Goal: Task Accomplishment & Management: Use online tool/utility

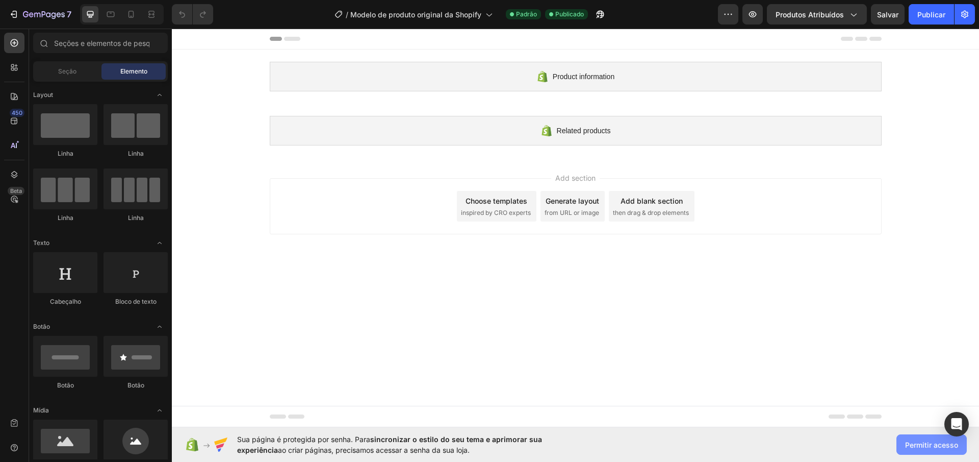
click at [910, 444] on font "Permitir acesso" at bounding box center [931, 444] width 53 height 9
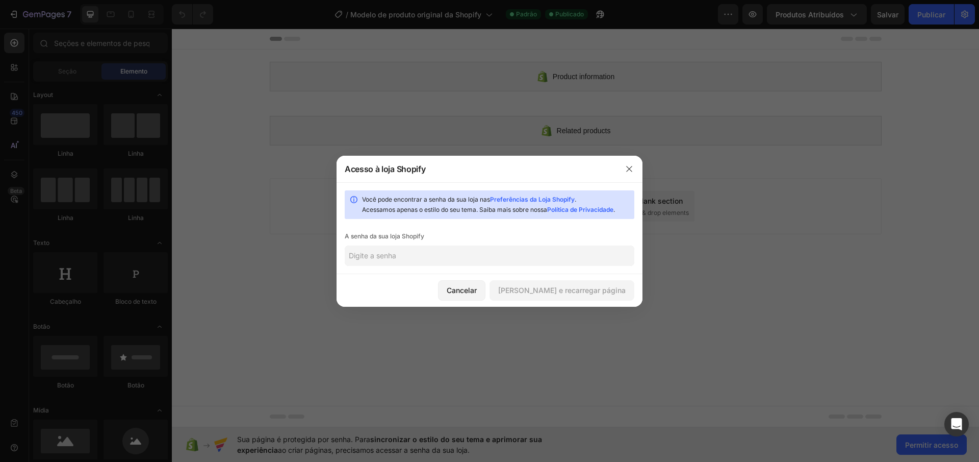
click at [447, 260] on input "text" at bounding box center [490, 255] width 290 height 20
type input "nadocamilaesmeralda2025@"
click at [557, 285] on font "Salvar e recarregar página" at bounding box center [561, 290] width 127 height 11
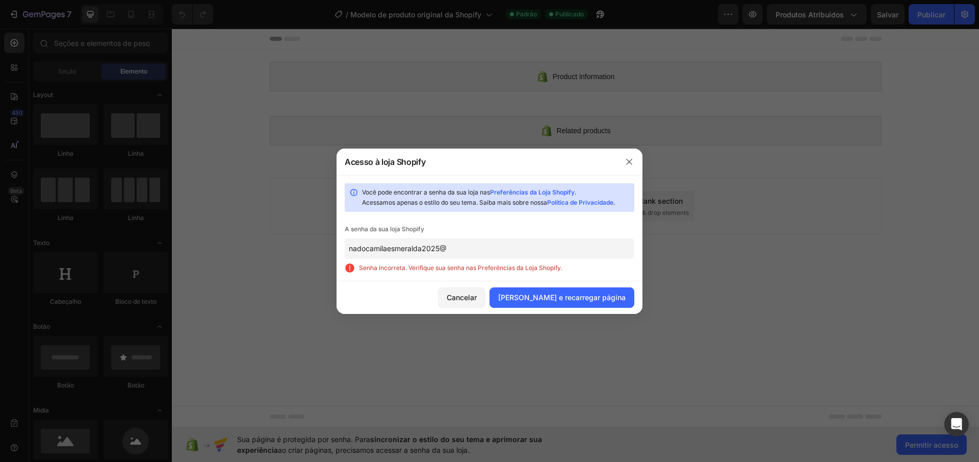
click at [454, 251] on input "nadocamilaesmeralda2025@" at bounding box center [490, 248] width 290 height 20
click at [456, 250] on input "nadocamilaesmeralda2025@" at bounding box center [490, 248] width 290 height 20
click at [622, 166] on button "button" at bounding box center [629, 162] width 16 height 16
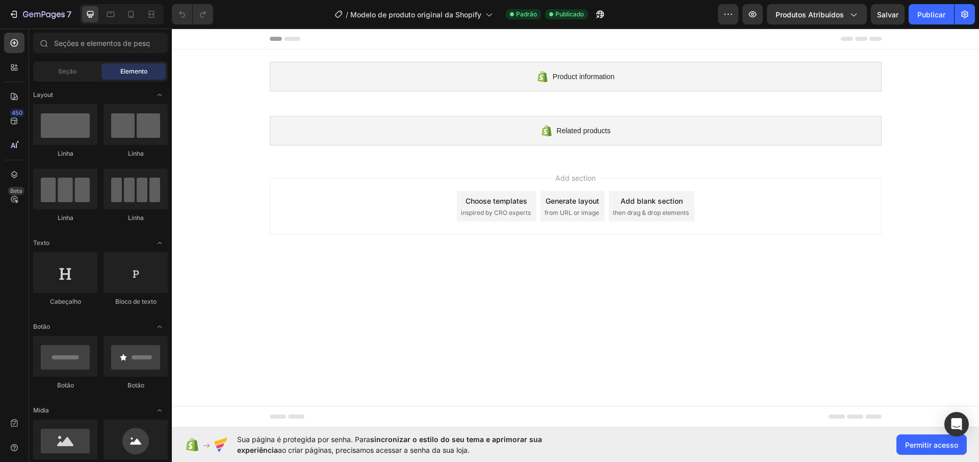
click at [762, 250] on div "Add section Choose templates inspired by CRO experts Generate layout from URL o…" at bounding box center [575, 208] width 807 height 101
click at [938, 447] on font "Permitir acesso" at bounding box center [931, 444] width 53 height 9
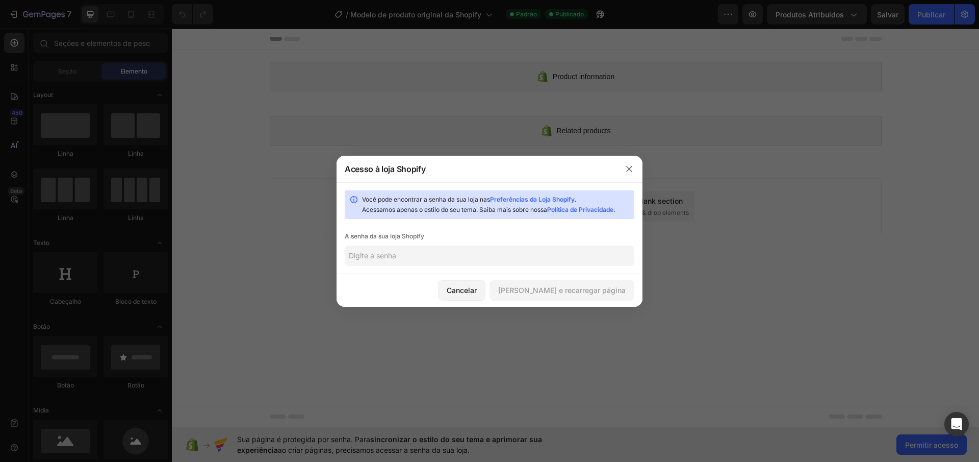
click at [537, 242] on div "Você pode encontrar a senha da sua loja nas Preferências da Loja Shopify . Aces…" at bounding box center [490, 228] width 306 height 92
click at [526, 251] on input "text" at bounding box center [490, 255] width 290 height 20
type input "nadocamilaesmeralda2025@"
click at [573, 281] on button "Salvar e recarregar página" at bounding box center [562, 290] width 145 height 20
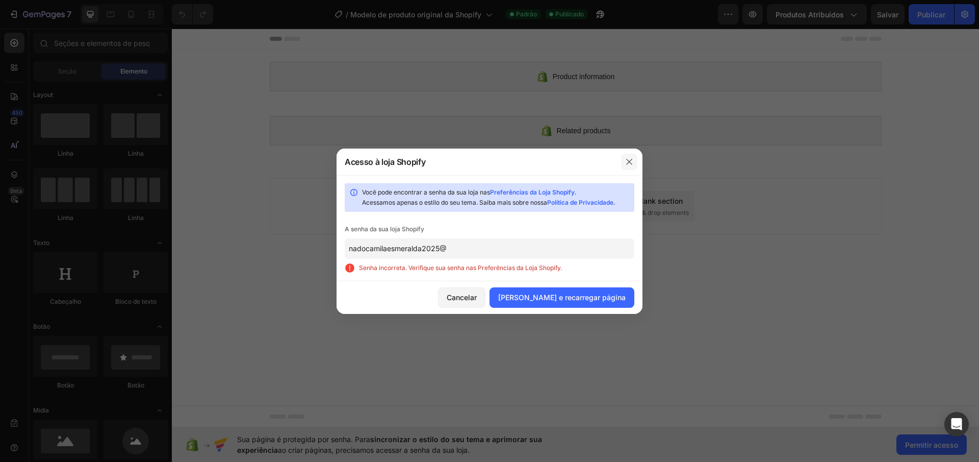
click at [627, 166] on button "button" at bounding box center [629, 162] width 16 height 16
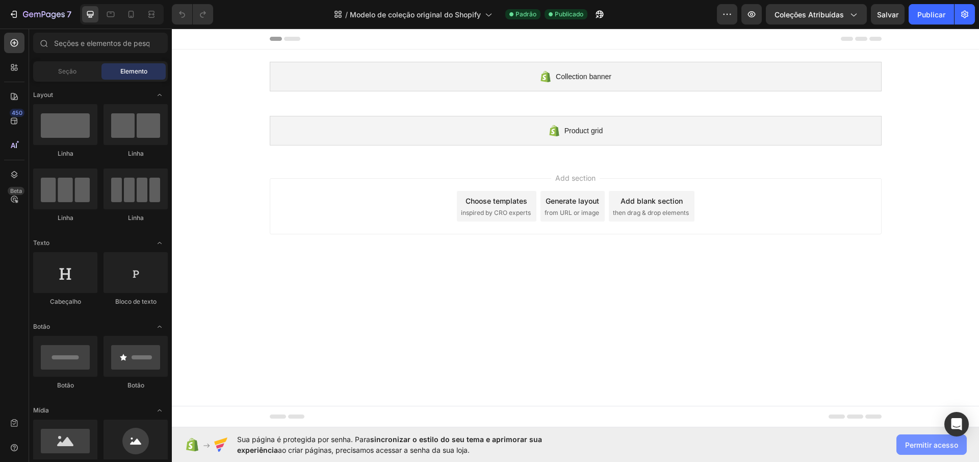
click at [904, 436] on button "Permitir acesso" at bounding box center [932, 444] width 70 height 20
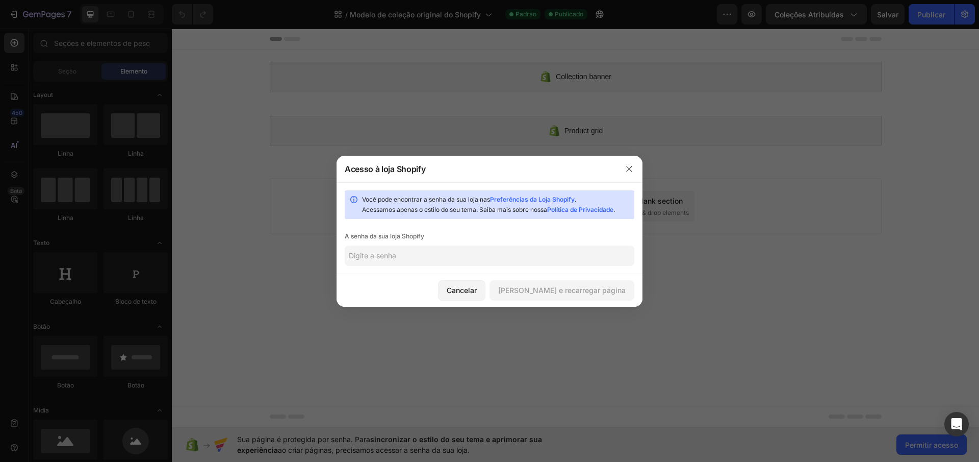
click at [547, 200] on font "Preferências da Loja Shopify" at bounding box center [532, 199] width 85 height 8
click at [523, 243] on div "Você pode encontrar a senha da sua loja nas Preferências da Loja Shopify . Aces…" at bounding box center [490, 228] width 306 height 92
click at [498, 250] on input "text" at bounding box center [490, 255] width 290 height 20
type input "eanoff"
click at [599, 295] on font "Salvar e recarregar página" at bounding box center [561, 290] width 127 height 11
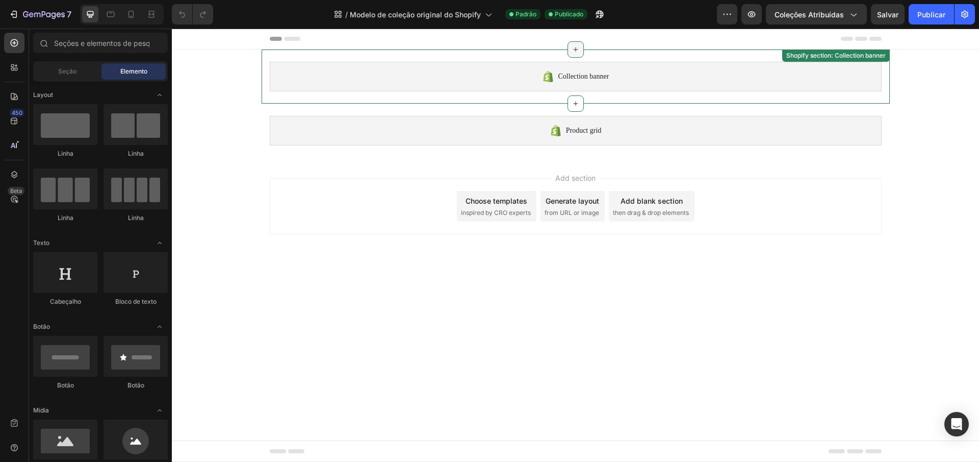
click at [578, 46] on icon at bounding box center [576, 49] width 8 height 8
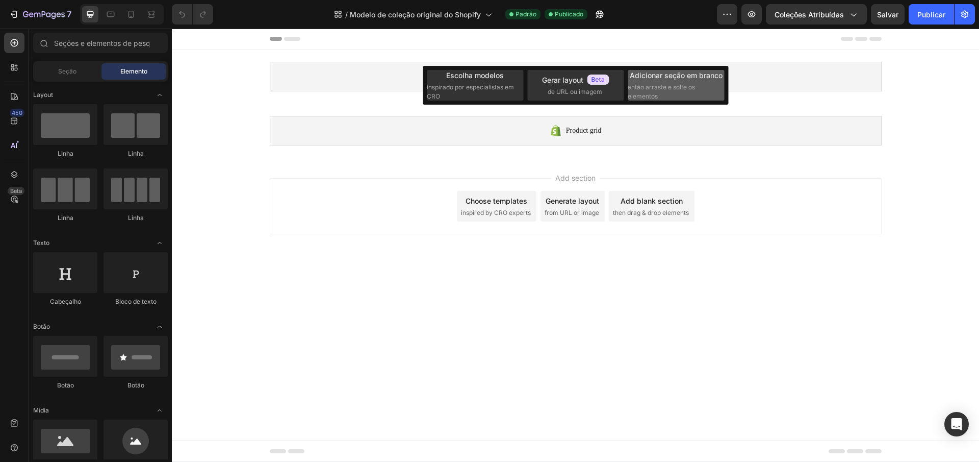
click at [653, 88] on font "então arraste e solte os elementos" at bounding box center [661, 91] width 67 height 17
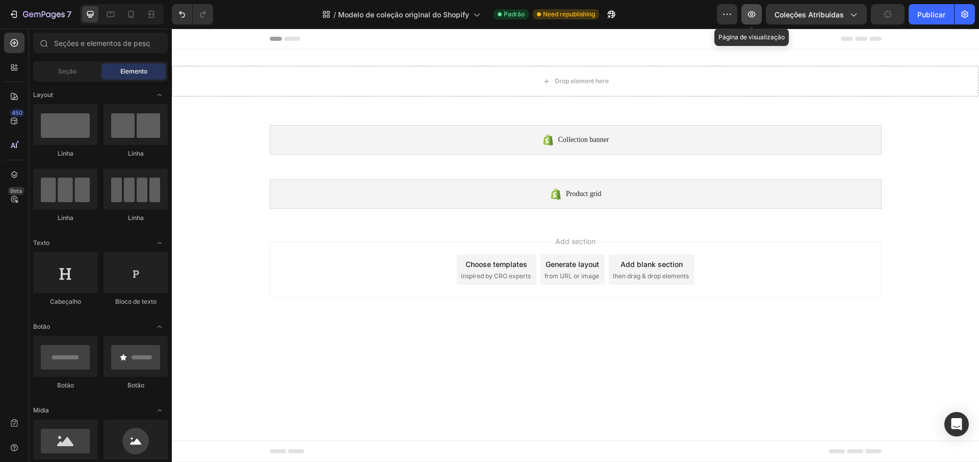
click at [753, 13] on icon "button" at bounding box center [752, 14] width 8 height 6
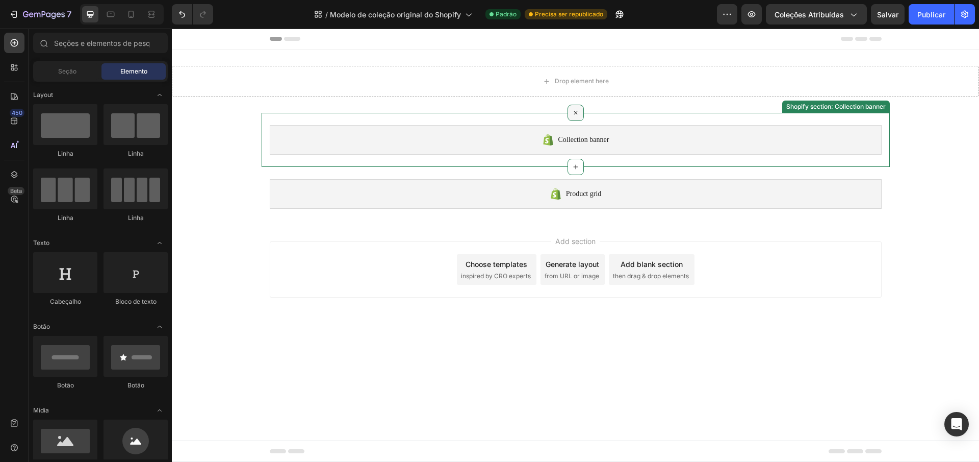
click at [574, 113] on icon at bounding box center [576, 113] width 12 height 12
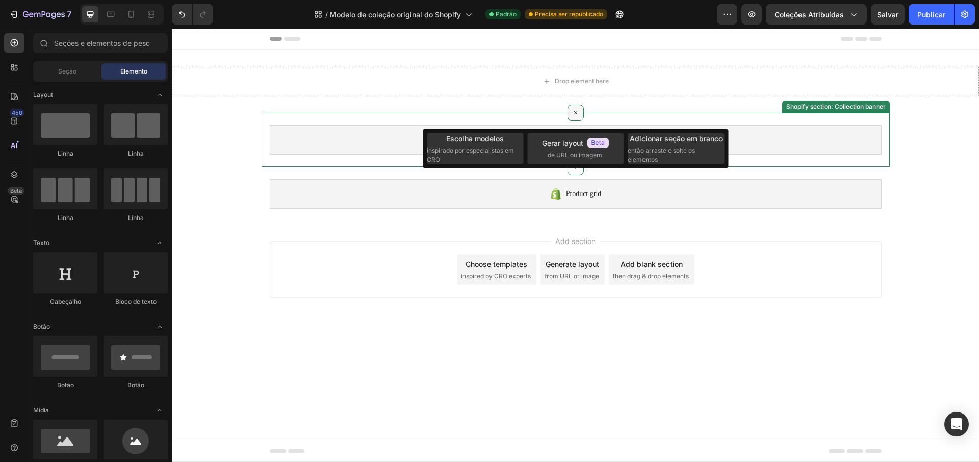
click at [581, 105] on div at bounding box center [576, 113] width 16 height 16
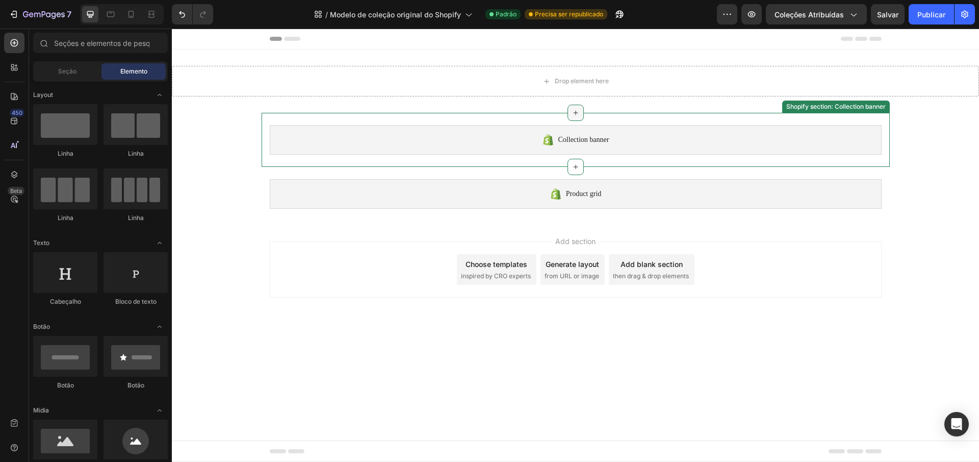
click at [576, 115] on icon at bounding box center [576, 113] width 8 height 8
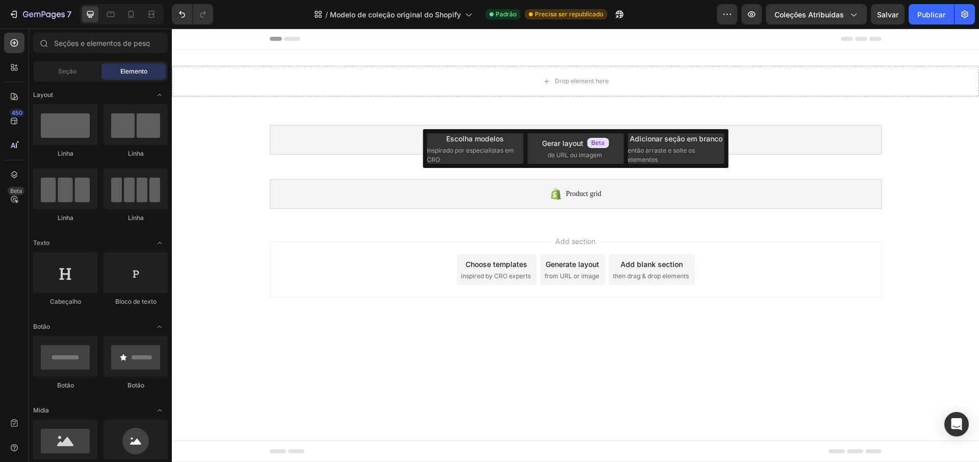
click at [796, 237] on div "Add section Choose templates inspired by CRO experts Generate layout from URL o…" at bounding box center [575, 271] width 807 height 101
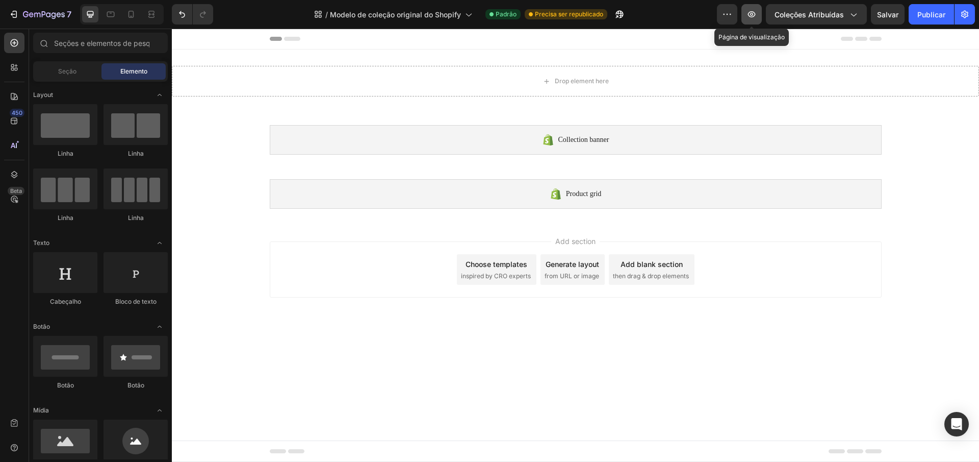
click at [755, 14] on icon "button" at bounding box center [752, 14] width 10 height 10
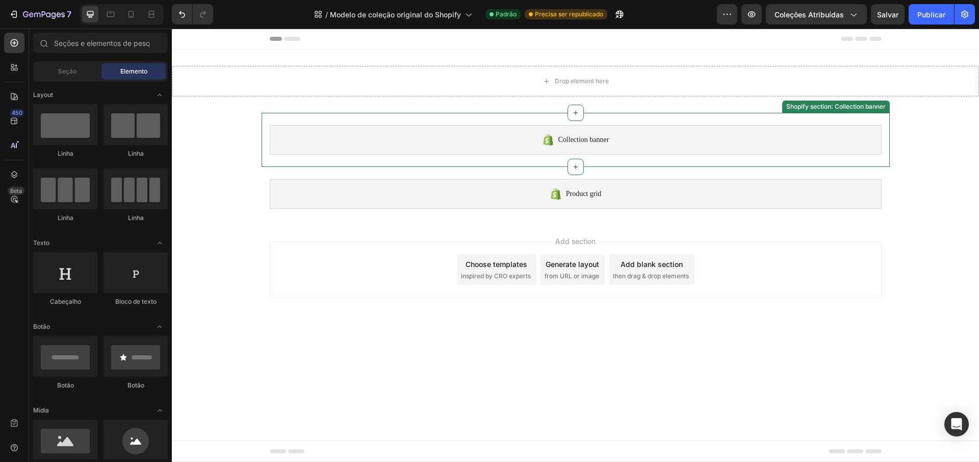
click at [835, 108] on div "Shopify section: Collection banner" at bounding box center [836, 106] width 104 height 9
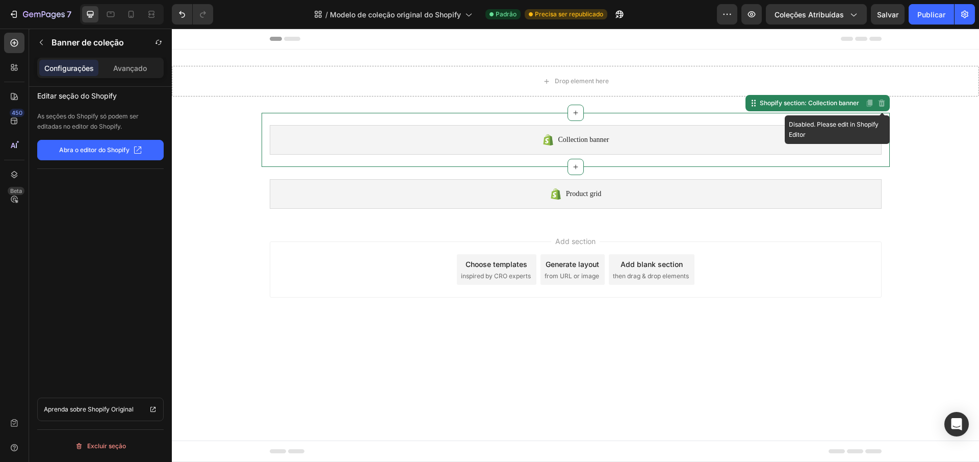
click at [882, 103] on icon at bounding box center [882, 103] width 8 height 8
click at [408, 235] on div "Add section Choose templates inspired by CRO experts Generate layout from URL o…" at bounding box center [575, 271] width 807 height 101
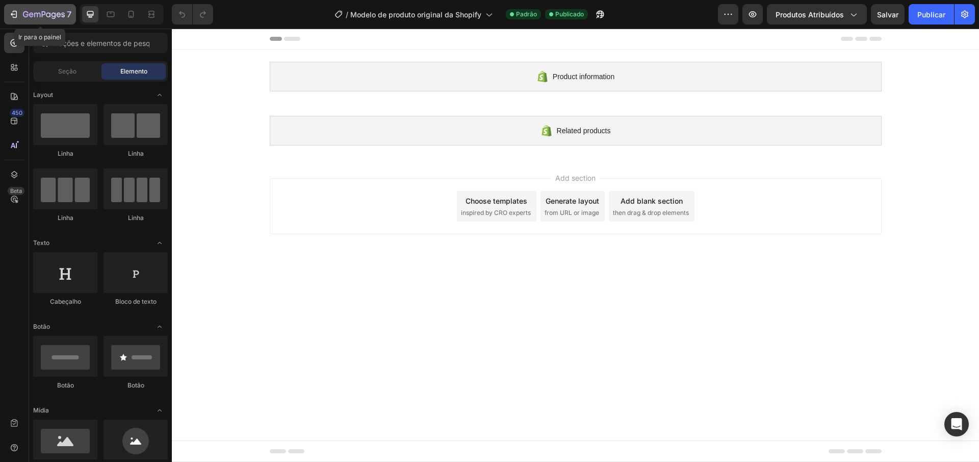
click at [40, 12] on icon "button" at bounding box center [44, 15] width 42 height 9
click at [67, 71] on font "Seção" at bounding box center [67, 71] width 18 height 8
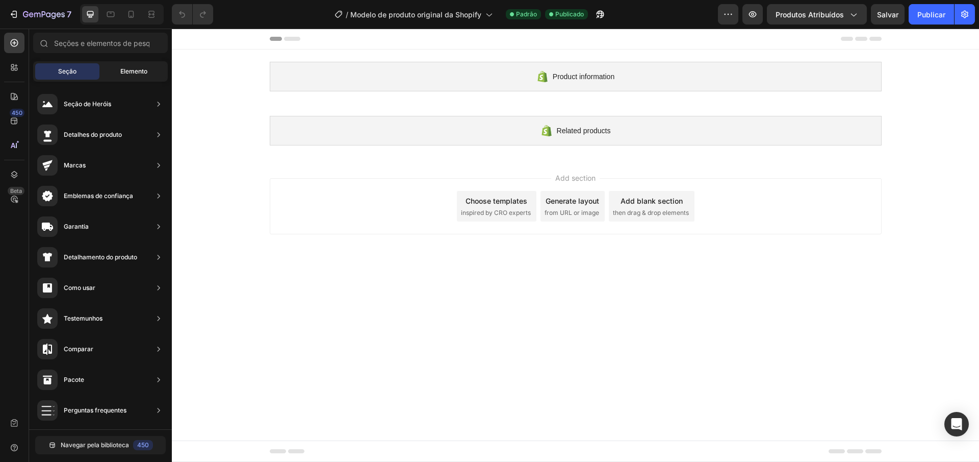
click at [138, 71] on font "Elemento" at bounding box center [133, 71] width 27 height 8
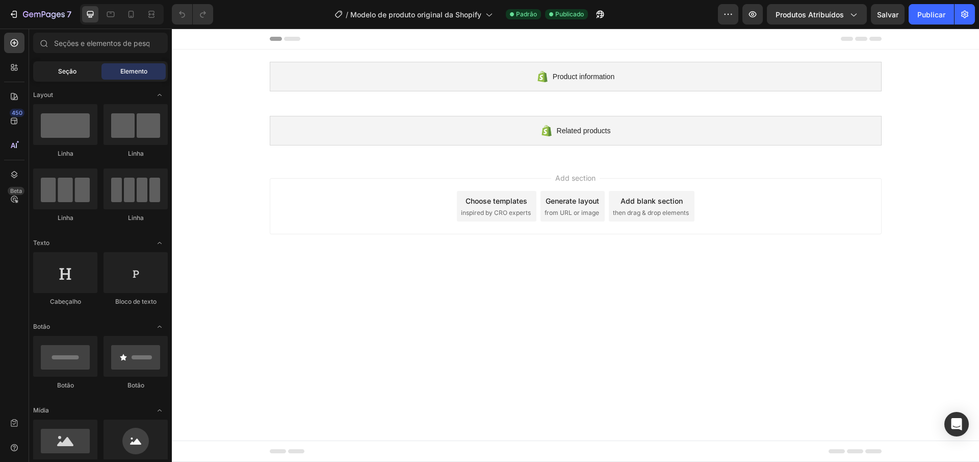
click at [88, 75] on div "Seção" at bounding box center [67, 71] width 64 height 16
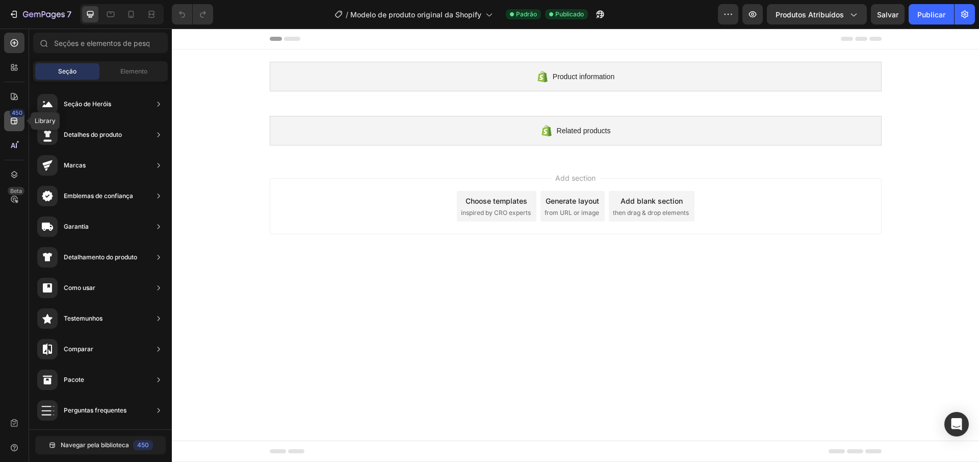
click at [15, 112] on font "450" at bounding box center [17, 112] width 11 height 7
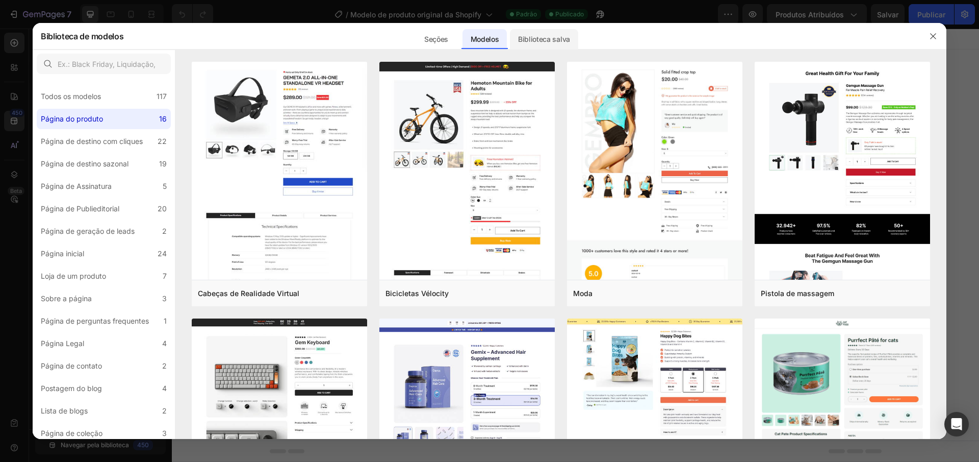
click at [531, 39] on font "Biblioteca salva" at bounding box center [544, 39] width 52 height 9
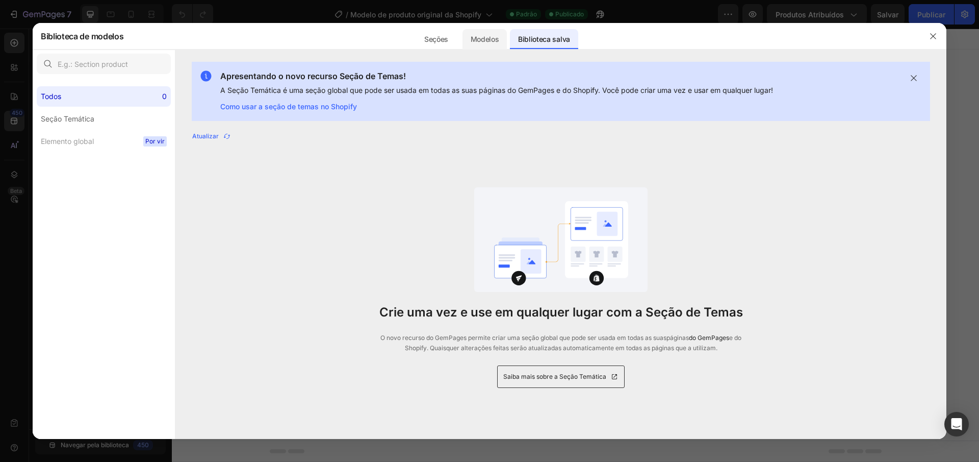
click at [478, 45] on div "Modelos" at bounding box center [485, 39] width 45 height 20
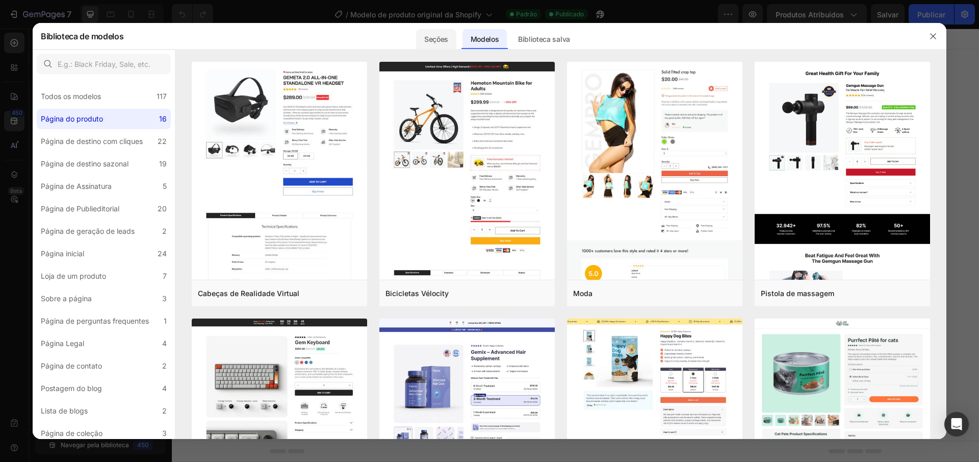
click at [438, 36] on font "Seções" at bounding box center [436, 39] width 24 height 9
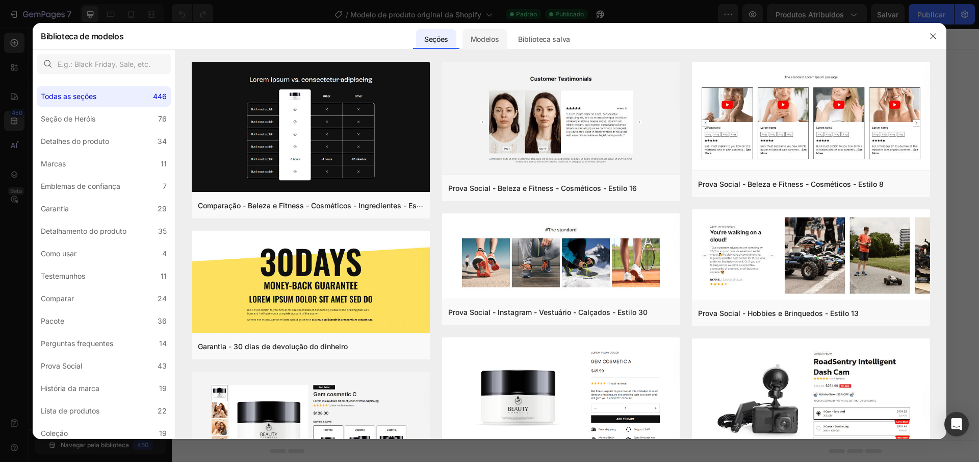
click at [469, 41] on div "Modelos" at bounding box center [485, 39] width 45 height 20
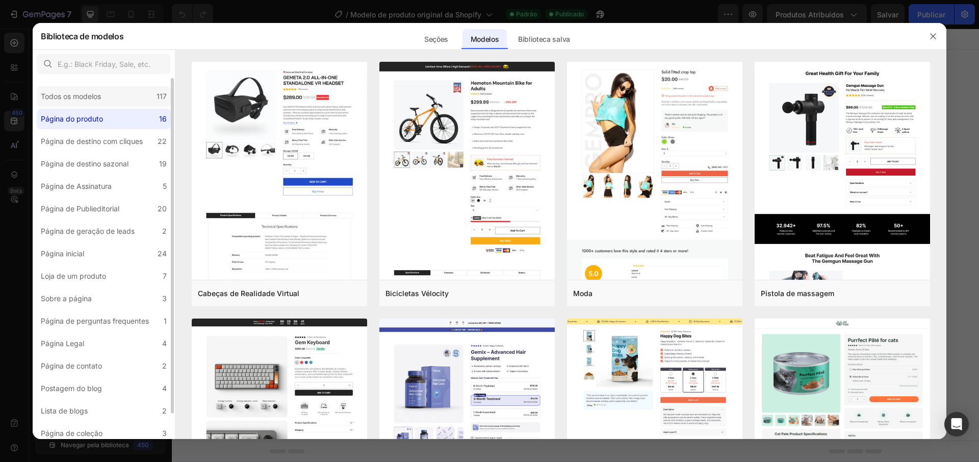
click at [138, 93] on div "Todos os modelos 117" at bounding box center [104, 96] width 134 height 20
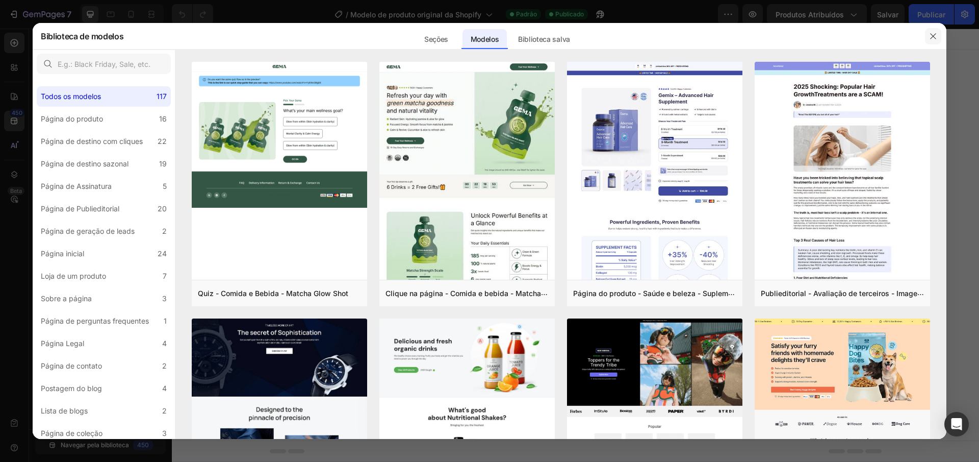
click at [937, 38] on icon "button" at bounding box center [933, 36] width 8 height 8
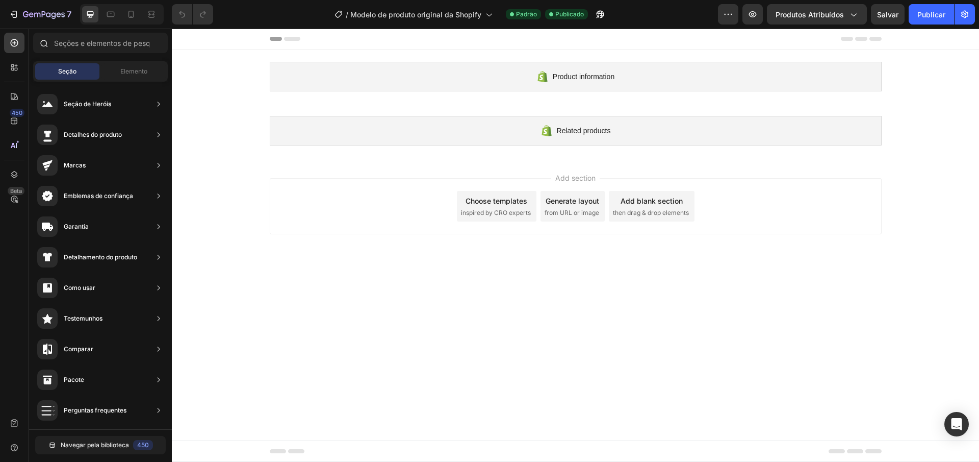
click at [116, 55] on div at bounding box center [100, 45] width 143 height 24
click at [116, 50] on input "text" at bounding box center [100, 43] width 135 height 20
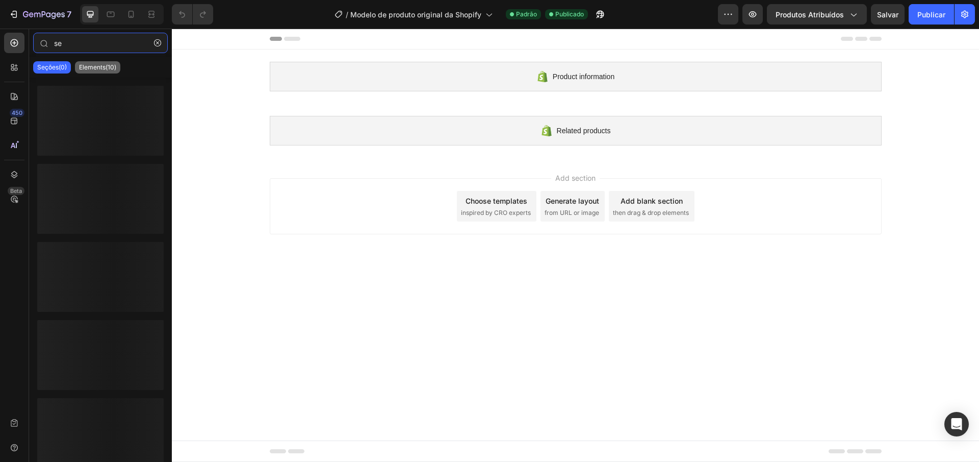
type input "s"
type input "a"
type input "m"
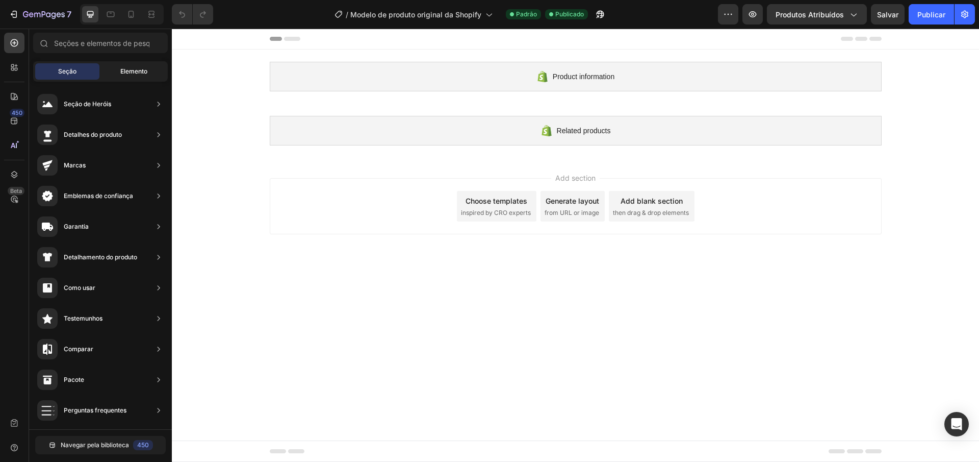
click at [129, 67] on font "Elemento" at bounding box center [133, 71] width 27 height 8
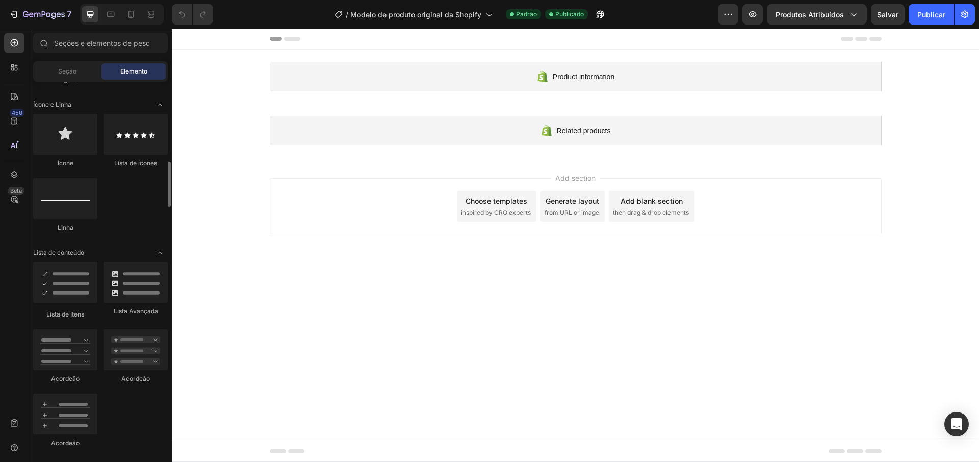
scroll to position [665, 0]
click at [86, 65] on div "Seção" at bounding box center [67, 71] width 64 height 16
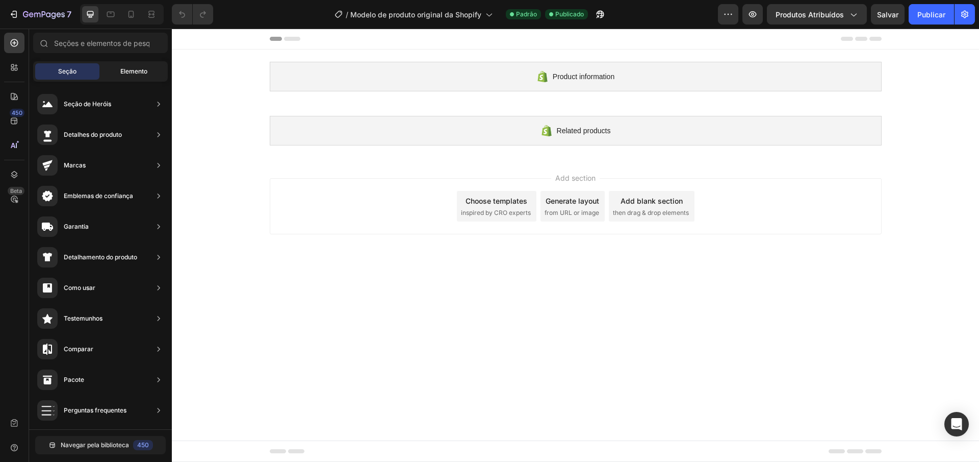
click at [118, 70] on div "Elemento" at bounding box center [133, 71] width 64 height 16
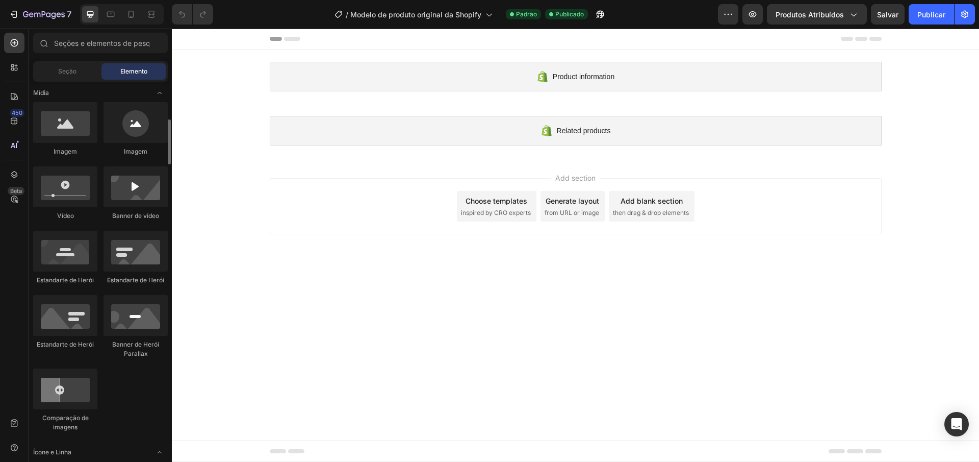
scroll to position [0, 0]
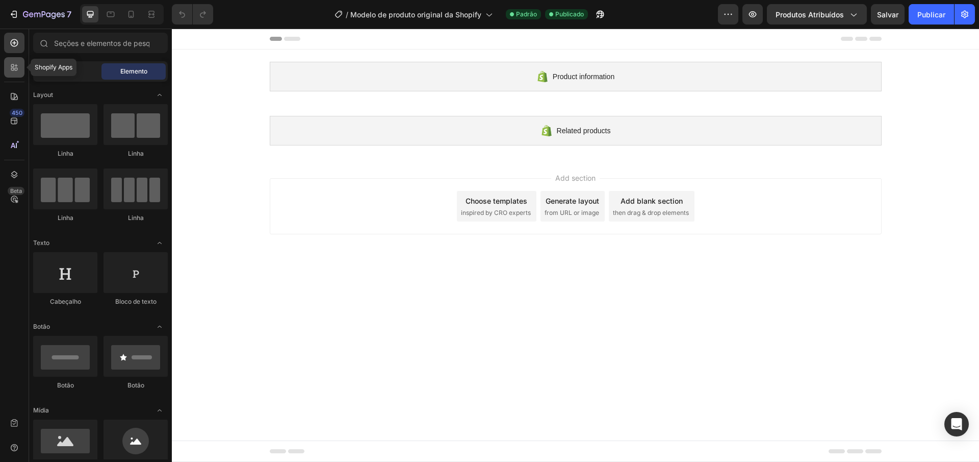
click at [21, 71] on div at bounding box center [14, 67] width 20 height 20
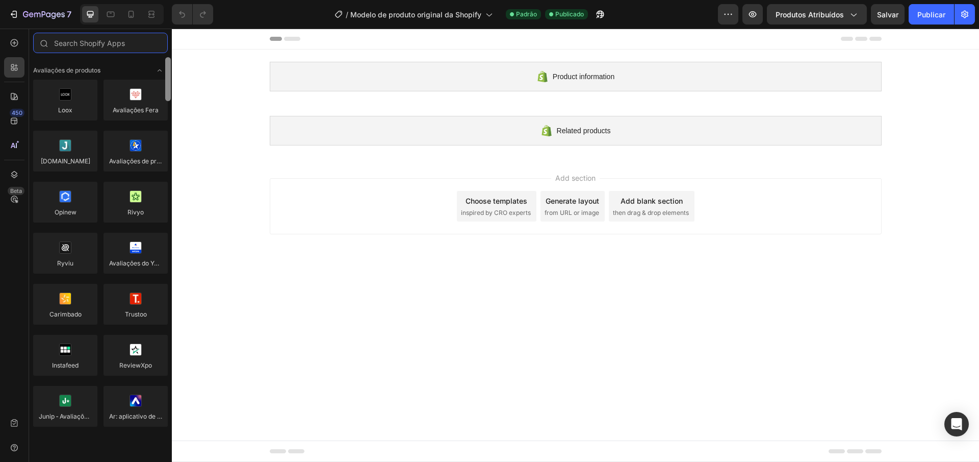
drag, startPoint x: 168, startPoint y: 303, endPoint x: 163, endPoint y: 58, distance: 244.8
click at [166, 61] on div at bounding box center [168, 79] width 6 height 44
click at [127, 49] on input "text" at bounding box center [100, 43] width 135 height 20
click at [13, 98] on icon at bounding box center [14, 96] width 10 height 10
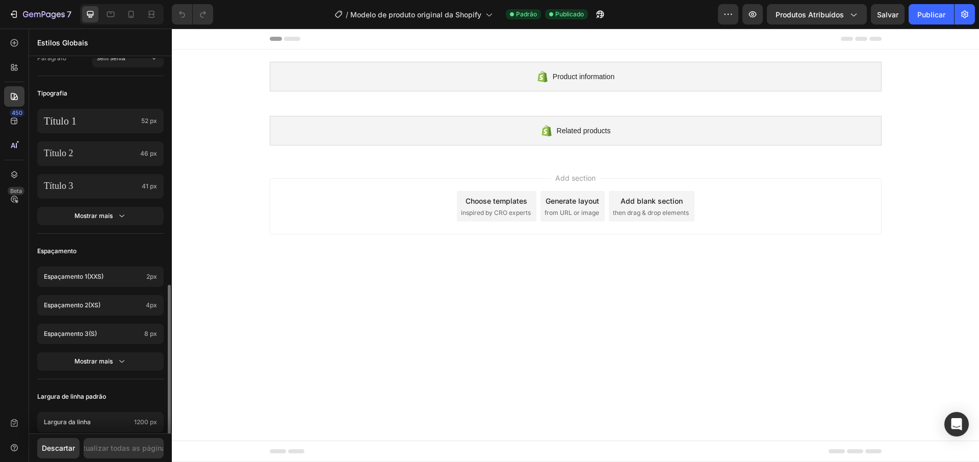
scroll to position [294, 0]
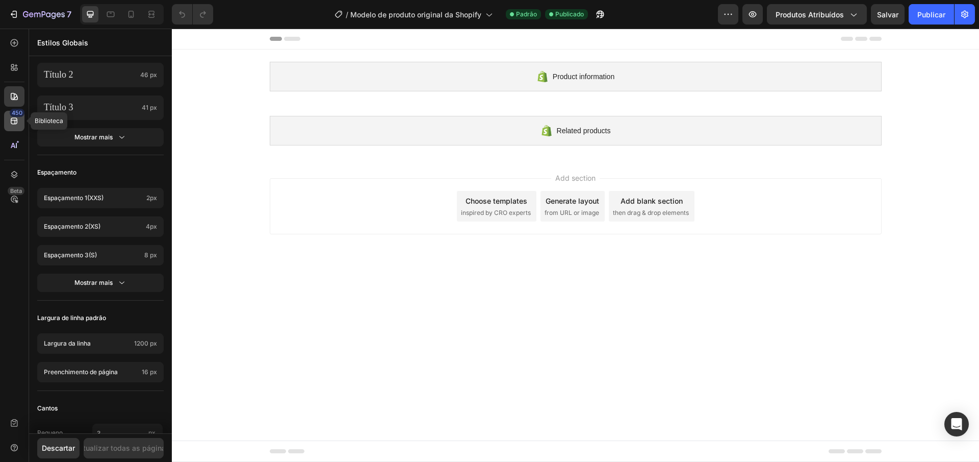
click at [20, 124] on div "450" at bounding box center [14, 121] width 20 height 20
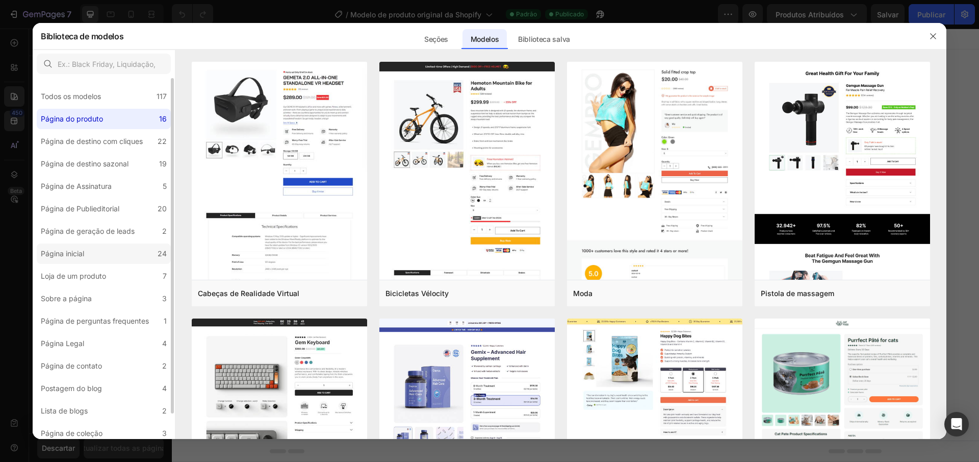
click at [87, 249] on div "Página inicial" at bounding box center [64, 253] width 47 height 12
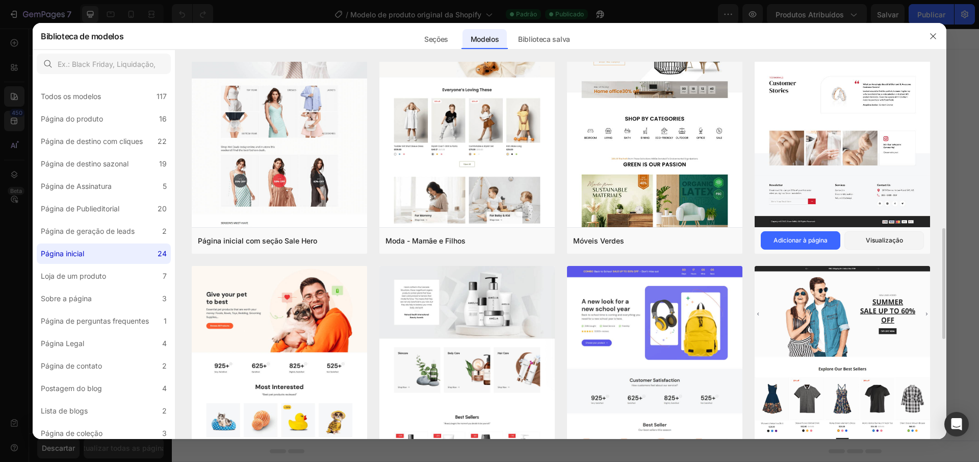
scroll to position [461, 0]
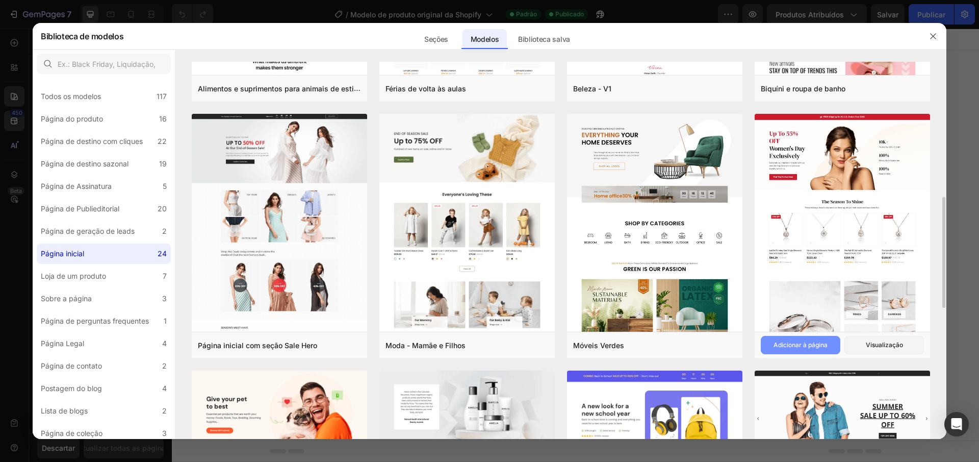
click at [816, 350] on button "Adicionar à página" at bounding box center [801, 345] width 80 height 18
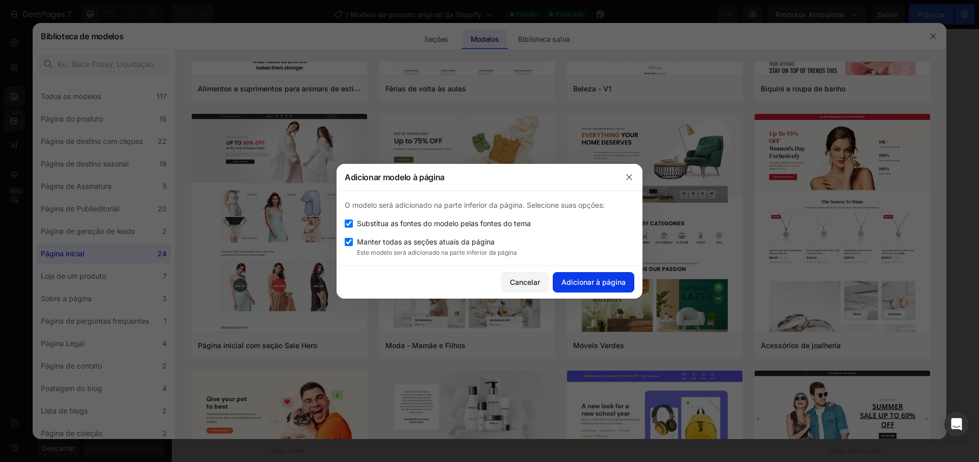
click at [601, 277] on font "Adicionar à página" at bounding box center [593, 281] width 64 height 9
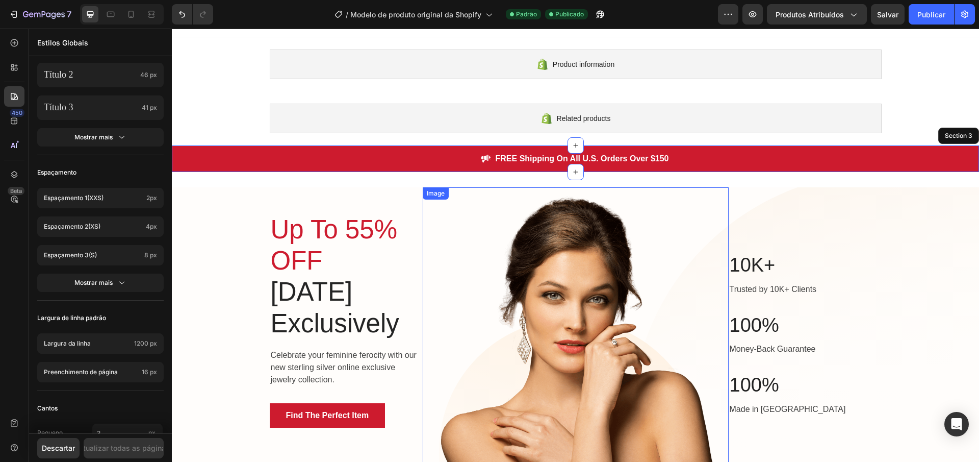
scroll to position [0, 0]
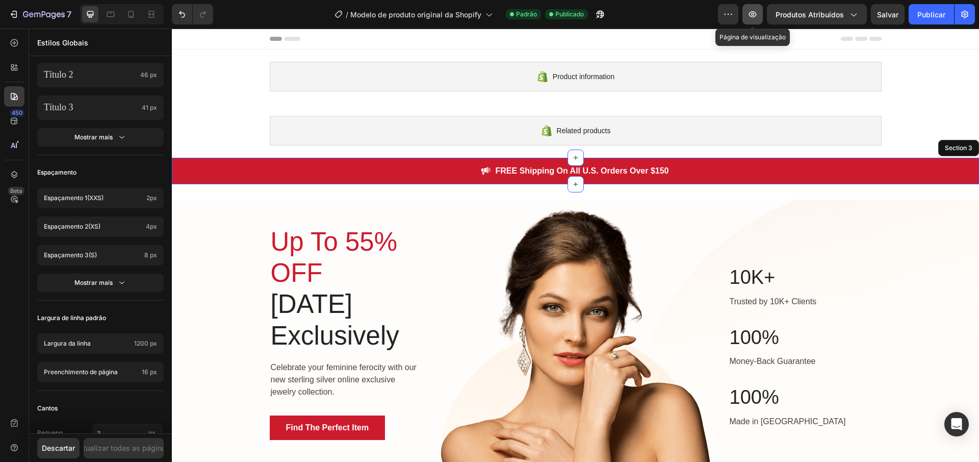
click at [753, 17] on icon "button" at bounding box center [753, 14] width 8 height 6
click at [749, 12] on icon "button" at bounding box center [753, 14] width 10 height 10
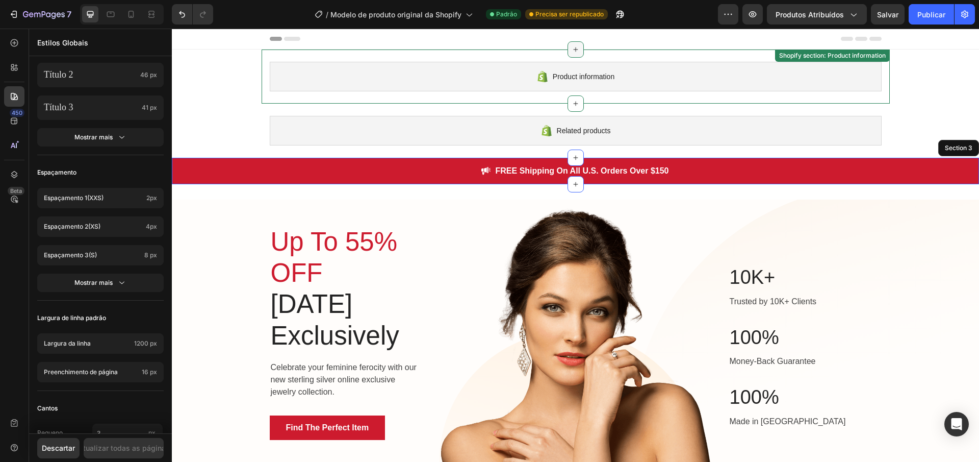
click at [572, 52] on icon at bounding box center [576, 49] width 8 height 8
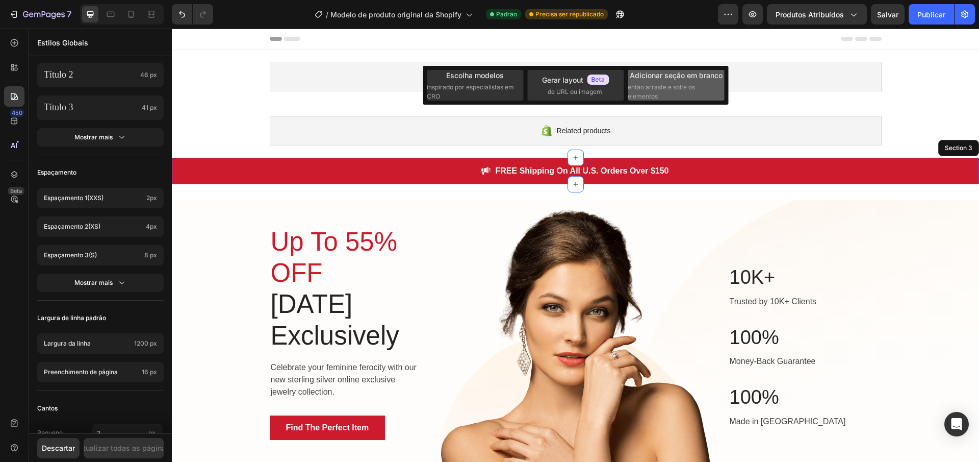
click at [646, 93] on font "então arraste e solte os elementos" at bounding box center [661, 91] width 67 height 17
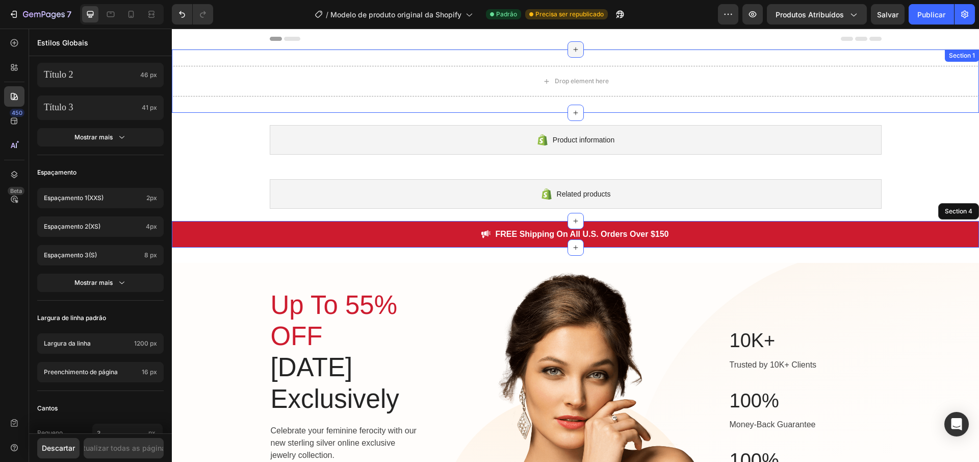
click at [572, 46] on icon at bounding box center [576, 49] width 8 height 8
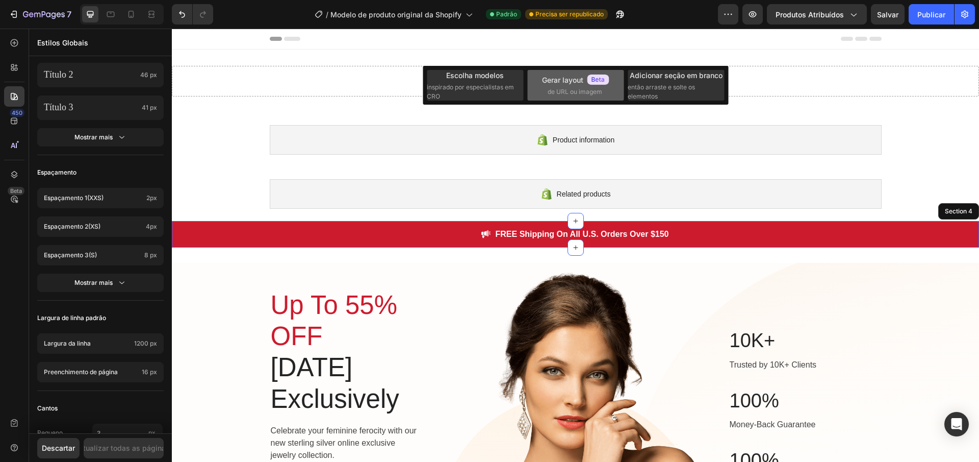
click at [573, 76] on font "Gerar layout" at bounding box center [562, 79] width 41 height 9
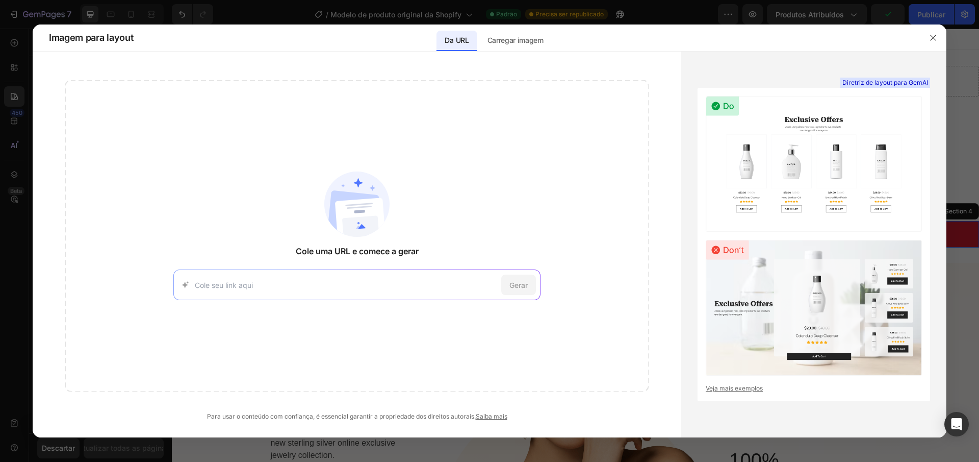
click at [359, 280] on input at bounding box center [346, 284] width 302 height 11
click at [325, 286] on input at bounding box center [346, 284] width 302 height 11
paste input "https://www.possebonjoias.com.br/"
type input "https://www.possebonjoias.com.br/"
click at [513, 280] on font "Gerar" at bounding box center [518, 284] width 18 height 9
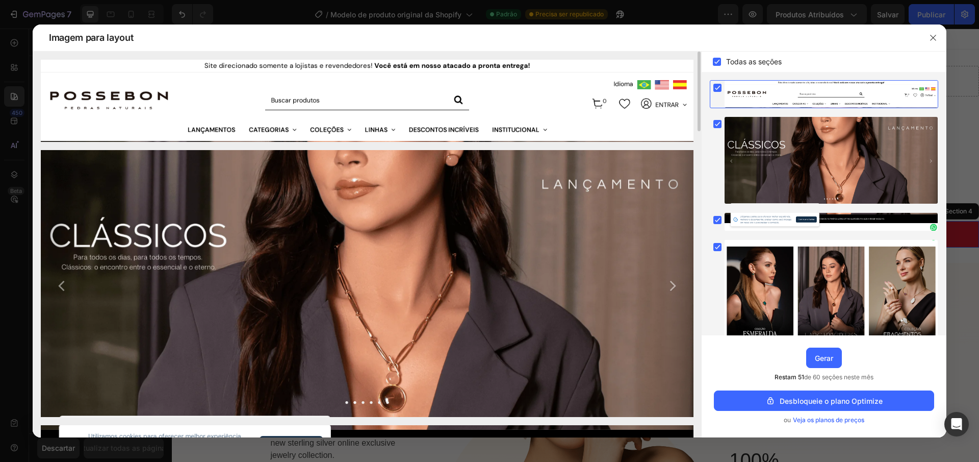
click at [325, 92] on img at bounding box center [367, 101] width 653 height 82
click at [301, 105] on img at bounding box center [367, 101] width 653 height 82
click at [216, 106] on img at bounding box center [367, 101] width 653 height 82
click at [118, 103] on img at bounding box center [367, 101] width 653 height 82
click at [717, 84] on rect at bounding box center [717, 88] width 8 height 8
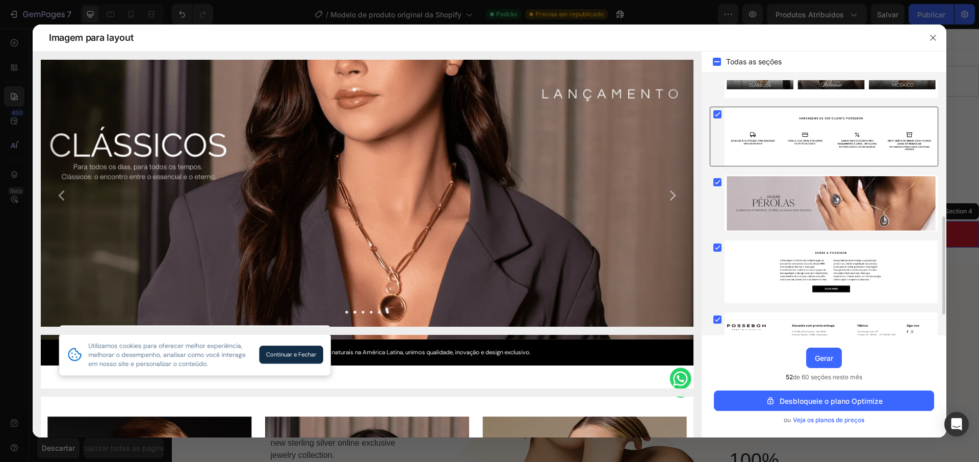
click at [721, 113] on rect at bounding box center [717, 114] width 8 height 8
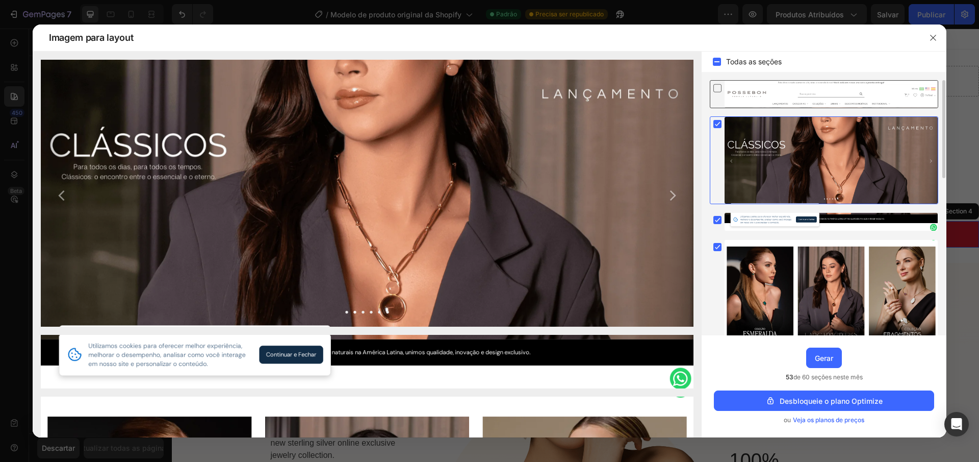
click at [719, 125] on rect at bounding box center [717, 124] width 8 height 8
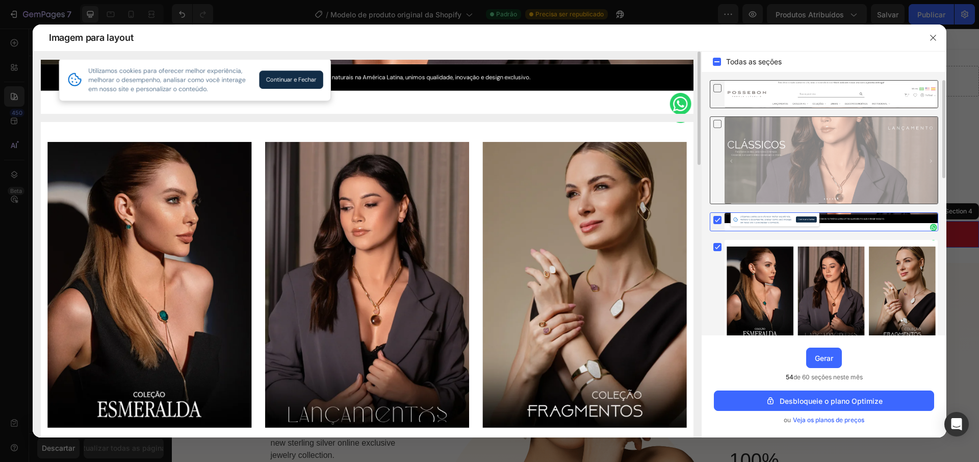
click at [289, 89] on img at bounding box center [367, 87] width 653 height 54
click at [289, 87] on img at bounding box center [367, 87] width 653 height 54
click at [293, 85] on img at bounding box center [367, 87] width 653 height 54
click at [304, 81] on img at bounding box center [367, 87] width 653 height 54
click at [716, 223] on rect at bounding box center [717, 220] width 8 height 8
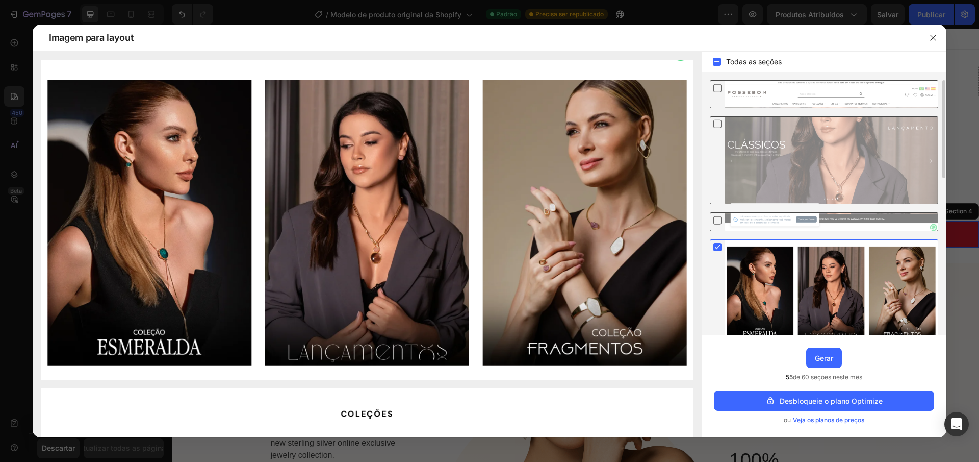
click at [719, 245] on icon at bounding box center [718, 247] width 5 height 4
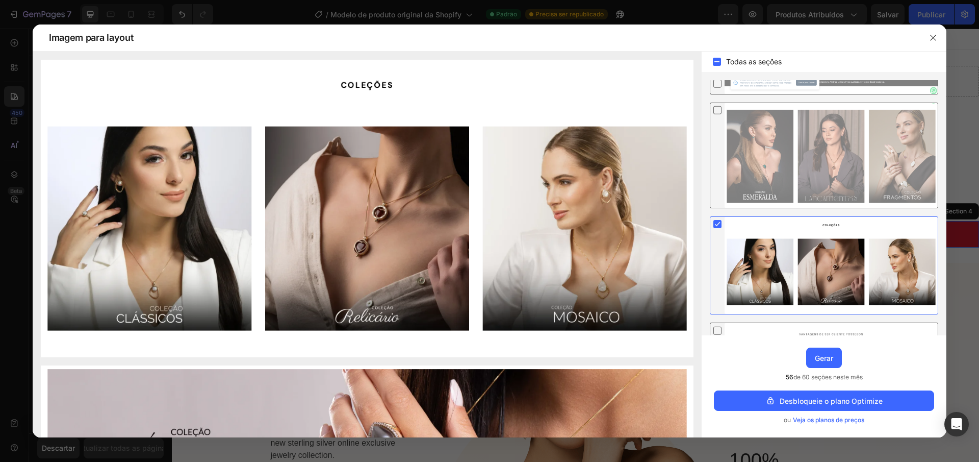
scroll to position [406, 0]
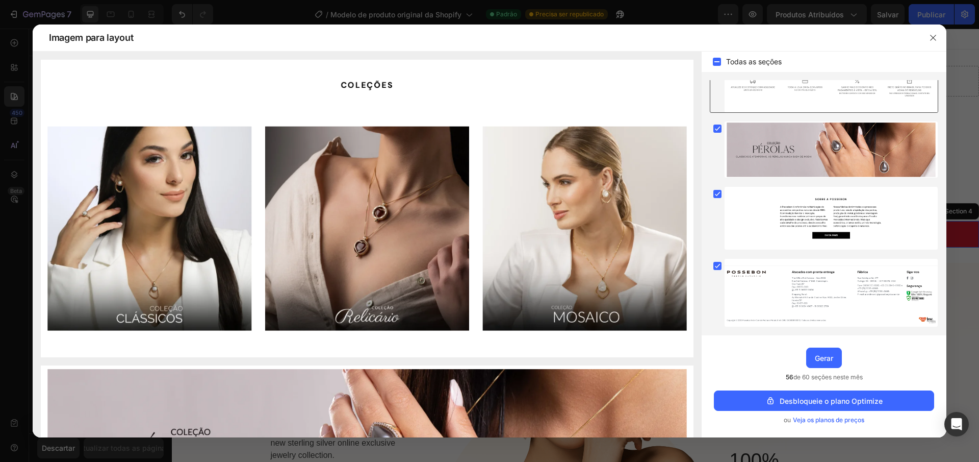
click at [831, 417] on font "Veja os planos de preços" at bounding box center [828, 420] width 71 height 8
click at [716, 268] on rect at bounding box center [717, 266] width 8 height 8
click at [720, 193] on rect at bounding box center [717, 194] width 8 height 8
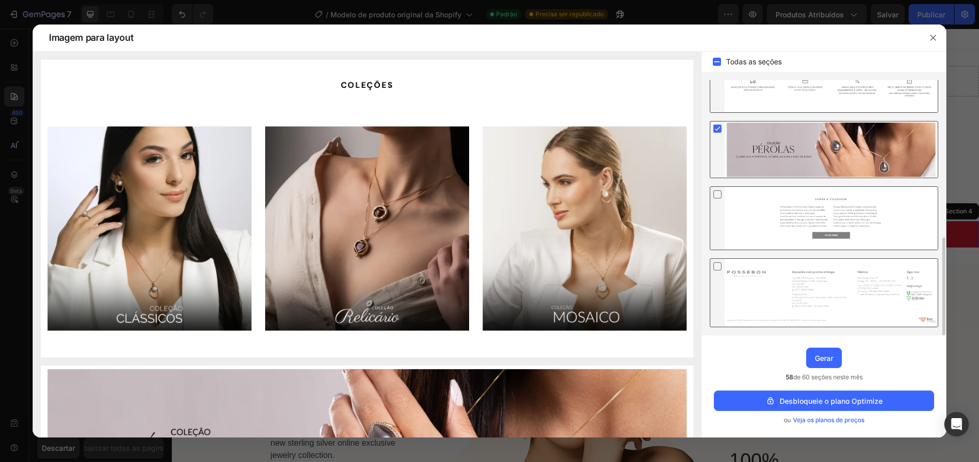
click at [716, 129] on icon at bounding box center [718, 128] width 5 height 4
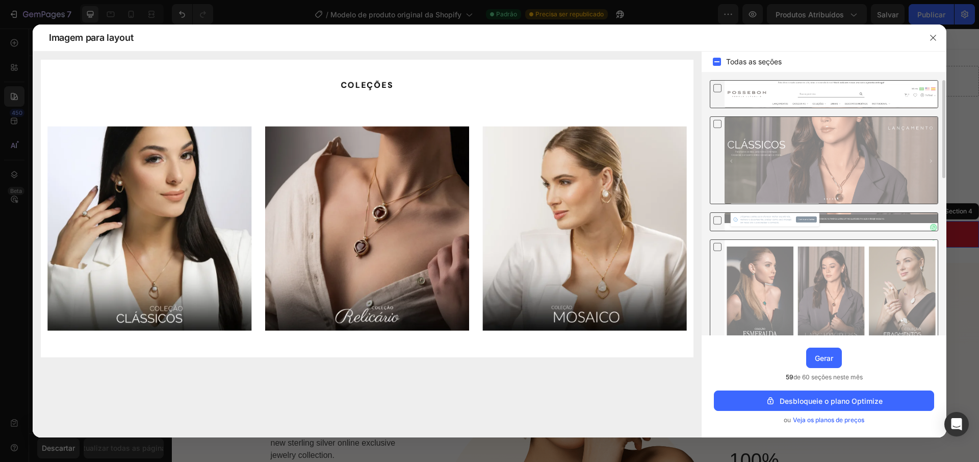
scroll to position [19, 0]
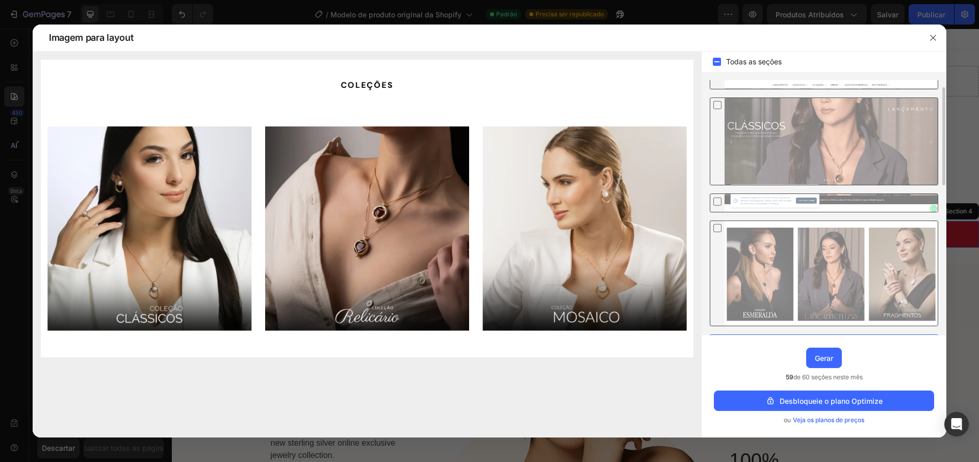
click at [716, 229] on icon at bounding box center [717, 227] width 10 height 11
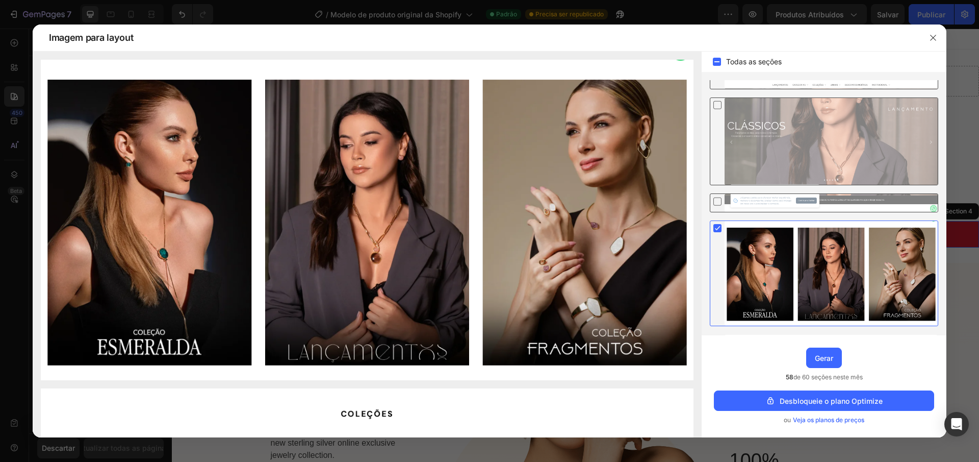
click at [725, 107] on div at bounding box center [831, 141] width 213 height 87
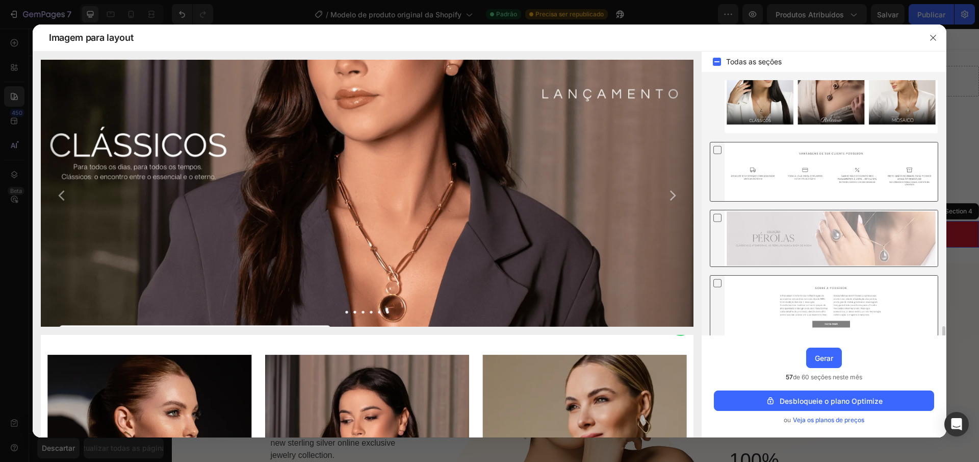
scroll to position [406, 0]
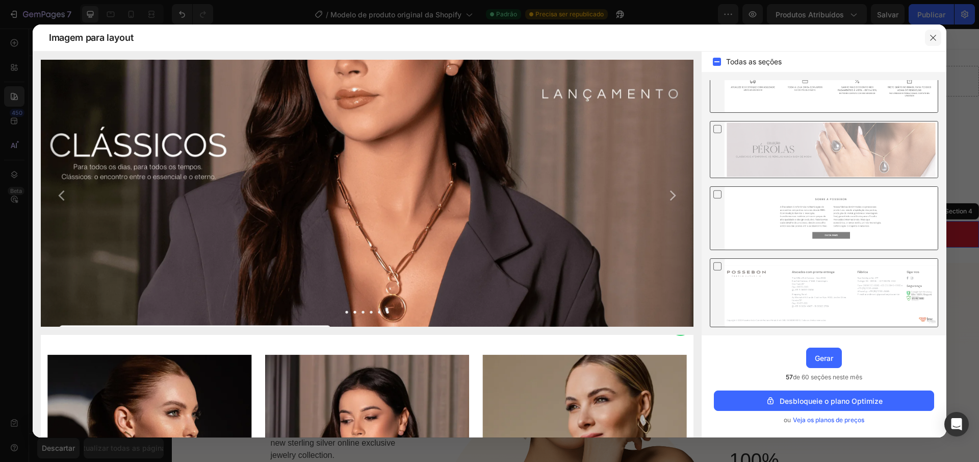
click at [935, 36] on icon "button" at bounding box center [933, 38] width 6 height 6
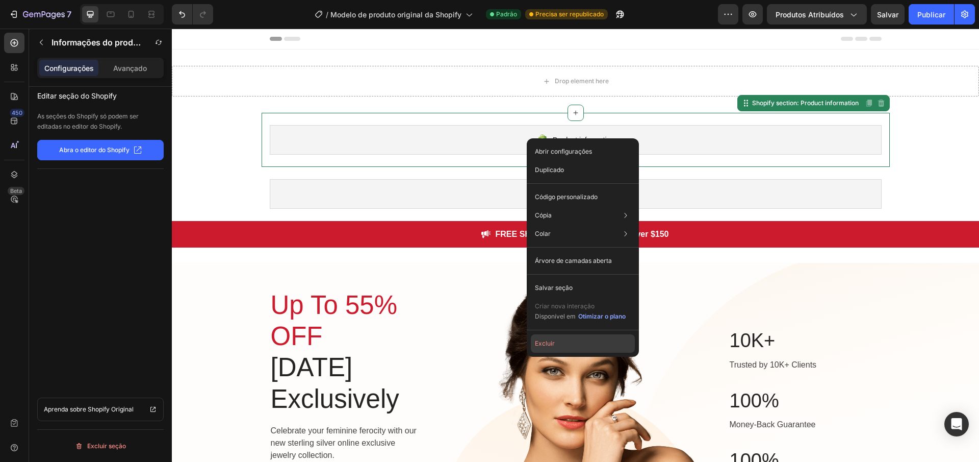
click at [551, 343] on font "Excluir" at bounding box center [545, 343] width 20 height 8
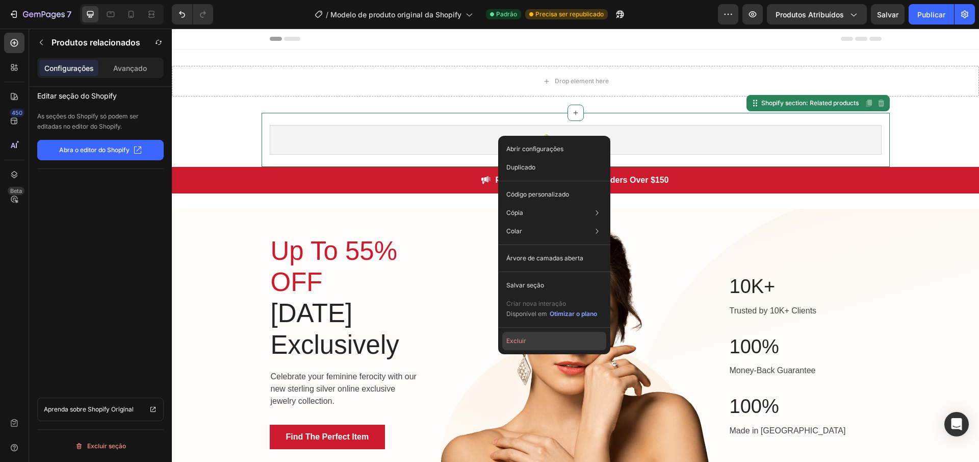
click at [540, 336] on button "Excluir" at bounding box center [554, 340] width 104 height 18
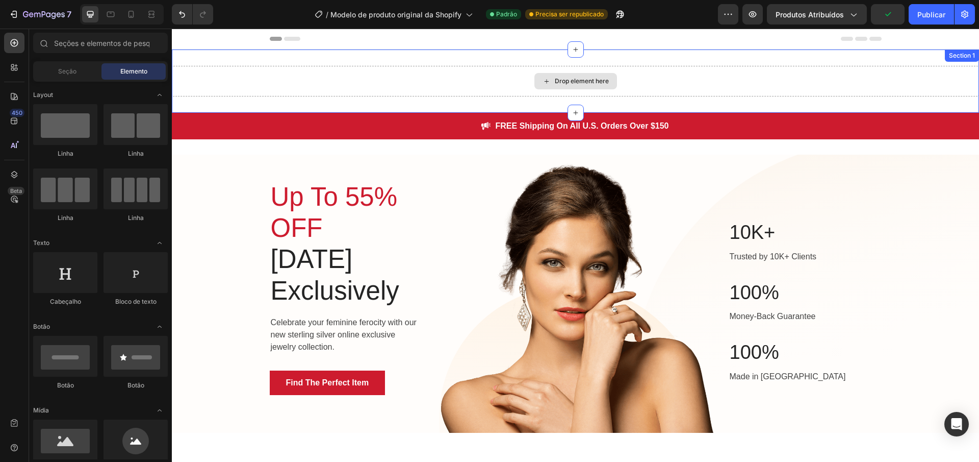
click at [578, 81] on div "Drop element here" at bounding box center [582, 81] width 54 height 8
click at [581, 84] on div "Drop element here" at bounding box center [582, 81] width 54 height 8
click at [537, 82] on div "Drop element here" at bounding box center [575, 81] width 83 height 16
click at [572, 53] on icon at bounding box center [576, 49] width 8 height 8
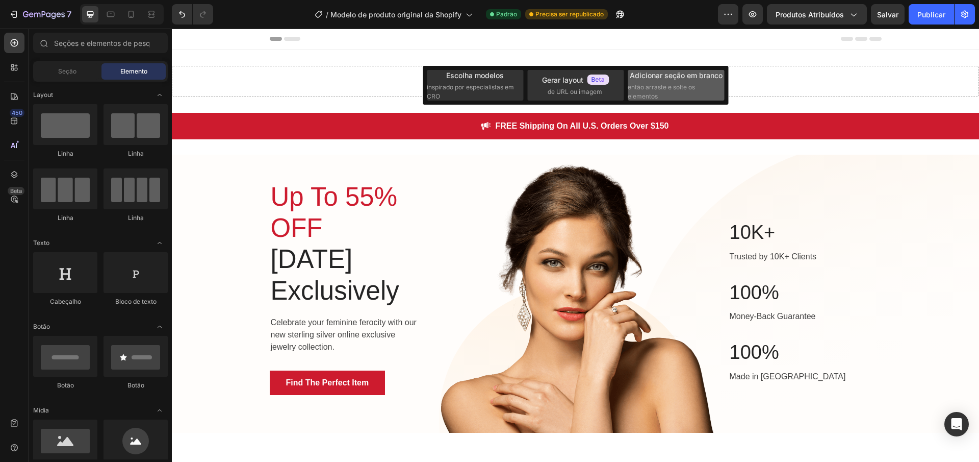
click at [637, 86] on font "então arraste e solte os elementos" at bounding box center [661, 91] width 67 height 17
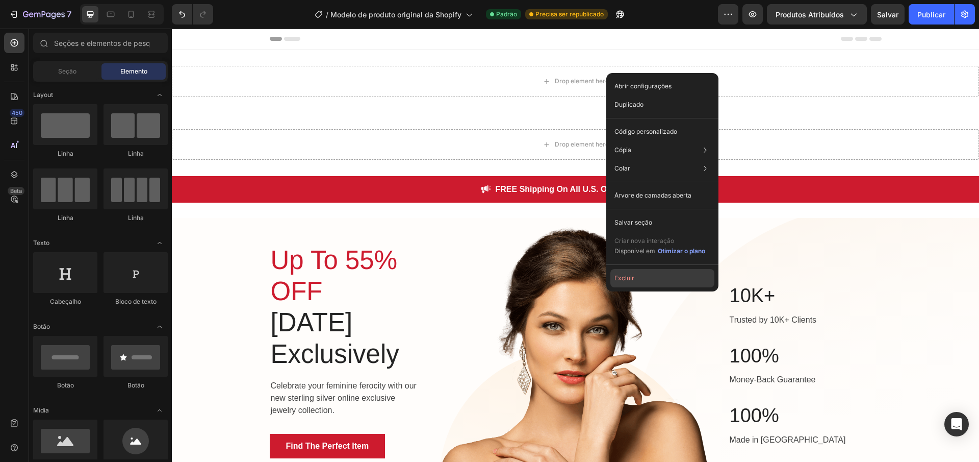
click at [656, 270] on button "Excluir" at bounding box center [662, 278] width 104 height 18
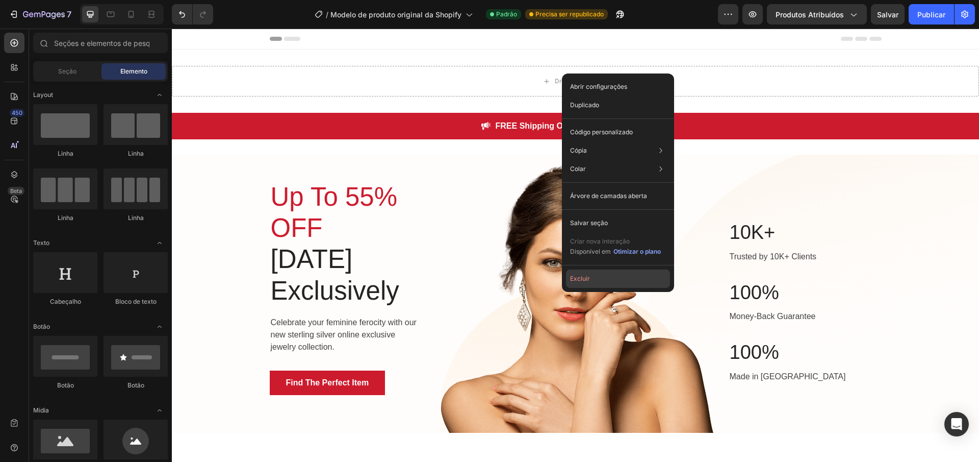
click at [615, 274] on button "Excluir" at bounding box center [618, 278] width 104 height 18
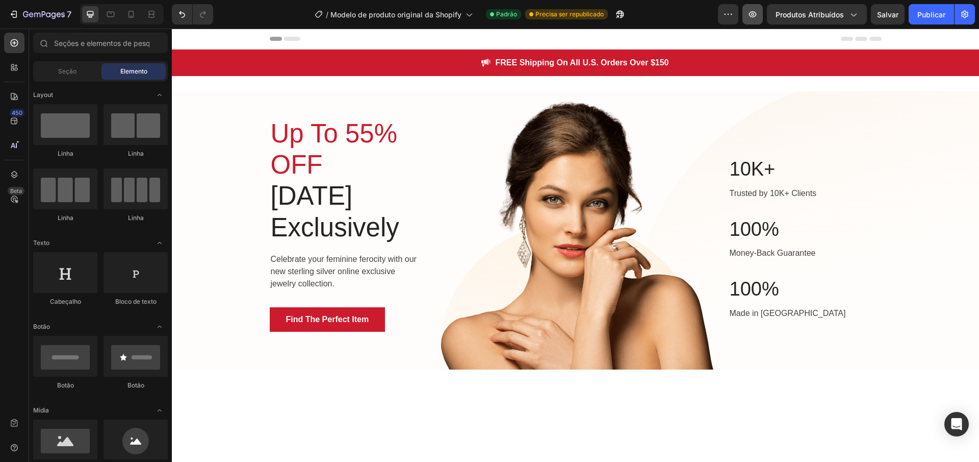
click at [753, 23] on button "button" at bounding box center [753, 14] width 20 height 20
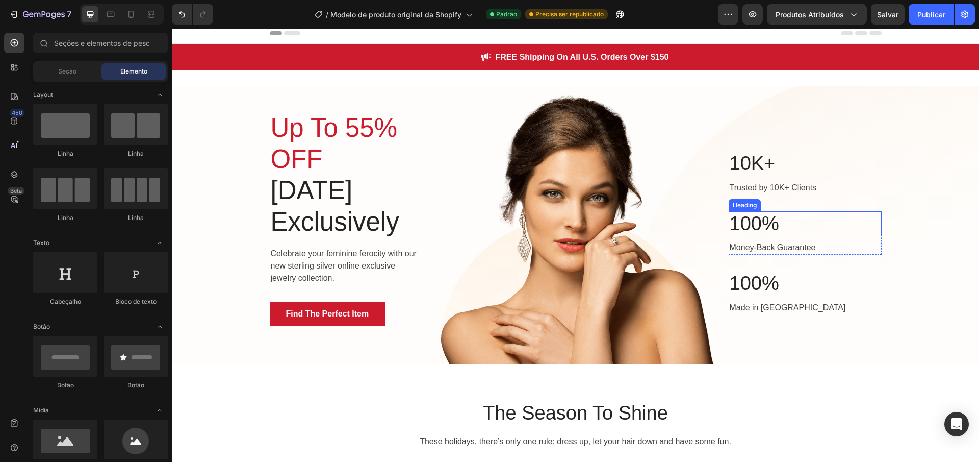
scroll to position [0, 0]
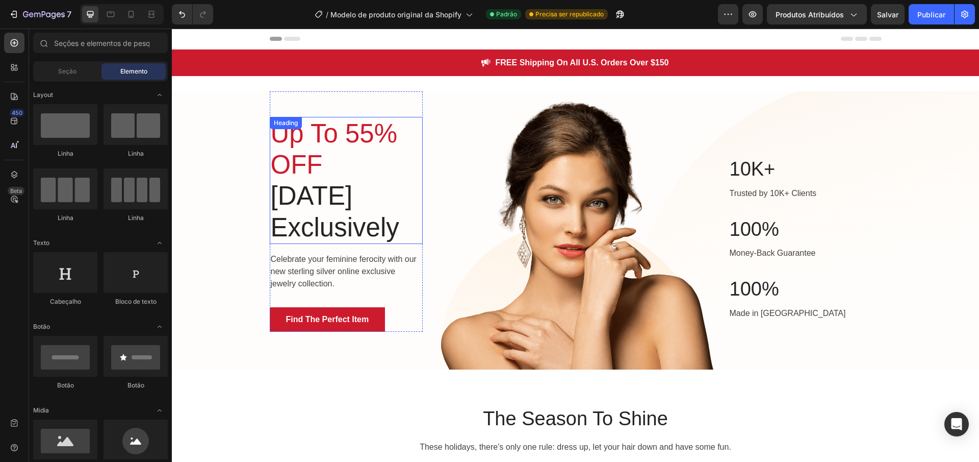
click at [362, 121] on span "Up To 55% OFF" at bounding box center [334, 149] width 127 height 60
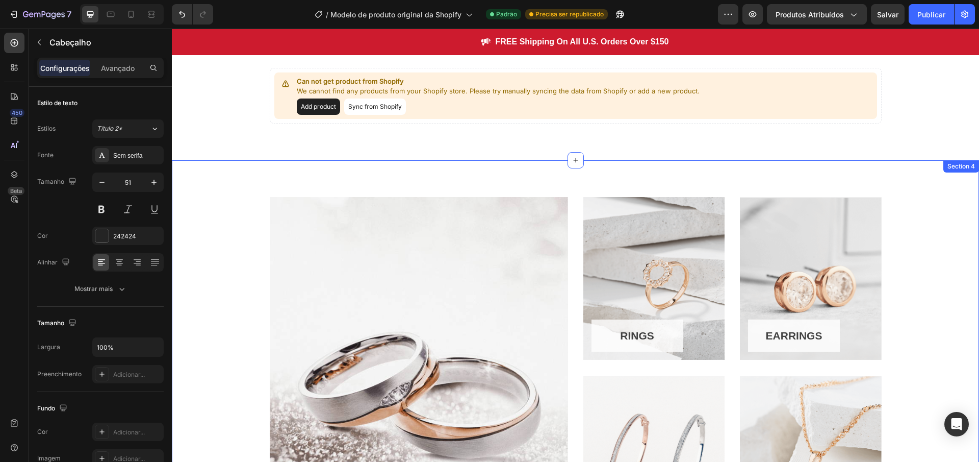
scroll to position [262, 0]
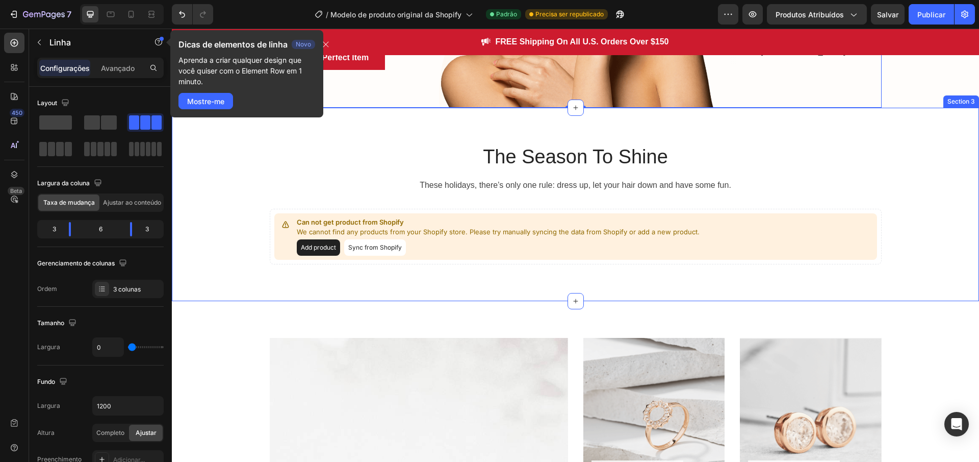
click at [219, 142] on div "The Season To Shine Heading These holidays, there’s only one rule: dress up, le…" at bounding box center [575, 204] width 807 height 193
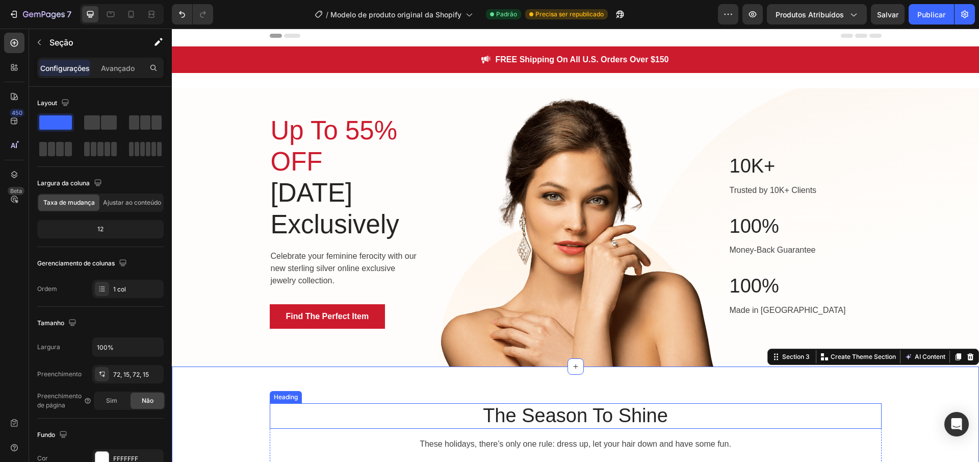
scroll to position [0, 0]
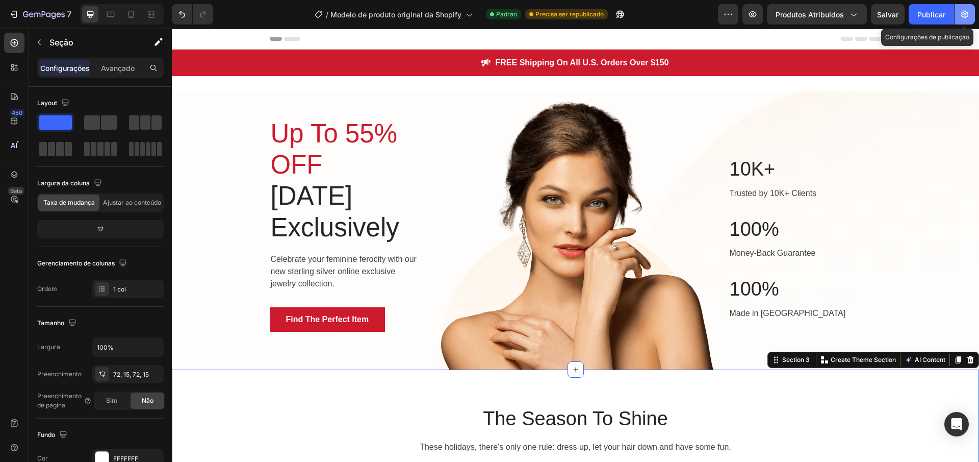
click at [958, 12] on button "button" at bounding box center [965, 14] width 20 height 20
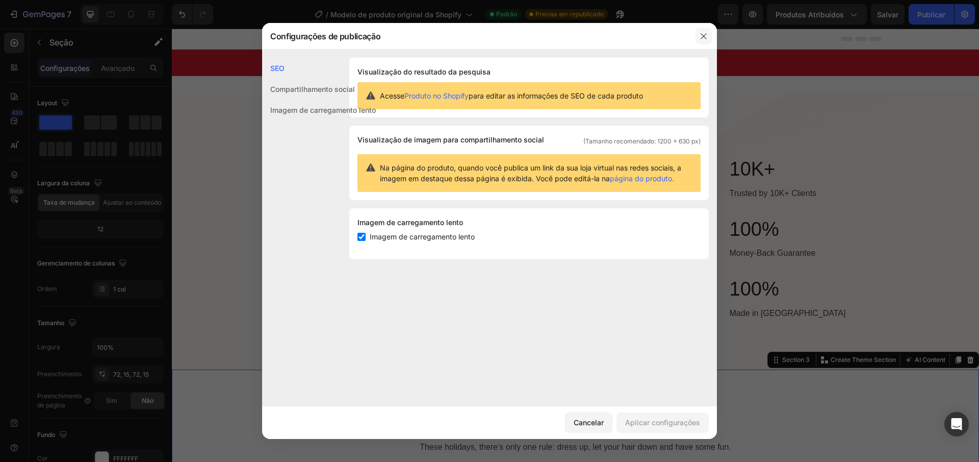
click at [702, 41] on button "button" at bounding box center [704, 36] width 16 height 16
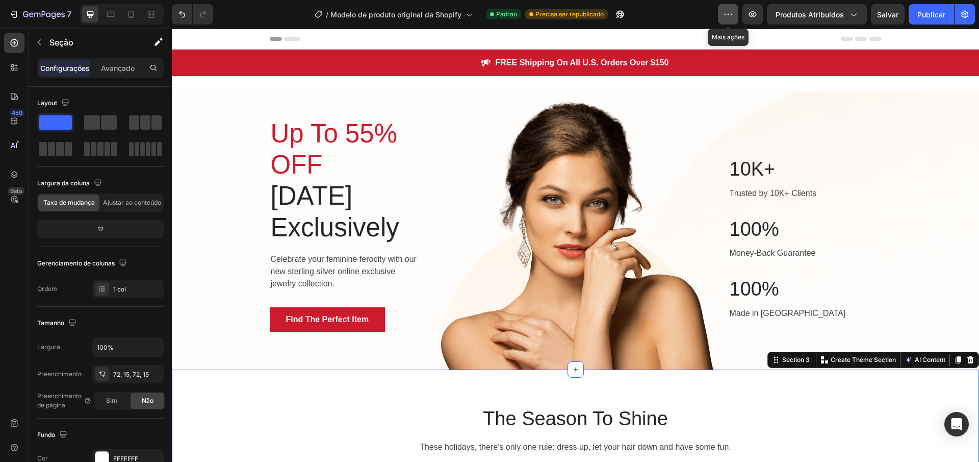
click at [728, 23] on button "button" at bounding box center [728, 14] width 20 height 20
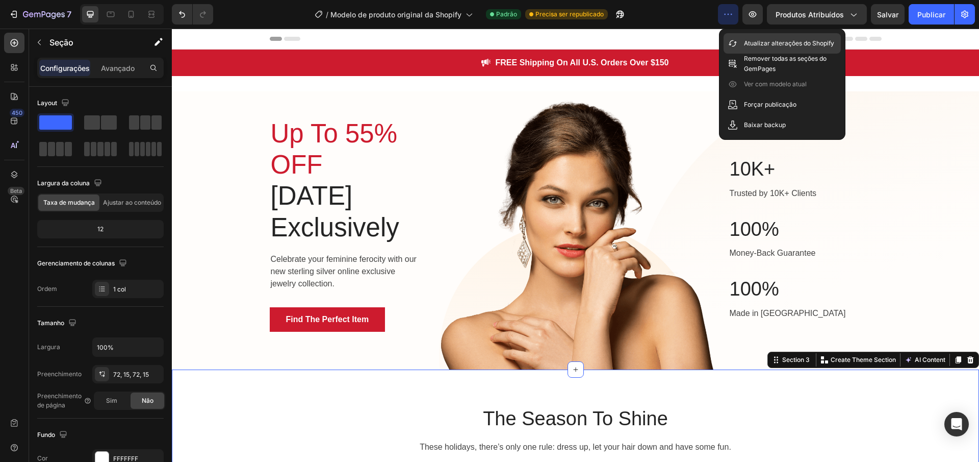
click at [738, 54] on div "Atualizar alterações do Shopify" at bounding box center [782, 64] width 117 height 20
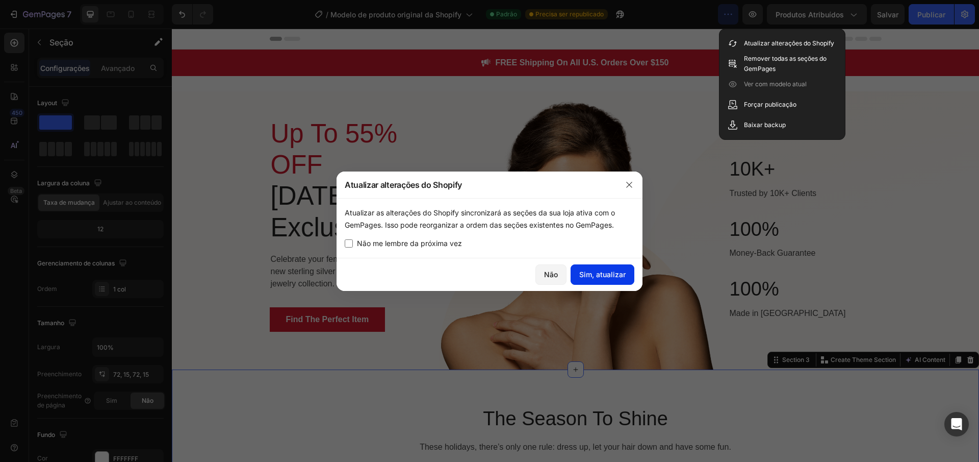
click at [607, 283] on button "Sim, atualizar" at bounding box center [603, 274] width 64 height 20
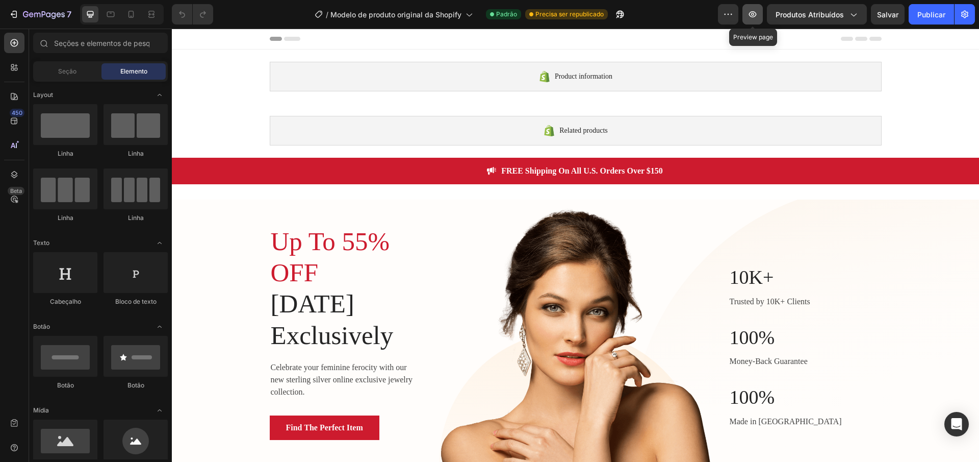
click at [759, 12] on button "button" at bounding box center [753, 14] width 20 height 20
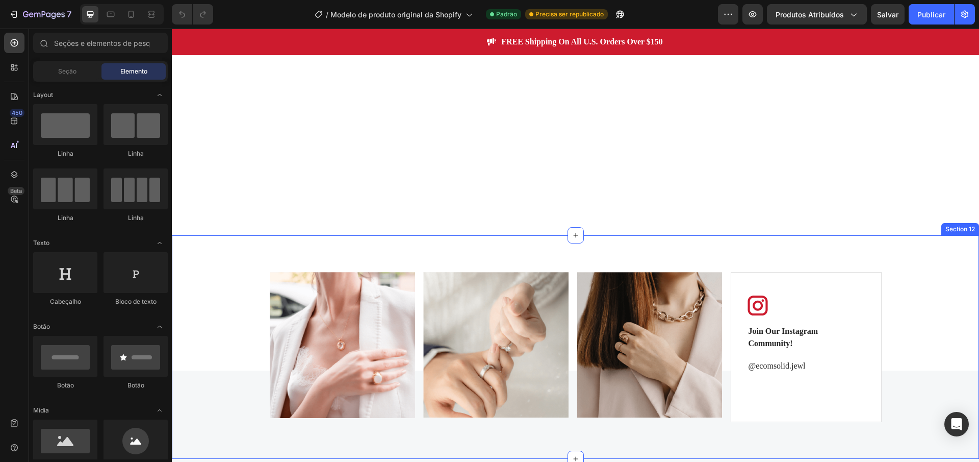
scroll to position [2233, 0]
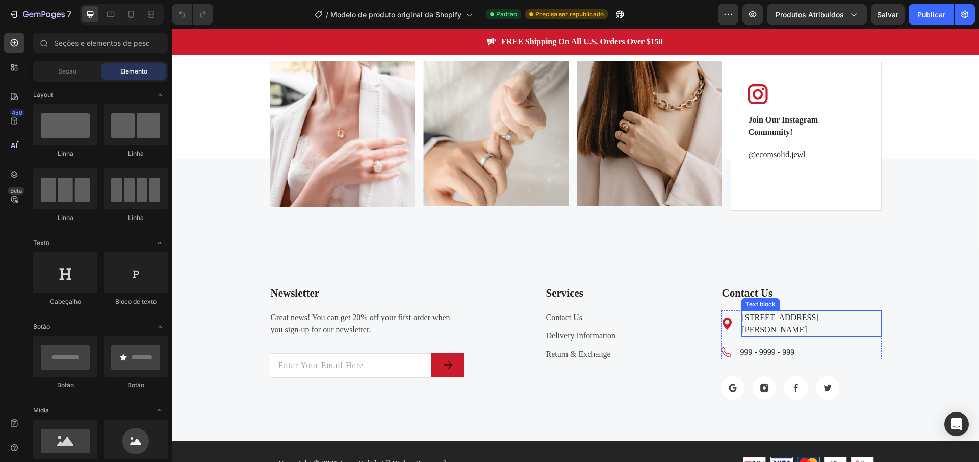
click at [816, 320] on p "[STREET_ADDRESS][PERSON_NAME]" at bounding box center [812, 323] width 138 height 24
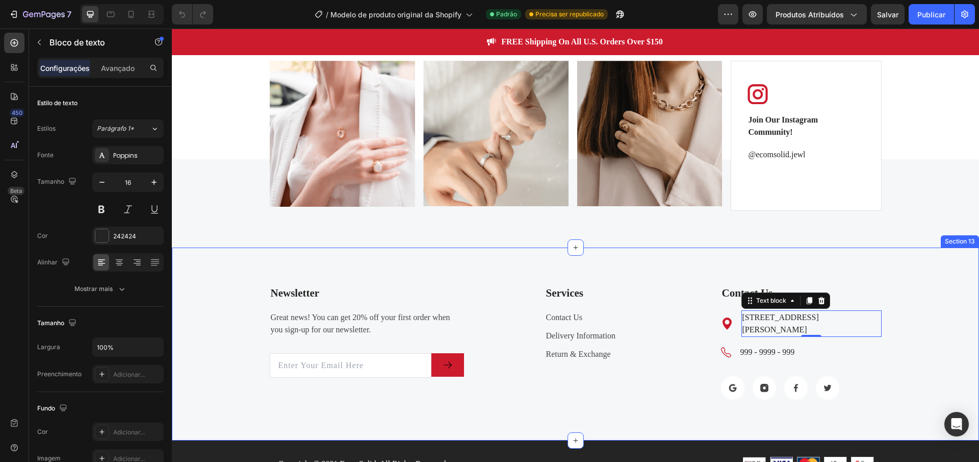
click at [920, 299] on div "Newsletter Text block Great news! You can get 20% off your first order when you…" at bounding box center [576, 341] width 792 height 115
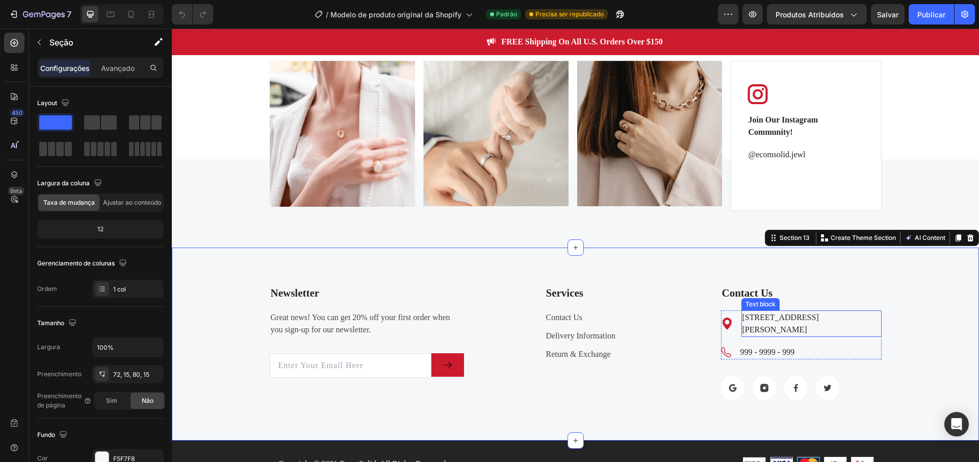
click at [857, 319] on p "[STREET_ADDRESS][PERSON_NAME]" at bounding box center [812, 323] width 138 height 24
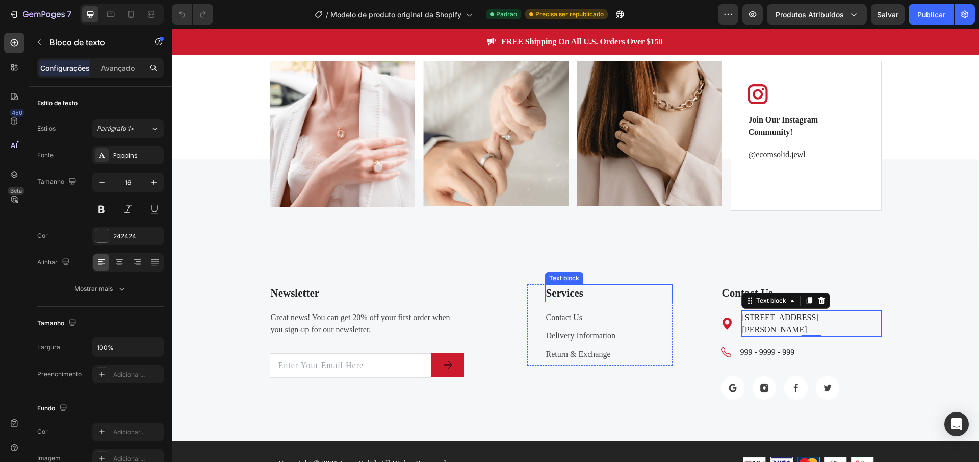
click at [618, 251] on div "Newsletter Text block Great news! You can get 20% off your first order when you…" at bounding box center [575, 343] width 807 height 193
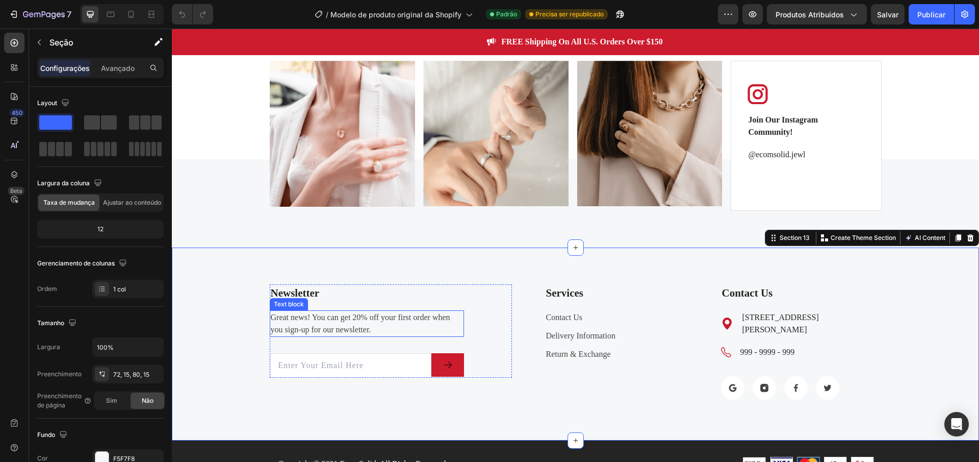
click at [321, 325] on p "Great news! You can get 20% off your first order when you sign-up for our newsl…" at bounding box center [367, 323] width 192 height 24
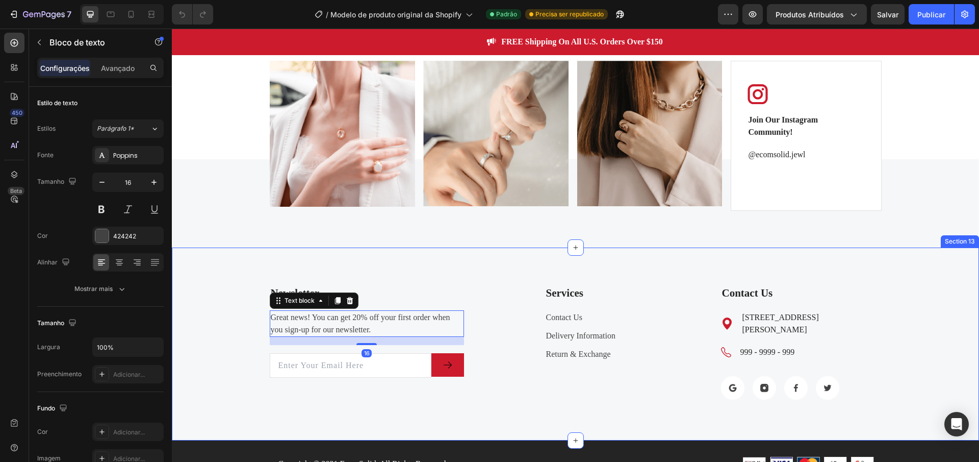
click at [466, 283] on div "Newsletter Text block Great news! You can get 20% off your first order when you…" at bounding box center [575, 343] width 807 height 193
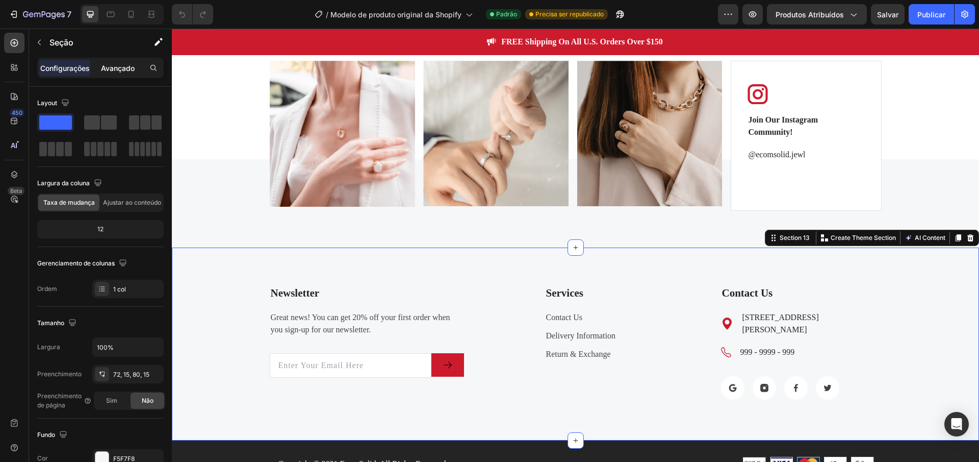
click at [133, 64] on font "Avançado" at bounding box center [118, 68] width 34 height 9
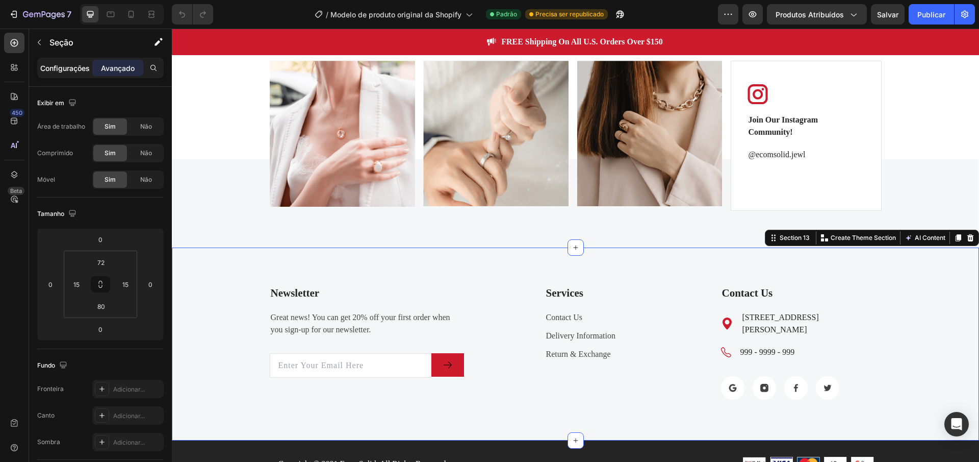
click at [71, 72] on font "Configurações" at bounding box center [64, 68] width 49 height 9
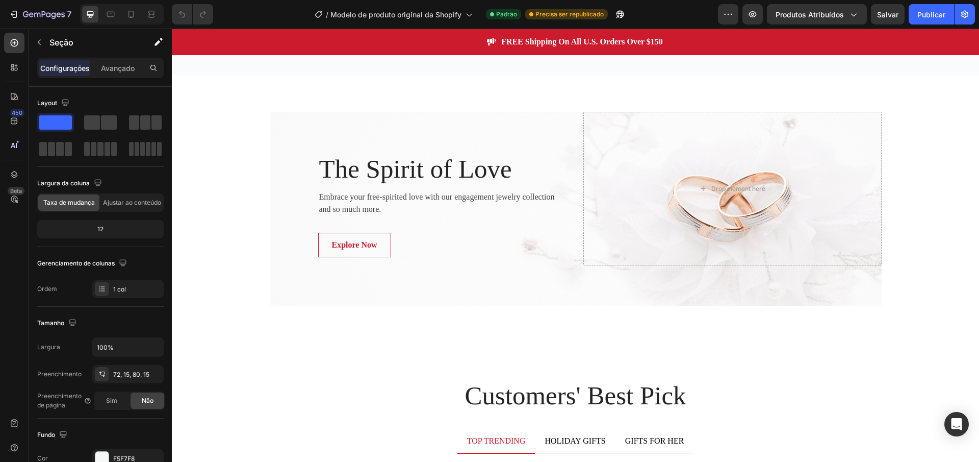
scroll to position [1395, 0]
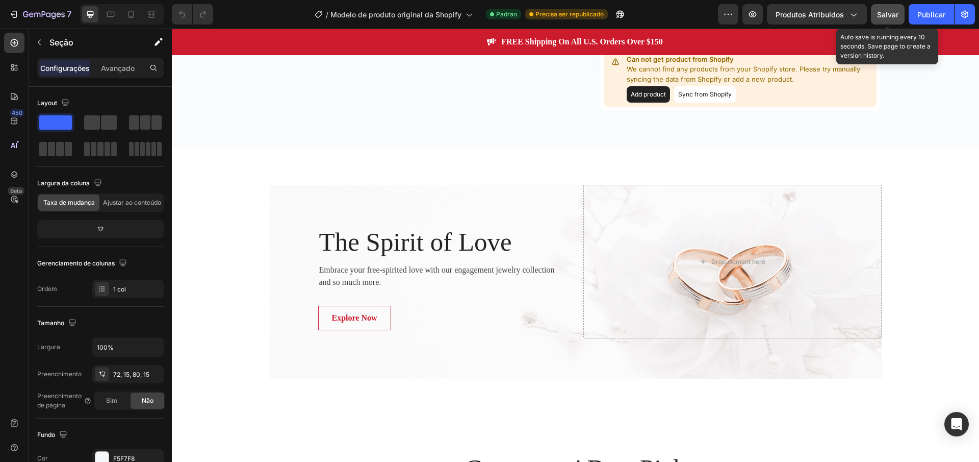
click at [897, 18] on font "Salvar" at bounding box center [887, 14] width 21 height 9
click at [882, 27] on div "7 / Modelo de produto original da Shopify Padrão Precisa ser republicado Visual…" at bounding box center [489, 14] width 979 height 29
click at [881, 26] on div "7 / Modelo de produto original da Shopify Padrão Precisa ser republicado Visual…" at bounding box center [489, 14] width 979 height 29
click at [884, 16] on font "Salvar" at bounding box center [887, 14] width 21 height 9
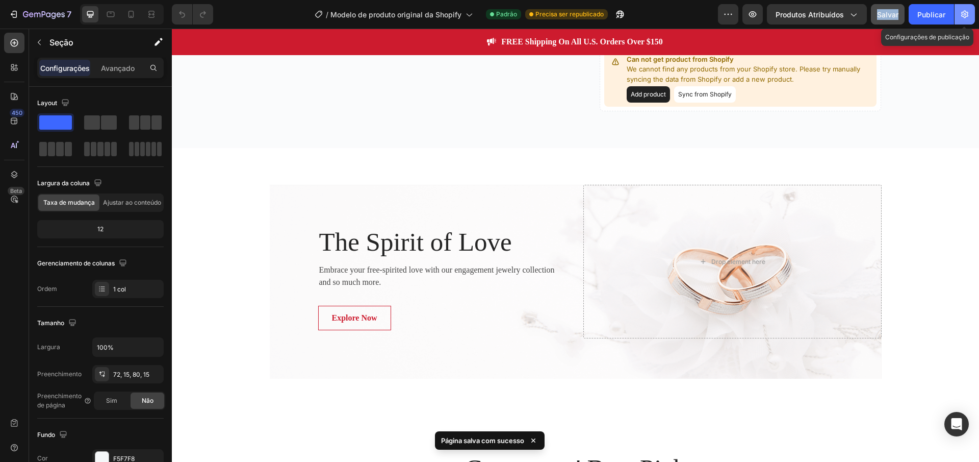
click at [955, 18] on button "button" at bounding box center [965, 14] width 20 height 20
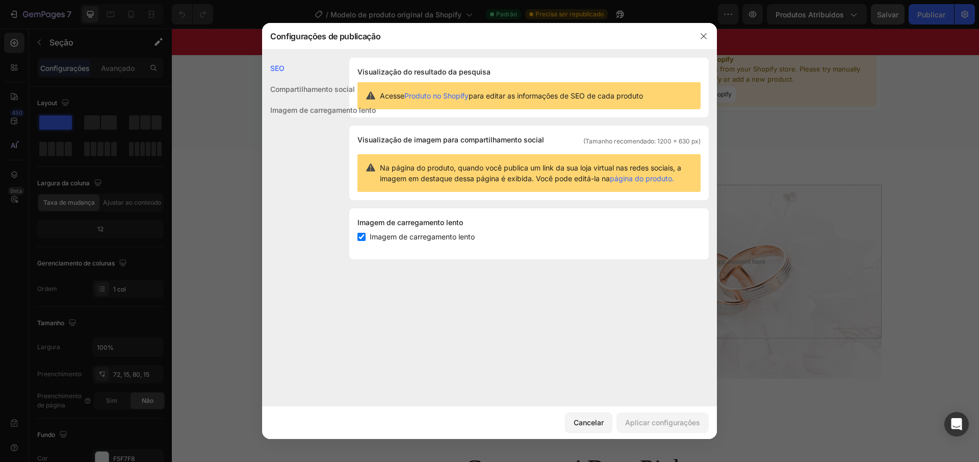
click at [317, 91] on font "Compartilhamento social" at bounding box center [312, 89] width 85 height 9
click at [345, 109] on font "Imagem de carregamento lento" at bounding box center [323, 110] width 106 height 9
click at [338, 87] on font "Compartilhamento social" at bounding box center [312, 89] width 85 height 9
click at [273, 79] on div "SEO" at bounding box center [319, 89] width 114 height 21
click at [280, 88] on font "Compartilhamento social" at bounding box center [312, 89] width 85 height 9
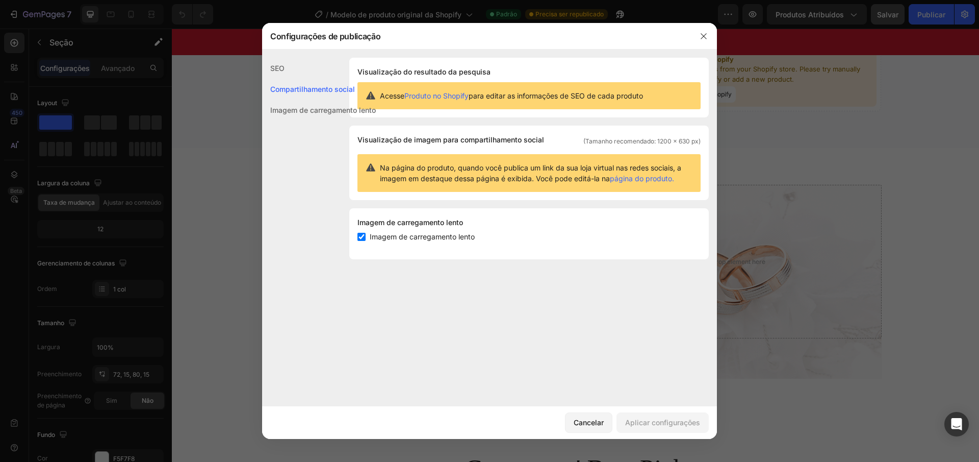
click at [286, 104] on div "Imagem de carregamento lento" at bounding box center [319, 109] width 114 height 21
click at [706, 32] on icon "button" at bounding box center [704, 36] width 8 height 8
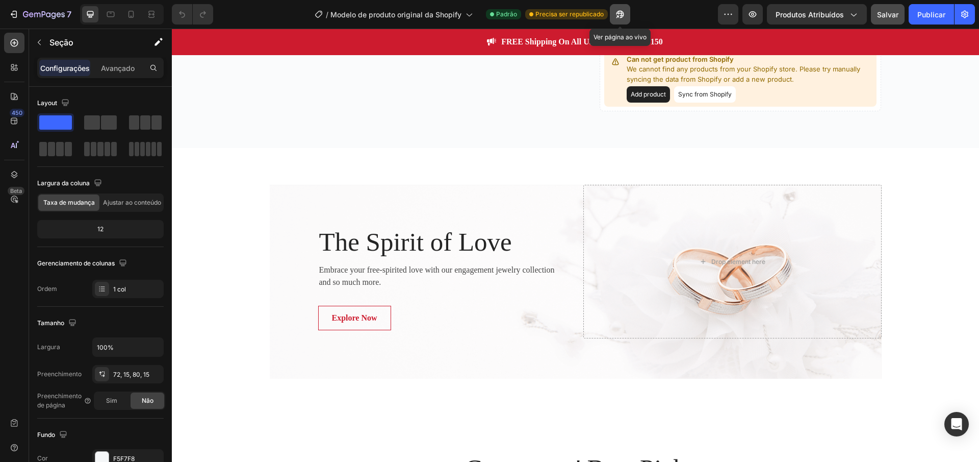
click at [615, 12] on icon "button" at bounding box center [620, 14] width 10 height 10
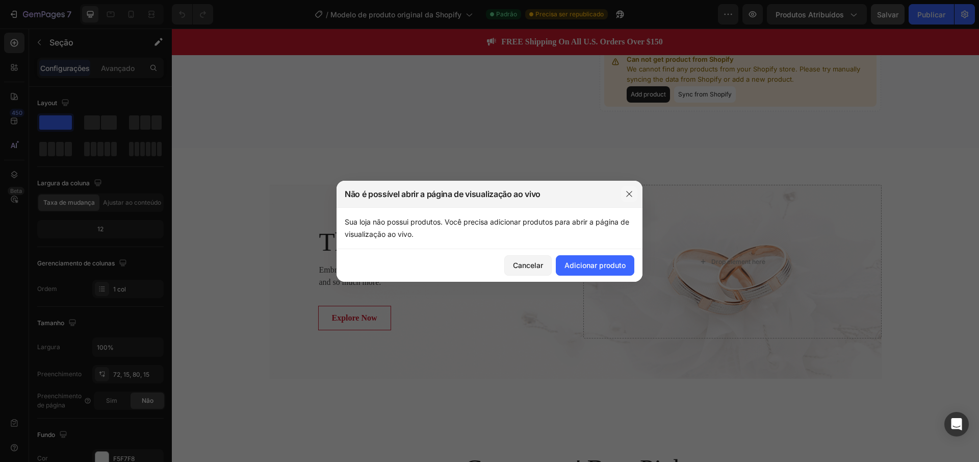
click at [624, 198] on button "button" at bounding box center [629, 194] width 16 height 16
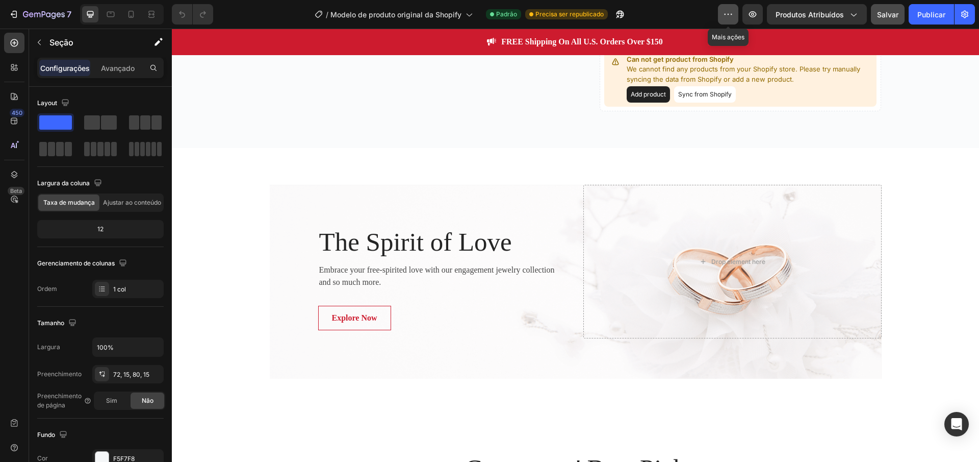
click at [727, 22] on button "button" at bounding box center [728, 14] width 20 height 20
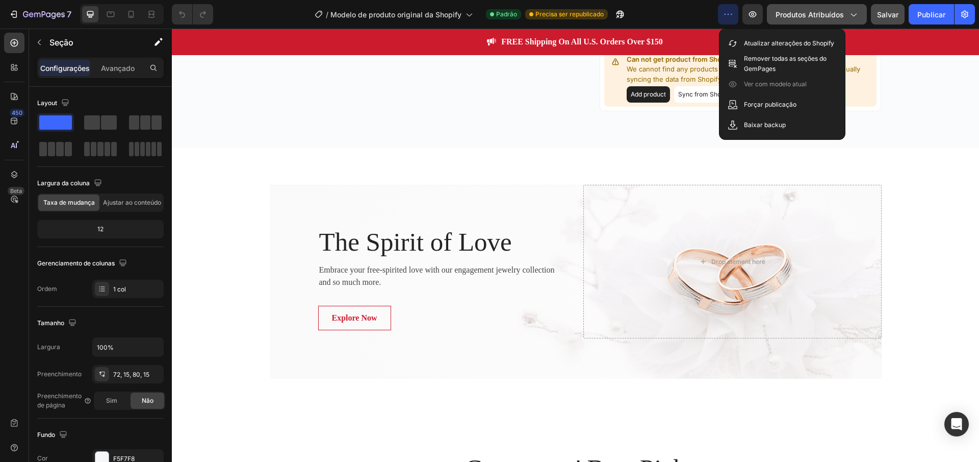
click at [851, 8] on button "Produtos Atribuídos" at bounding box center [817, 14] width 100 height 20
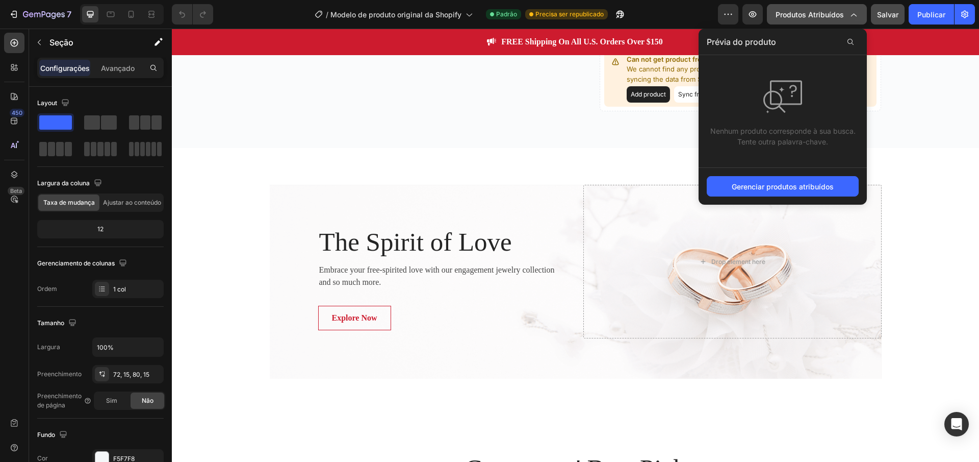
click at [850, 10] on icon "button" at bounding box center [853, 14] width 10 height 10
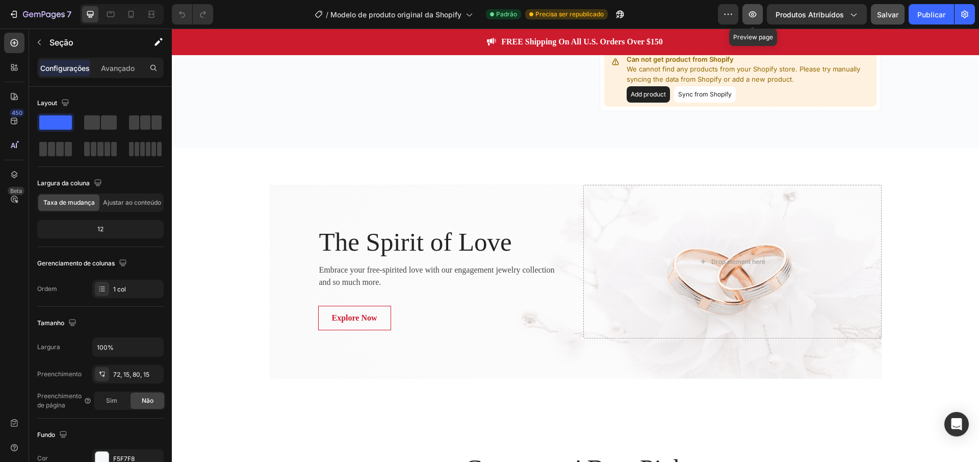
click at [751, 10] on icon "button" at bounding box center [753, 14] width 10 height 10
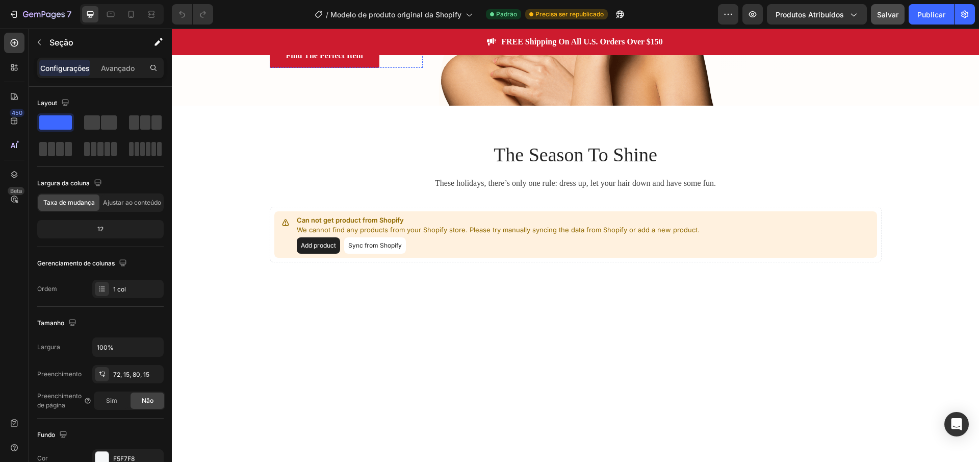
scroll to position [0, 0]
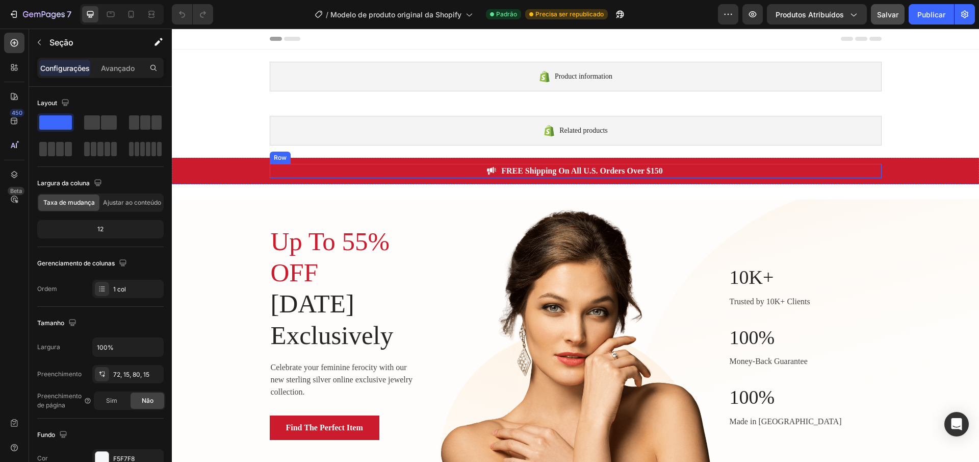
click at [346, 166] on div "Image FREE Shipping On All U.S. Orders Over $150 Text block Row" at bounding box center [576, 171] width 612 height 14
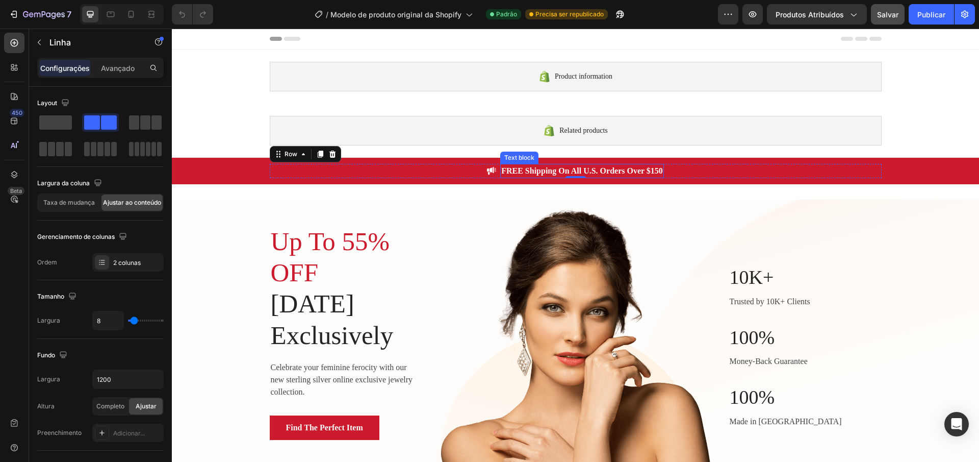
click at [533, 173] on p "FREE Shipping On All U.S. Orders Over $150" at bounding box center [582, 171] width 162 height 12
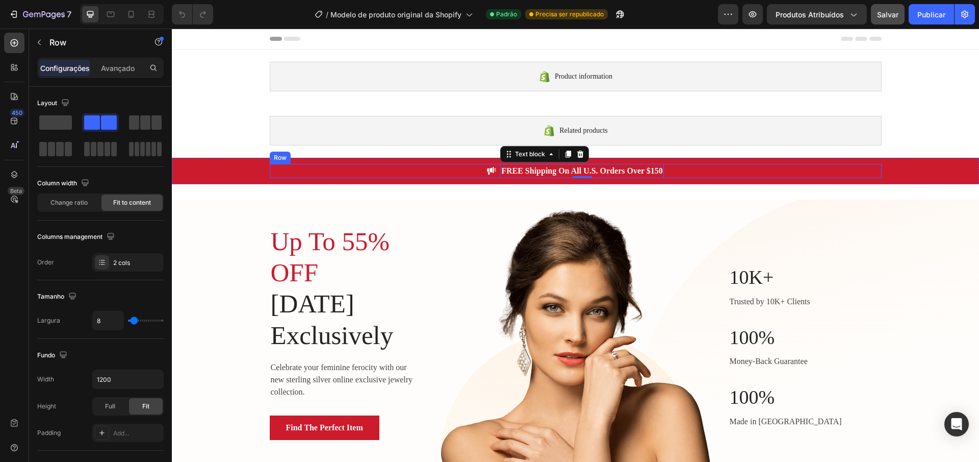
click at [463, 166] on div "Image FREE Shipping On All U.S. Orders Over $150 Text block 0 Row" at bounding box center [576, 171] width 612 height 14
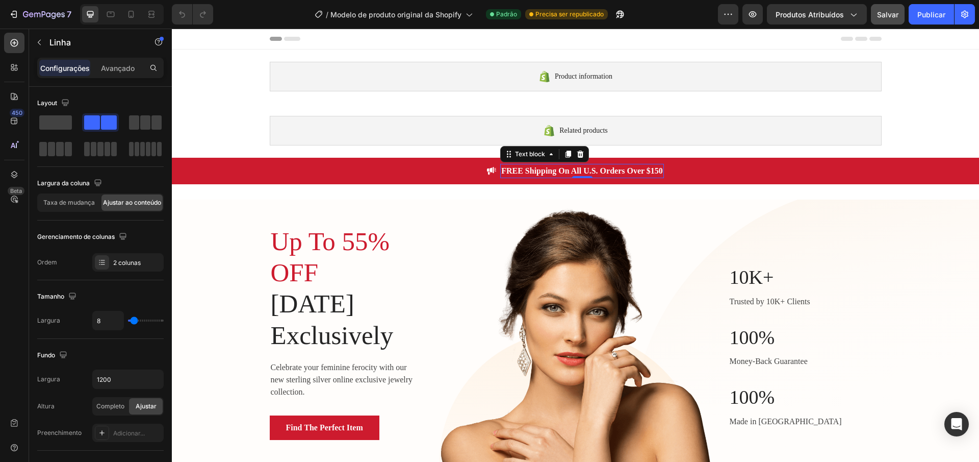
click at [505, 167] on p "FREE Shipping On All U.S. Orders Over $150" at bounding box center [582, 171] width 162 height 12
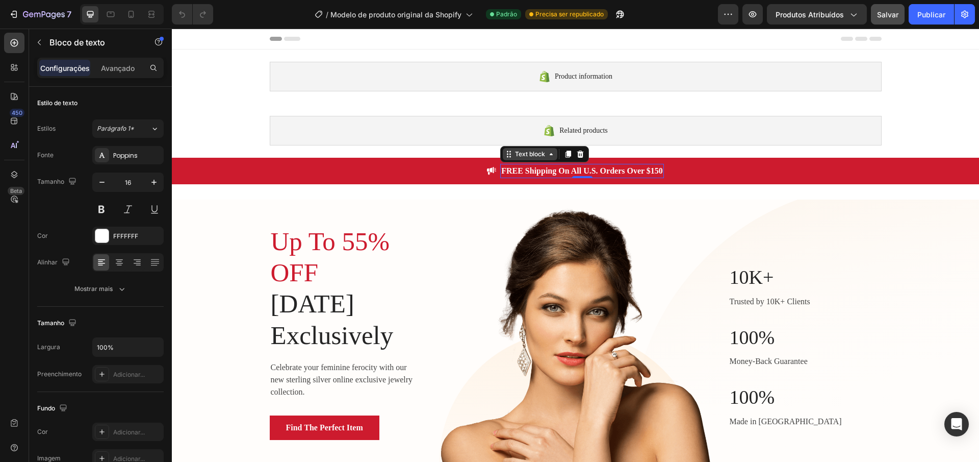
click at [543, 159] on div "Text block" at bounding box center [530, 154] width 55 height 12
click at [118, 71] on font "Avançado" at bounding box center [118, 68] width 34 height 9
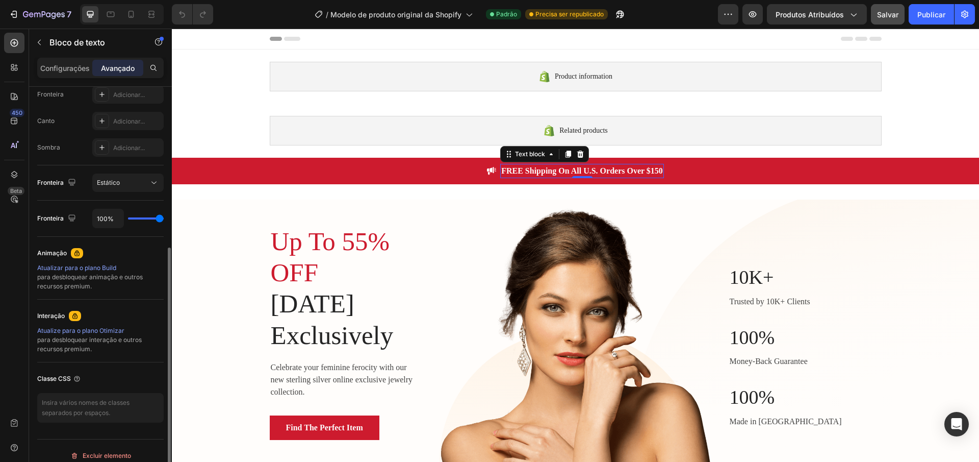
scroll to position [304, 0]
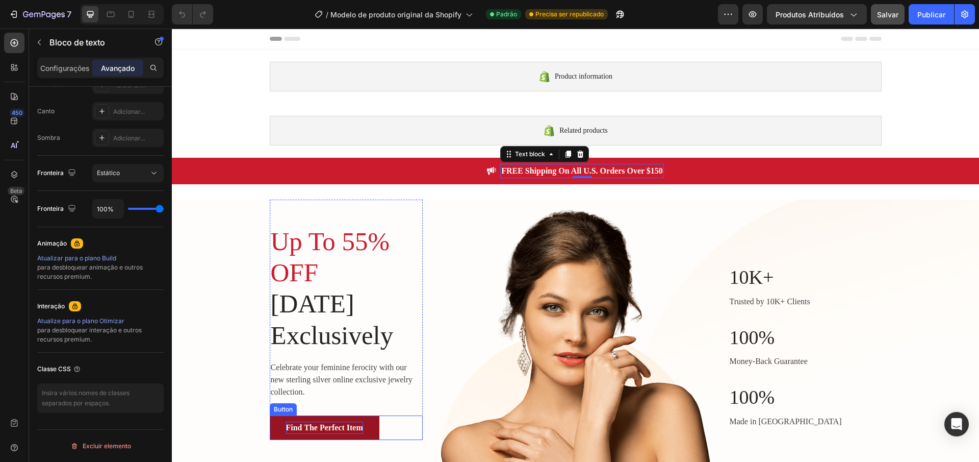
click at [292, 424] on div "Find The Perfect Item" at bounding box center [324, 427] width 77 height 12
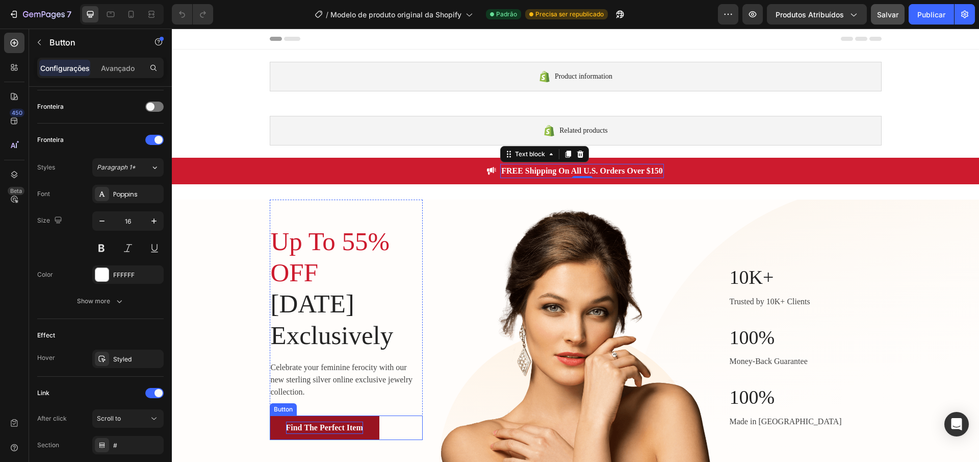
scroll to position [0, 0]
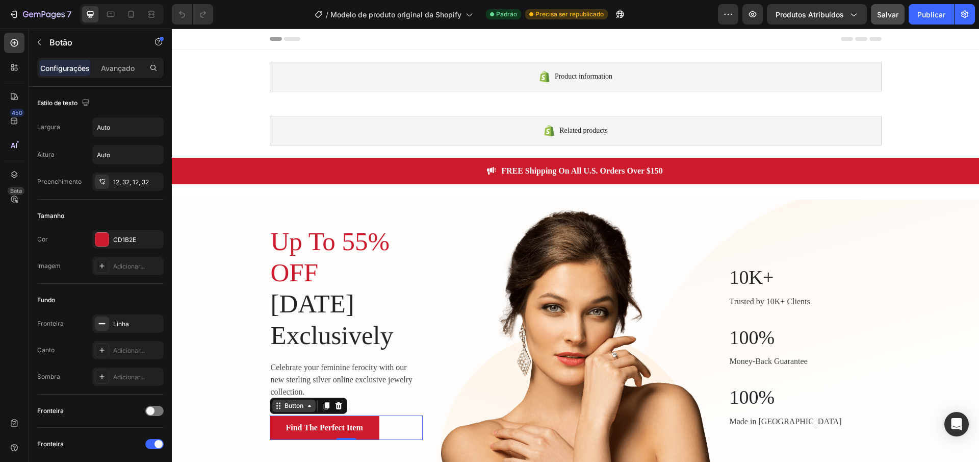
click at [300, 410] on div "Button" at bounding box center [293, 405] width 43 height 12
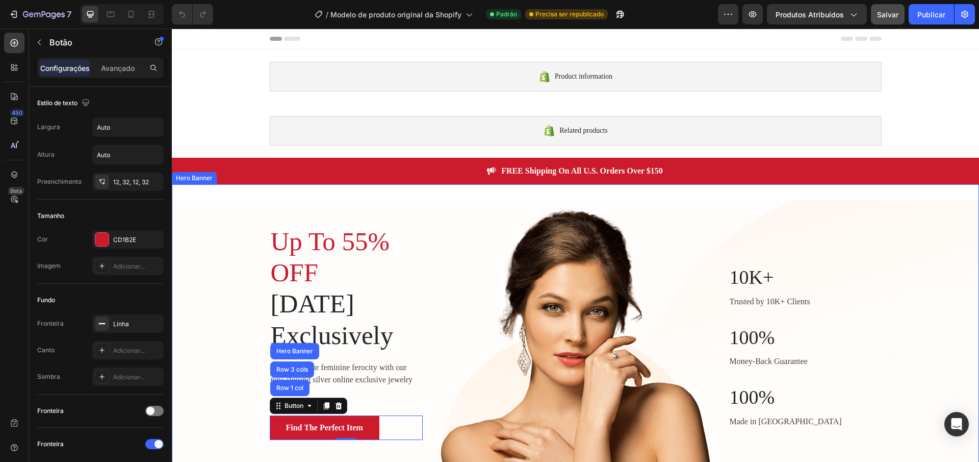
click at [211, 352] on div "Up To 55% OFF [DATE] Exclusively Heading Celebrate your feminine ferocity with …" at bounding box center [575, 338] width 807 height 278
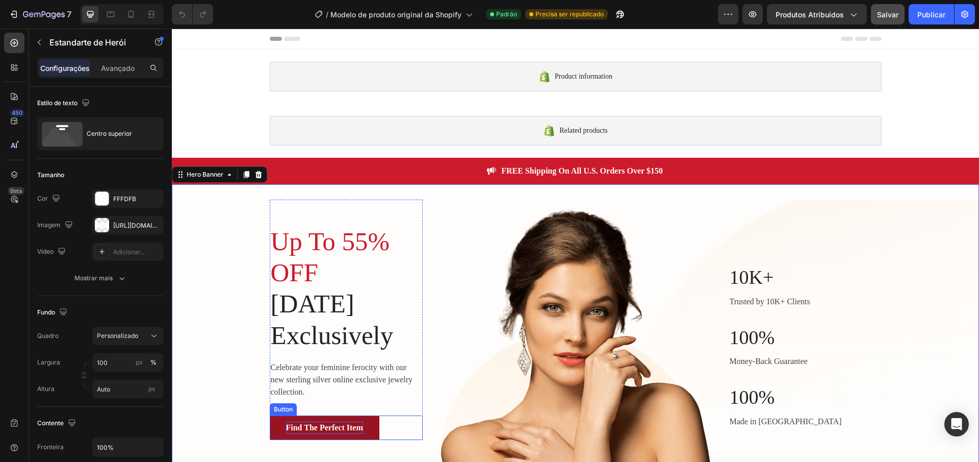
click at [293, 422] on div "Find The Perfect Item" at bounding box center [324, 427] width 77 height 12
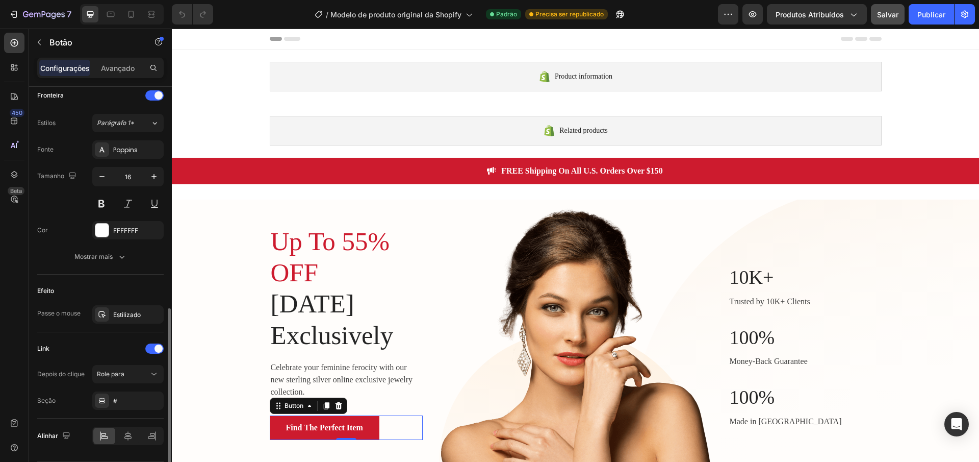
scroll to position [380, 0]
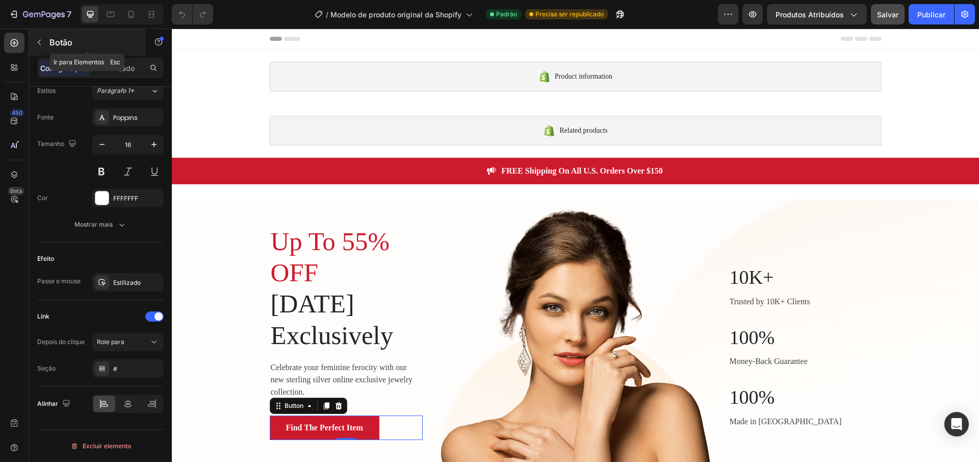
click at [40, 46] on button "button" at bounding box center [39, 42] width 16 height 16
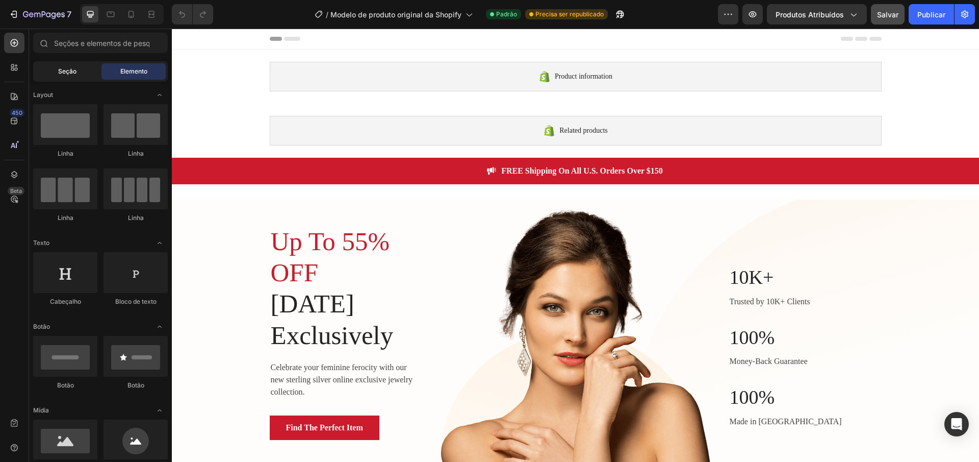
click at [61, 71] on font "Seção" at bounding box center [67, 71] width 18 height 8
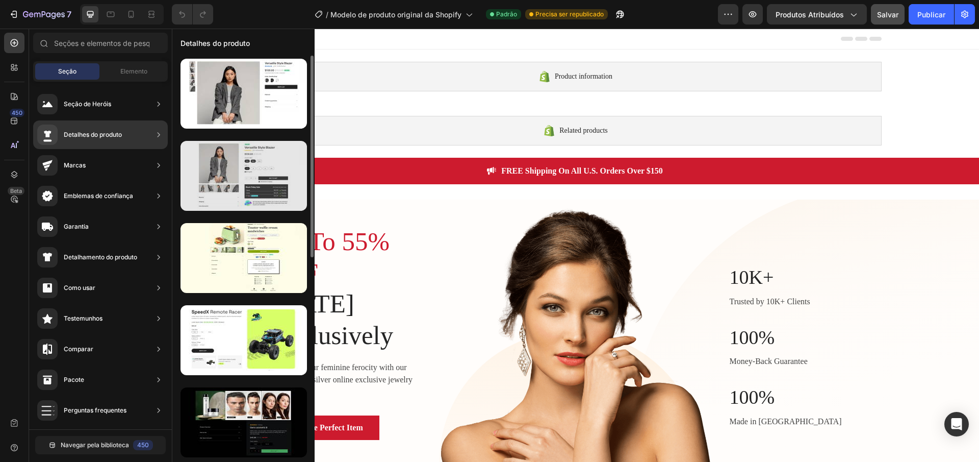
click at [220, 187] on div at bounding box center [244, 176] width 126 height 70
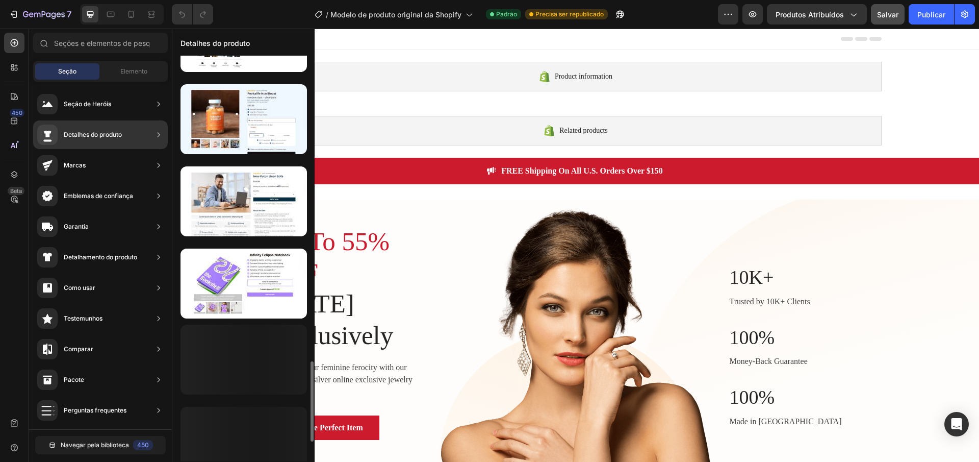
scroll to position [1403, 0]
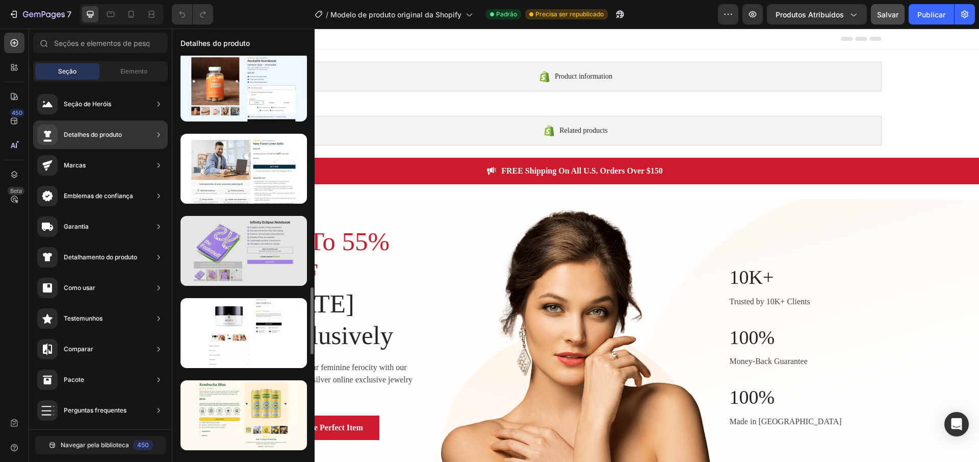
click at [218, 242] on div at bounding box center [244, 251] width 126 height 70
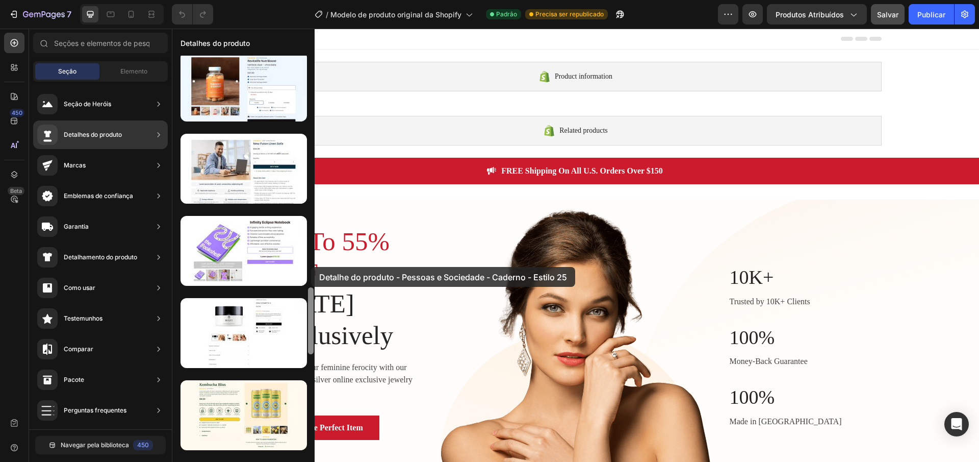
drag, startPoint x: 216, startPoint y: 241, endPoint x: 311, endPoint y: 267, distance: 98.4
click at [311, 267] on div at bounding box center [243, 258] width 142 height 405
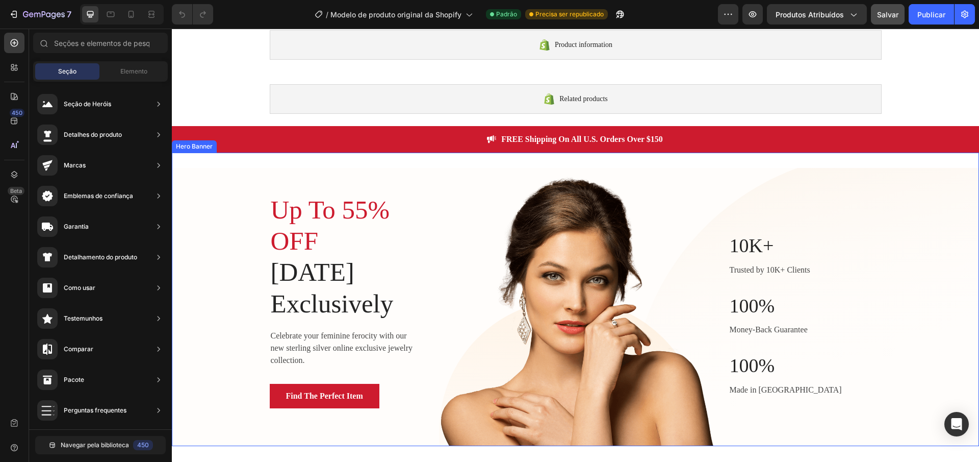
scroll to position [33, 0]
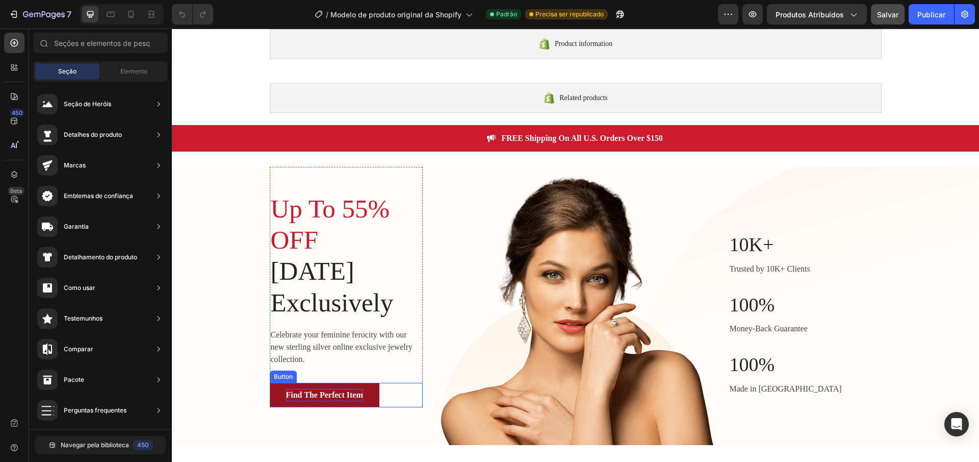
click at [313, 394] on div "Find The Perfect Item" at bounding box center [324, 395] width 77 height 12
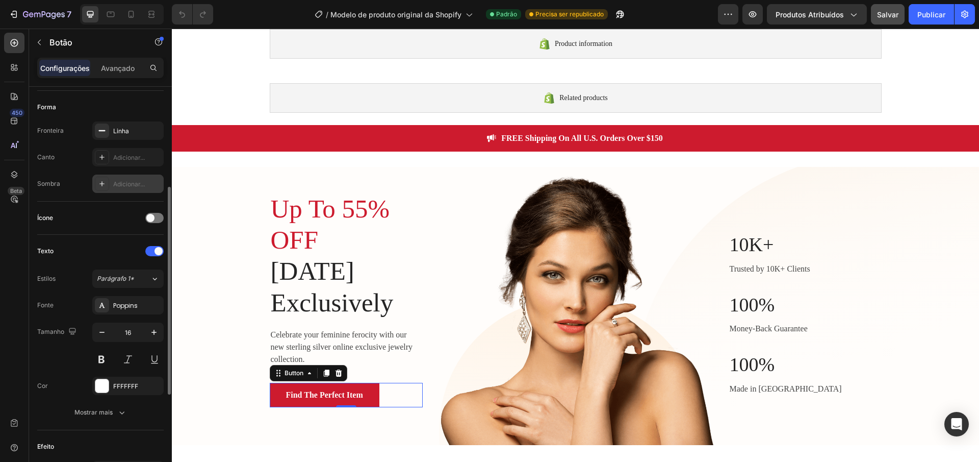
scroll to position [193, 0]
click at [157, 218] on div at bounding box center [154, 217] width 18 height 10
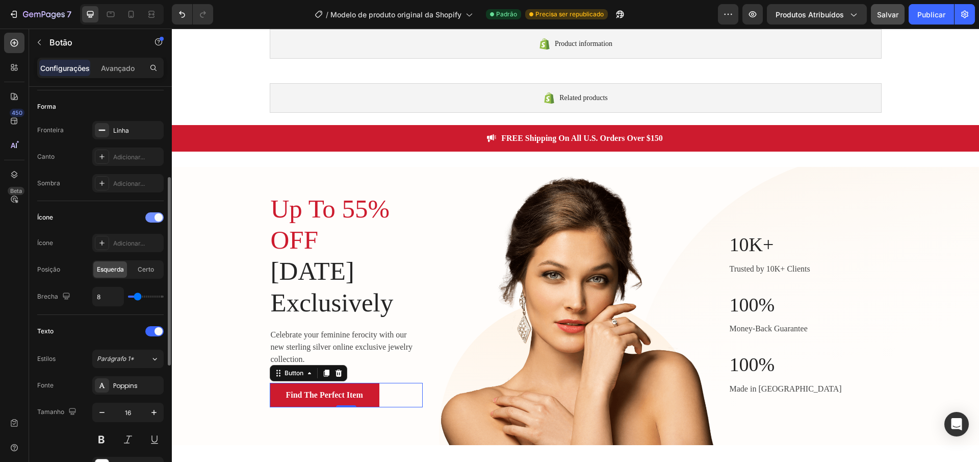
click at [154, 220] on div at bounding box center [154, 217] width 18 height 10
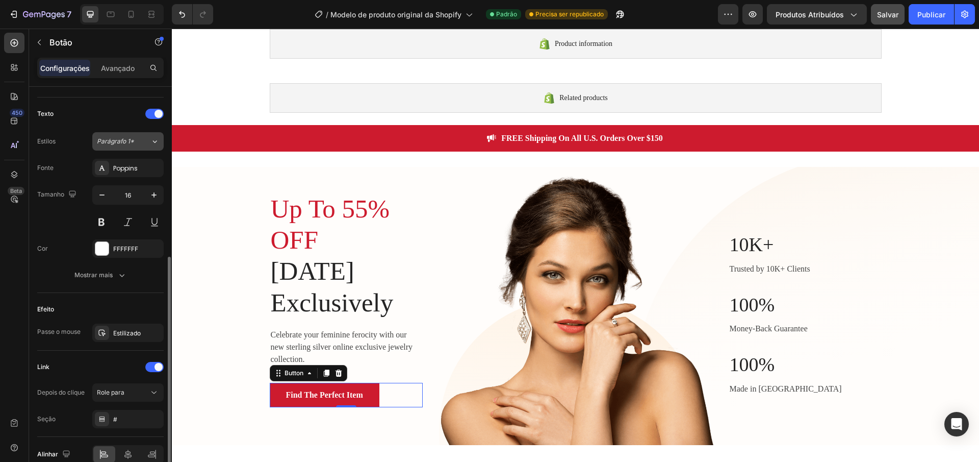
scroll to position [380, 0]
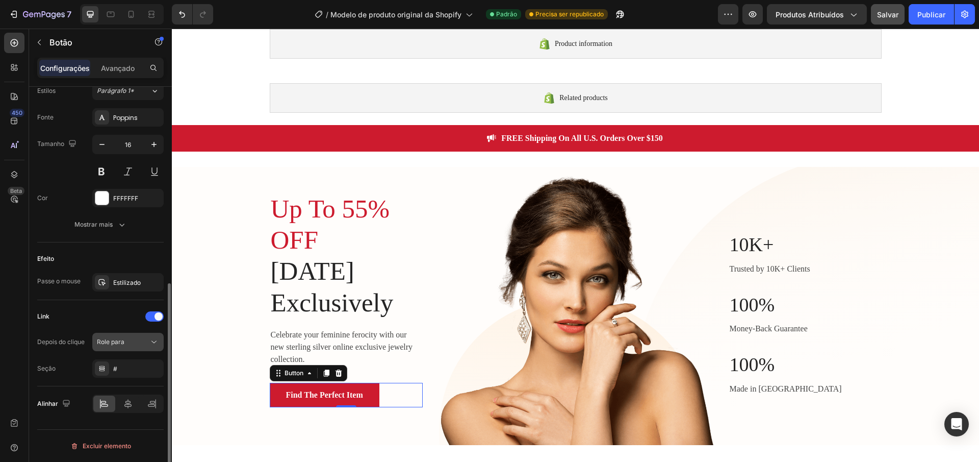
click at [150, 339] on icon at bounding box center [154, 342] width 10 height 10
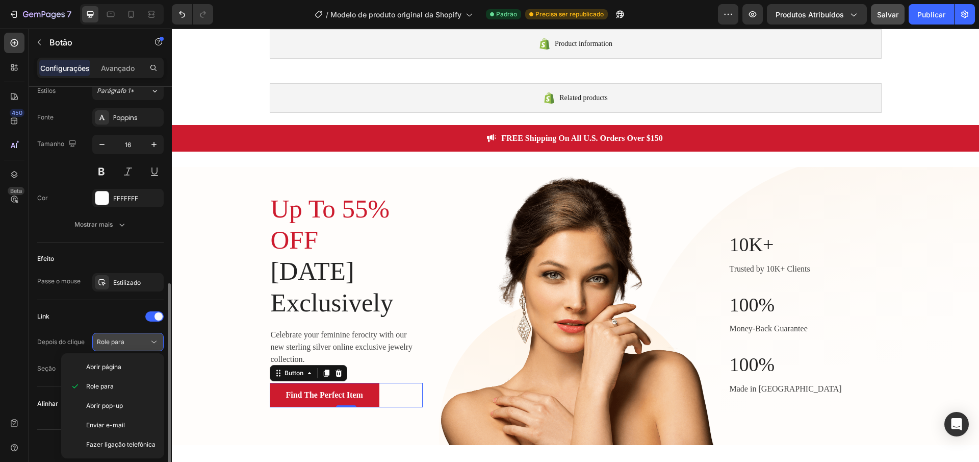
click at [150, 339] on icon at bounding box center [154, 342] width 10 height 10
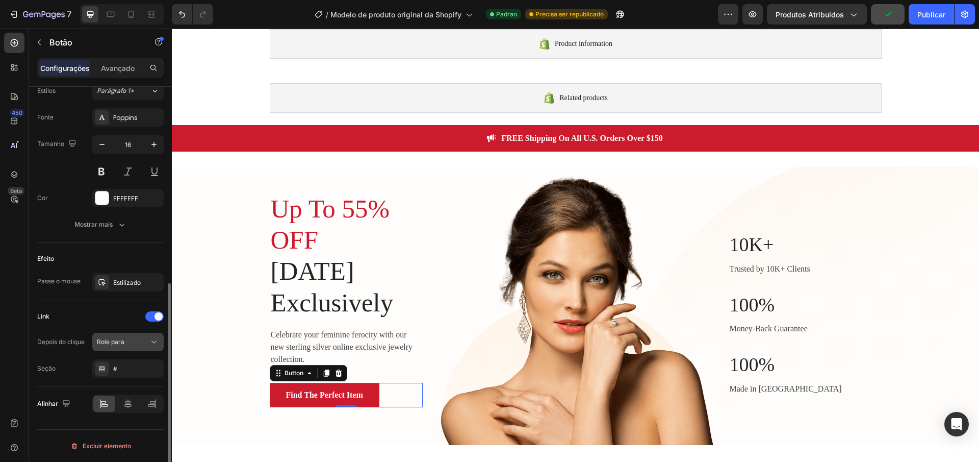
click at [150, 339] on icon at bounding box center [154, 342] width 10 height 10
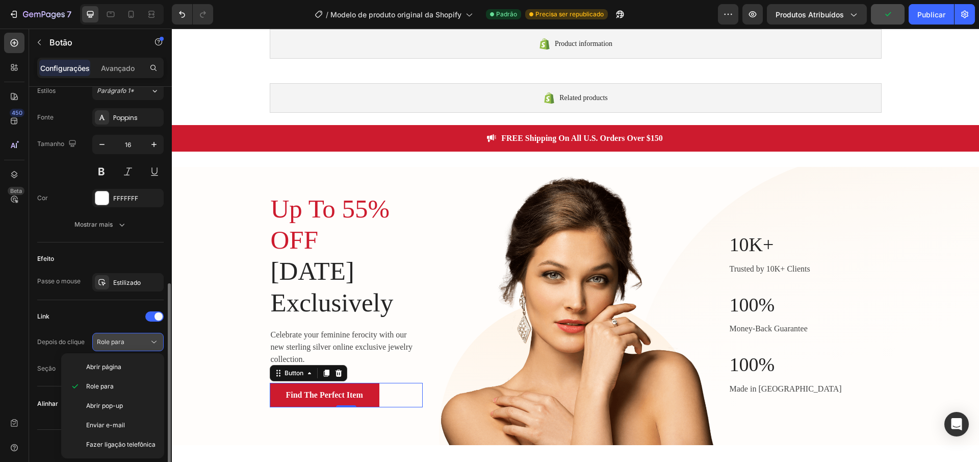
click at [150, 339] on icon at bounding box center [154, 342] width 10 height 10
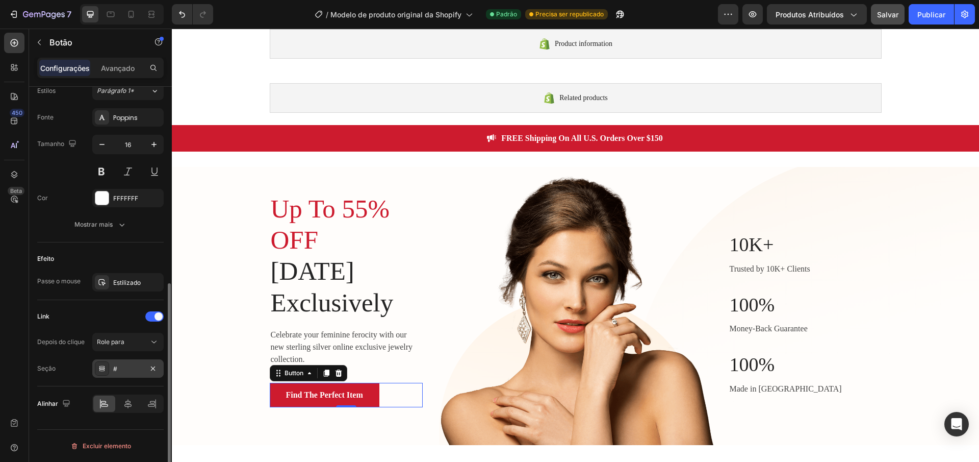
click at [118, 370] on div "#" at bounding box center [128, 368] width 30 height 9
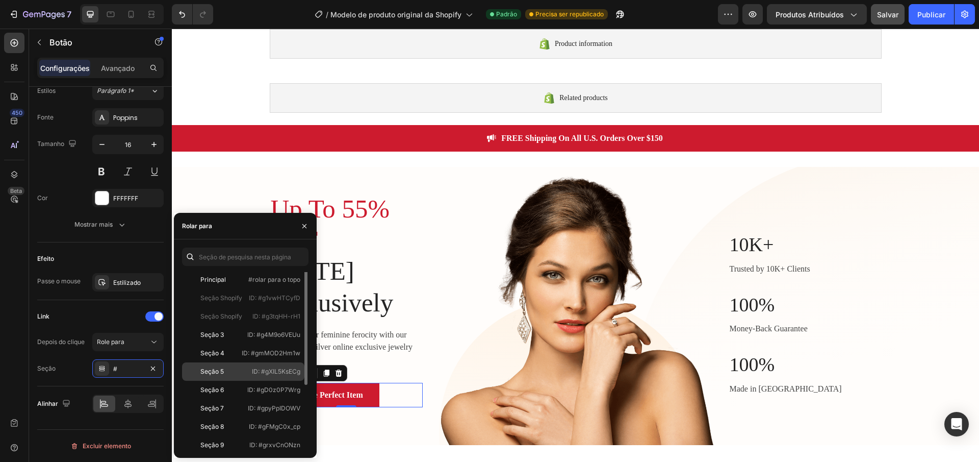
scroll to position [0, 0]
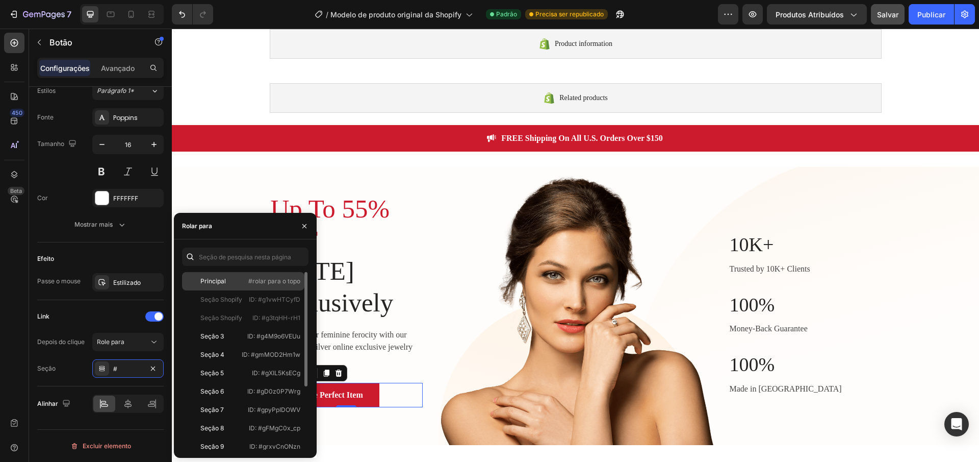
click at [283, 286] on div "Principal #rolar para o topo" at bounding box center [243, 281] width 122 height 18
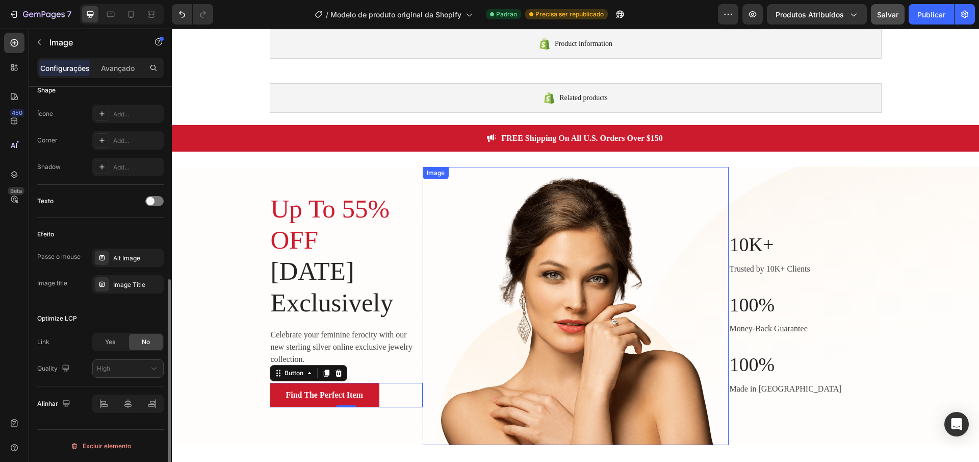
click at [430, 291] on img at bounding box center [576, 306] width 306 height 278
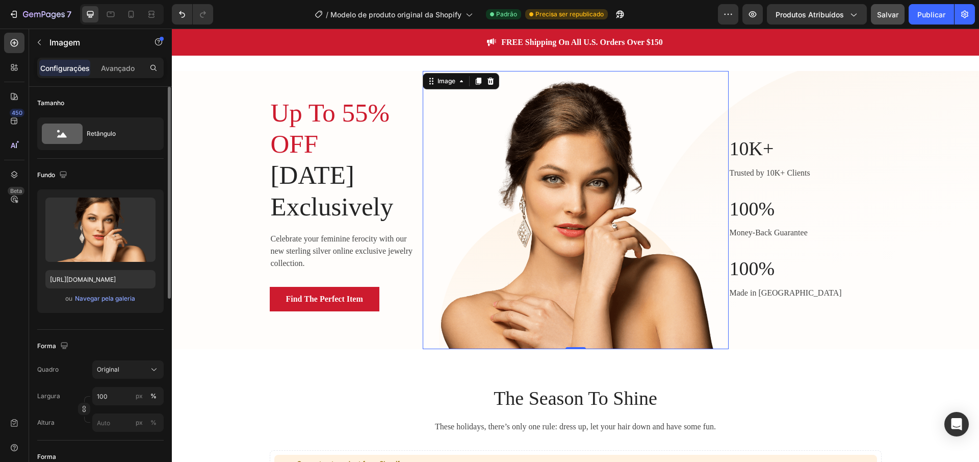
scroll to position [130, 0]
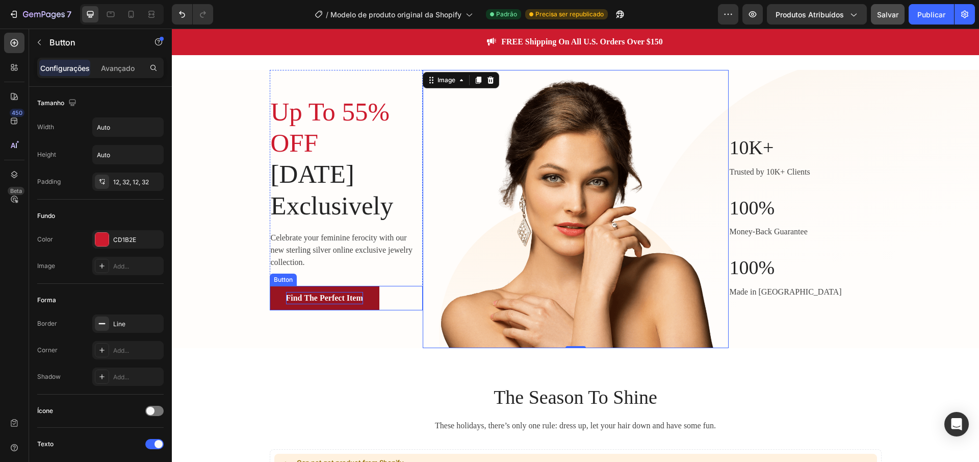
click at [322, 295] on div "Find The Perfect Item" at bounding box center [324, 298] width 77 height 12
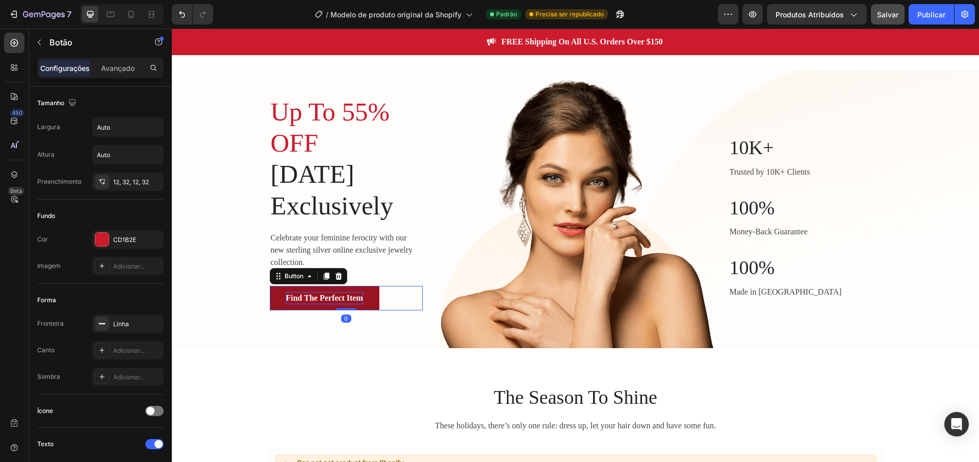
click at [322, 295] on div "Find The Perfect Item" at bounding box center [324, 298] width 77 height 12
click at [322, 295] on p "Find The Perfect Item" at bounding box center [324, 298] width 77 height 12
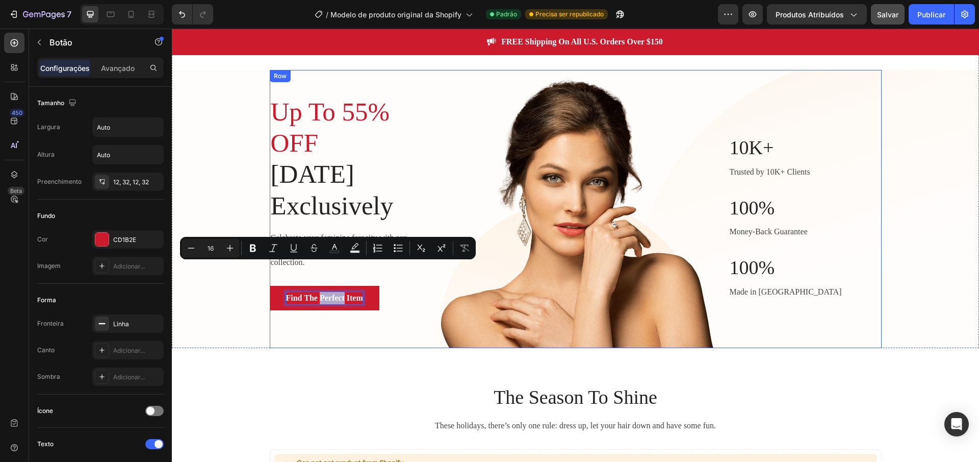
scroll to position [182, 0]
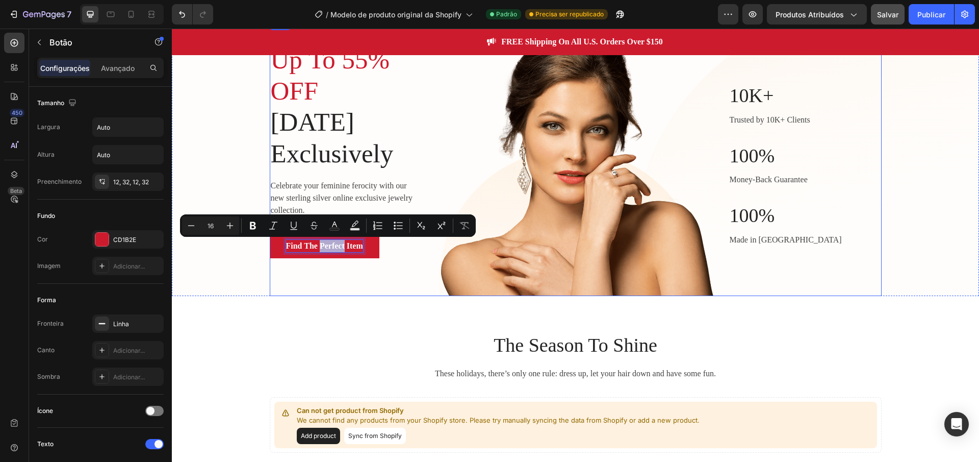
click at [320, 321] on div "The Season To Shine Heading These holidays, there’s only one rule: dress up, le…" at bounding box center [575, 392] width 807 height 193
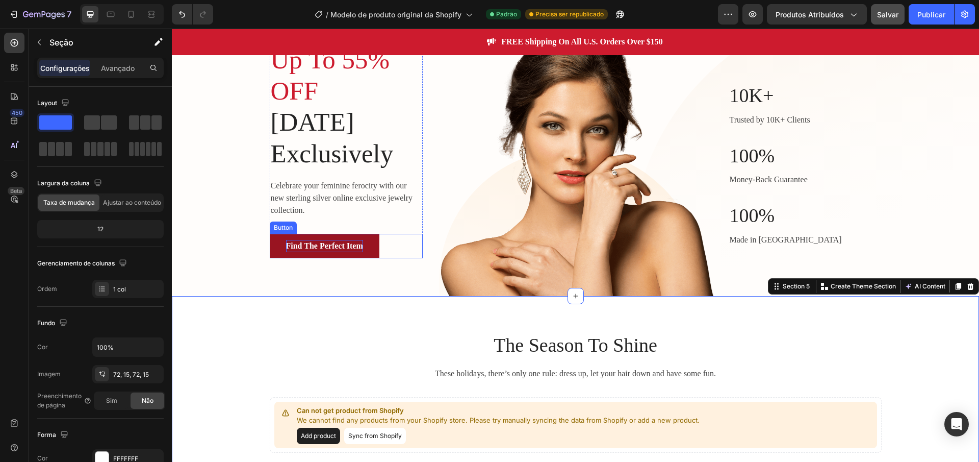
click at [323, 247] on p "Find The Perfect Item" at bounding box center [324, 246] width 77 height 12
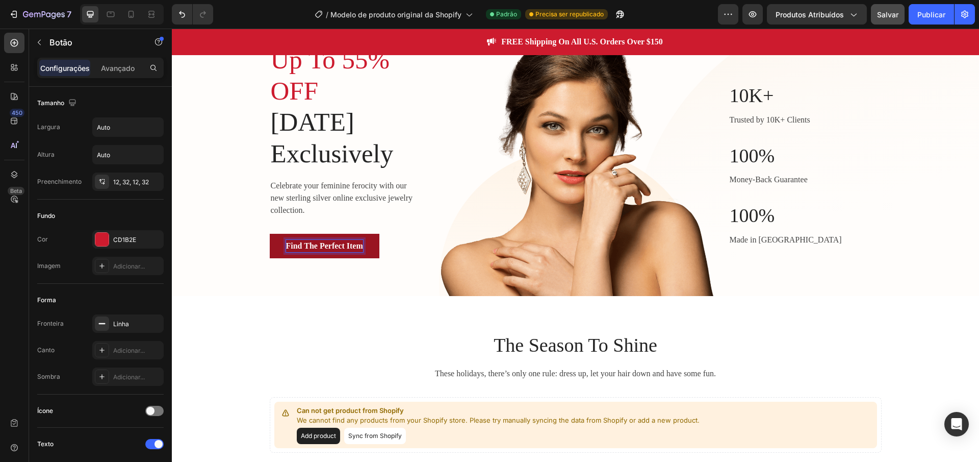
click at [319, 247] on p "Find The Perfect Item" at bounding box center [324, 246] width 77 height 12
click at [300, 245] on p "Find The Perfect Item" at bounding box center [324, 246] width 77 height 12
click at [295, 271] on div "Up To 55% OFF [DATE] Exclusively Heading Celebrate your feminine ferocity with …" at bounding box center [346, 157] width 153 height 278
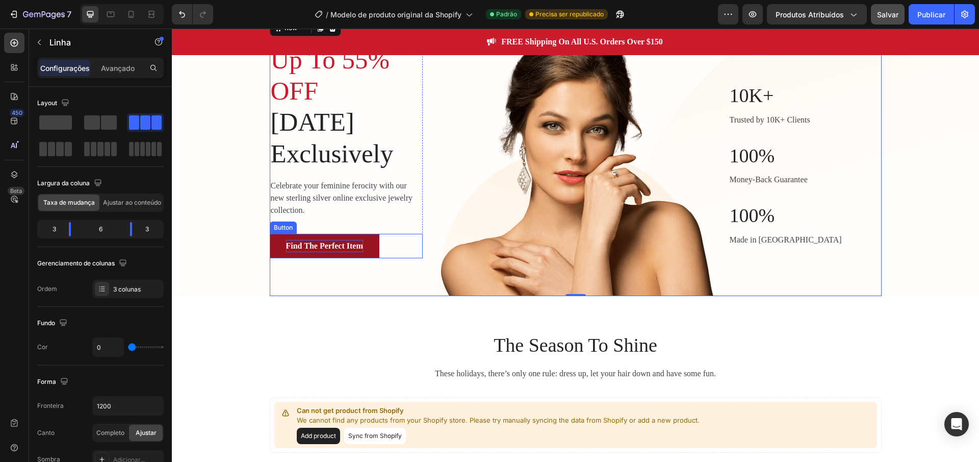
click at [298, 244] on p "Find The Perfect Item" at bounding box center [324, 246] width 77 height 12
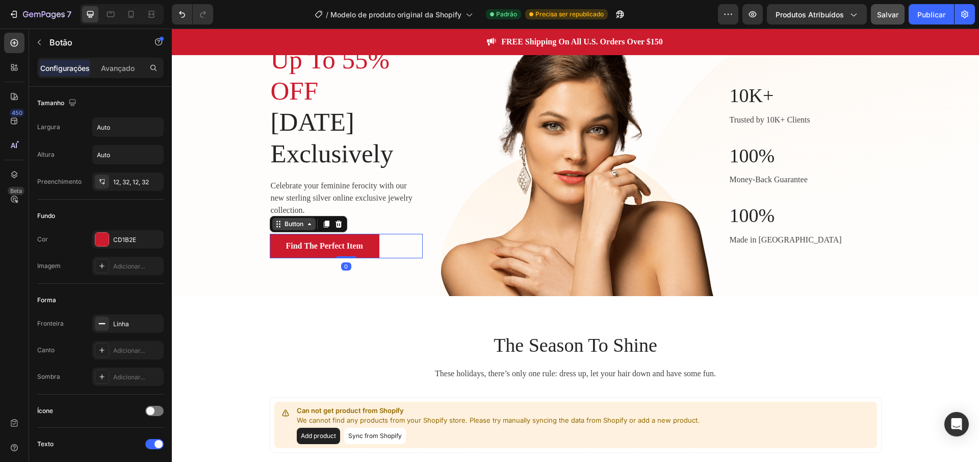
click at [307, 225] on icon at bounding box center [309, 224] width 8 height 8
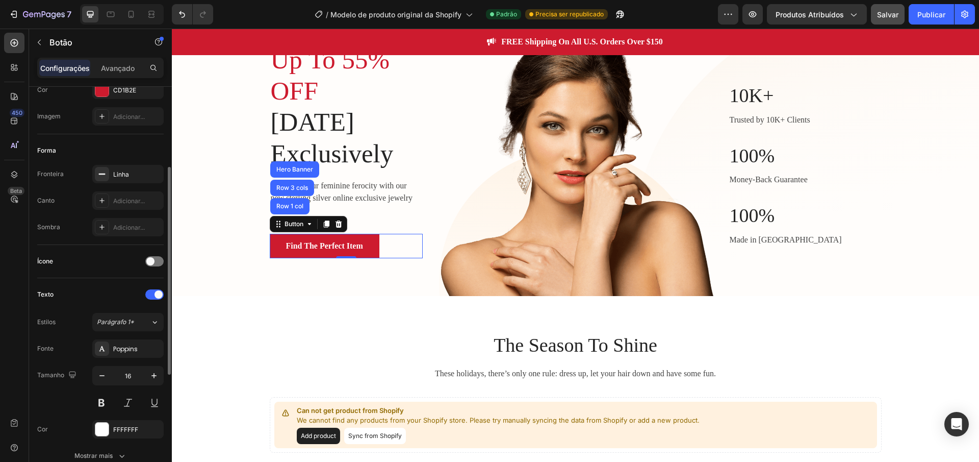
scroll to position [151, 0]
click at [156, 261] on div at bounding box center [154, 259] width 18 height 10
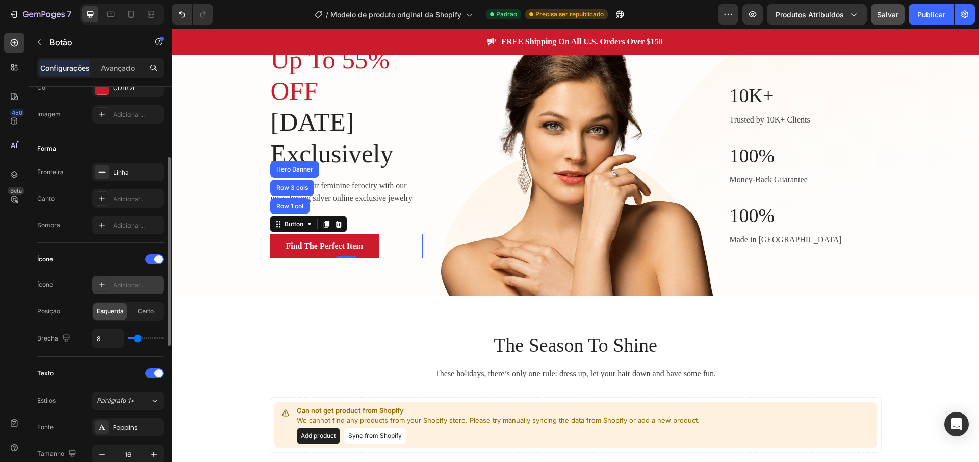
click at [99, 287] on icon at bounding box center [102, 284] width 8 height 8
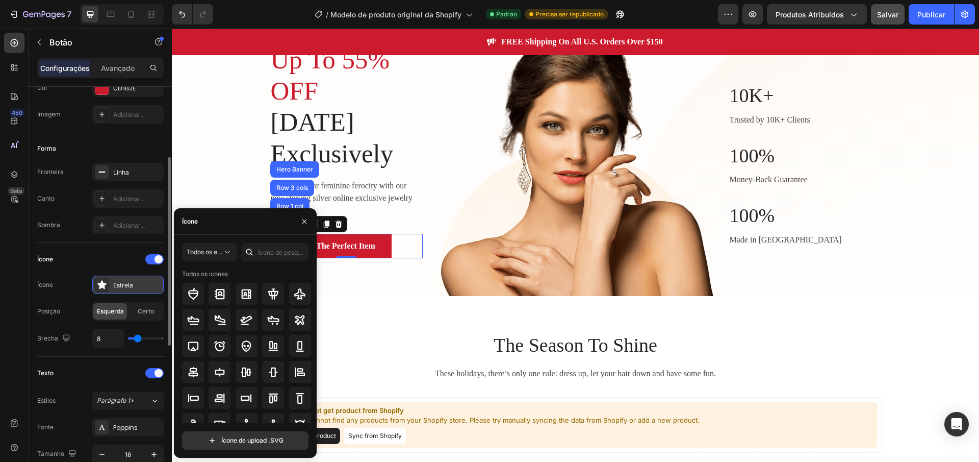
click at [99, 287] on icon at bounding box center [101, 284] width 9 height 9
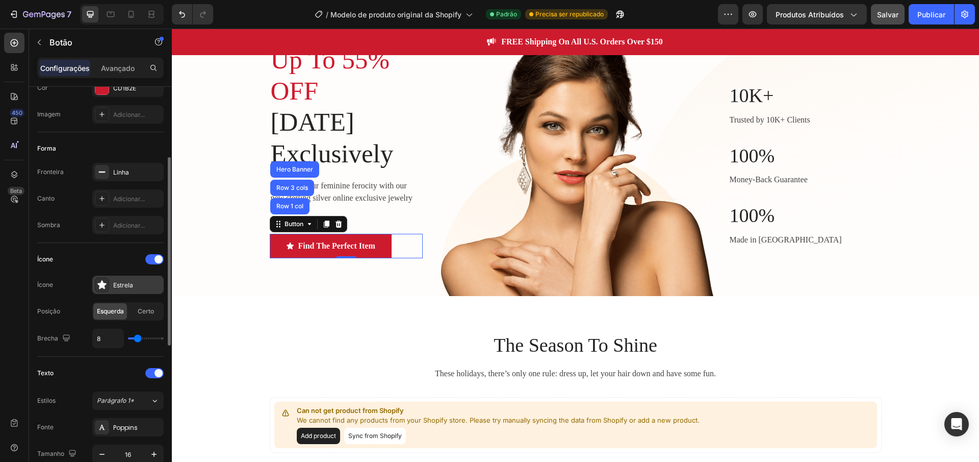
click at [153, 265] on div "Ícone" at bounding box center [100, 259] width 126 height 16
click at [155, 259] on span at bounding box center [159, 259] width 8 height 8
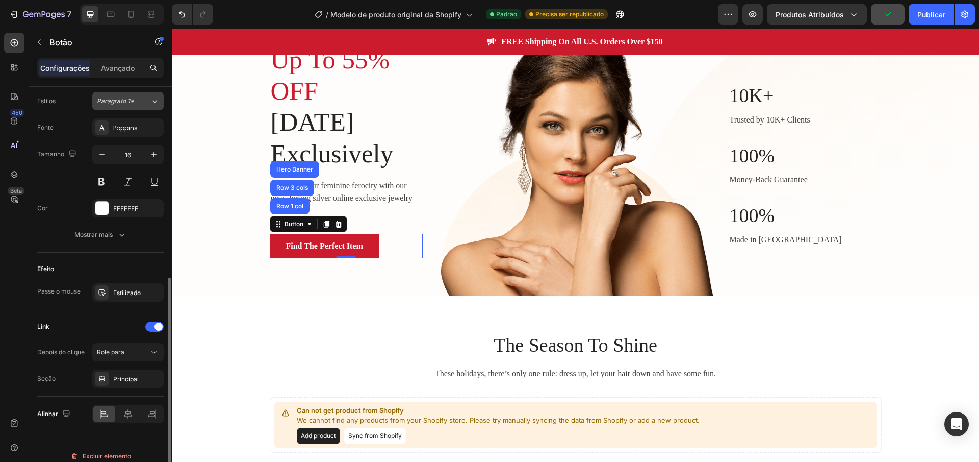
scroll to position [380, 0]
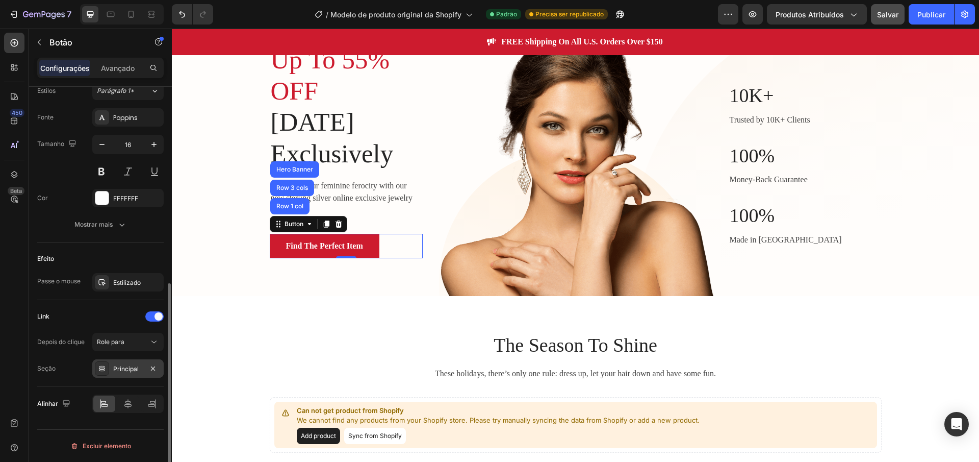
click at [135, 366] on font "Principal" at bounding box center [125, 369] width 25 height 8
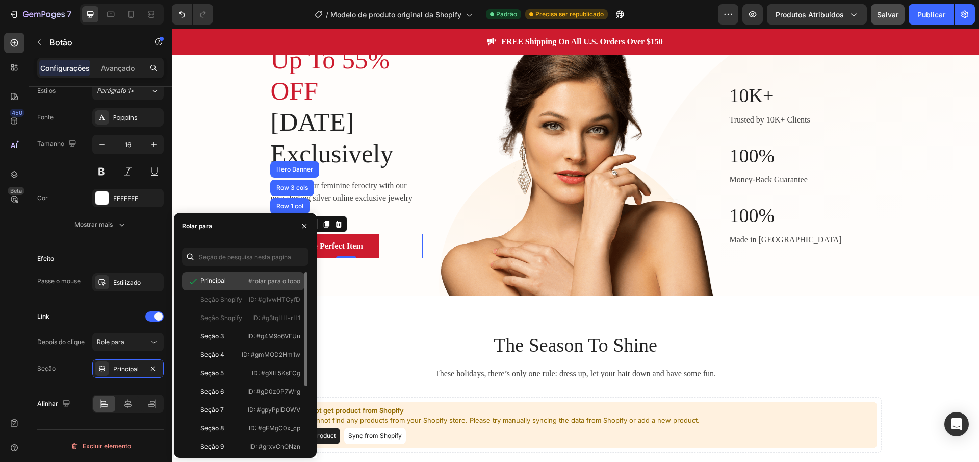
click at [216, 280] on font "Principal" at bounding box center [212, 280] width 25 height 8
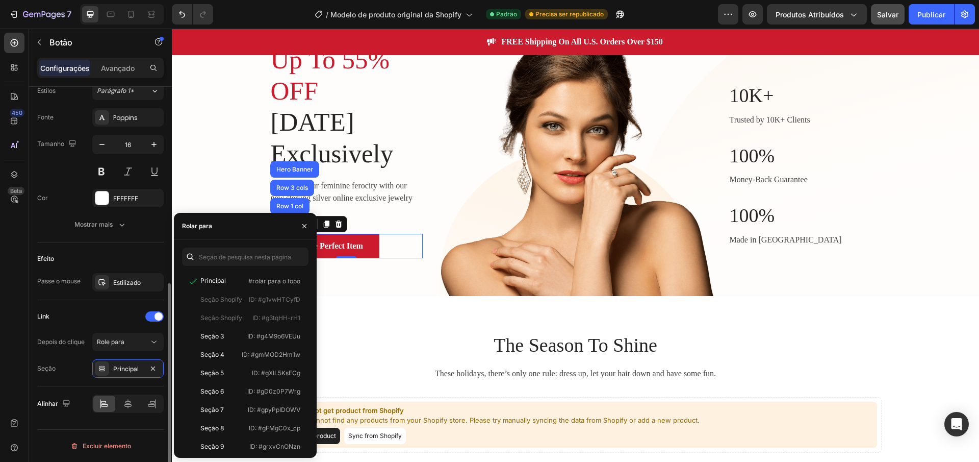
click at [122, 318] on div "Link" at bounding box center [100, 316] width 126 height 16
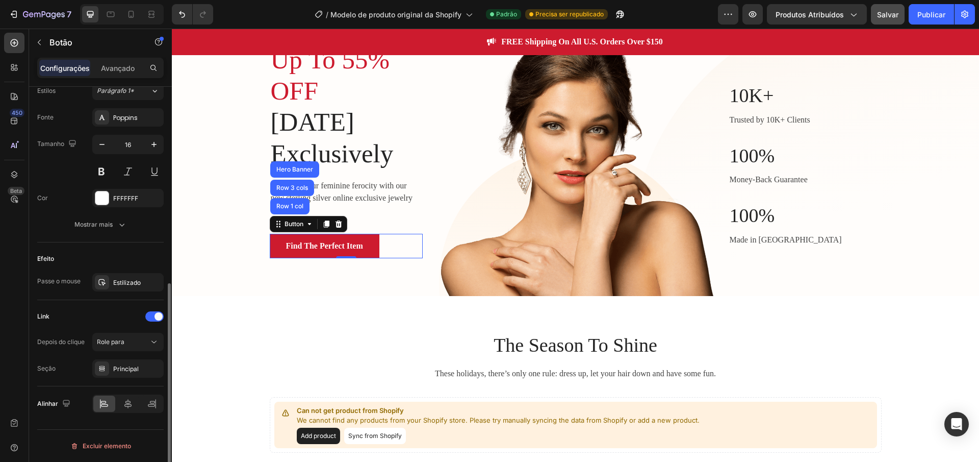
click at [122, 263] on div "Efeito" at bounding box center [100, 258] width 126 height 16
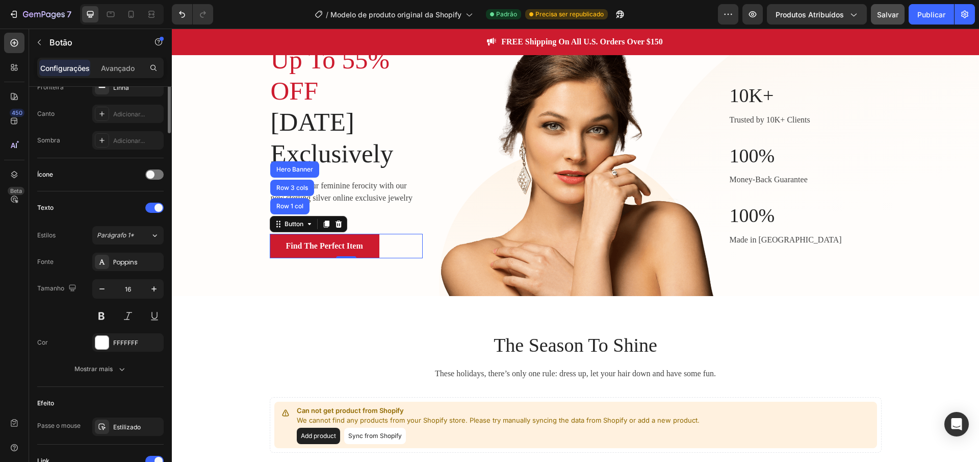
scroll to position [0, 0]
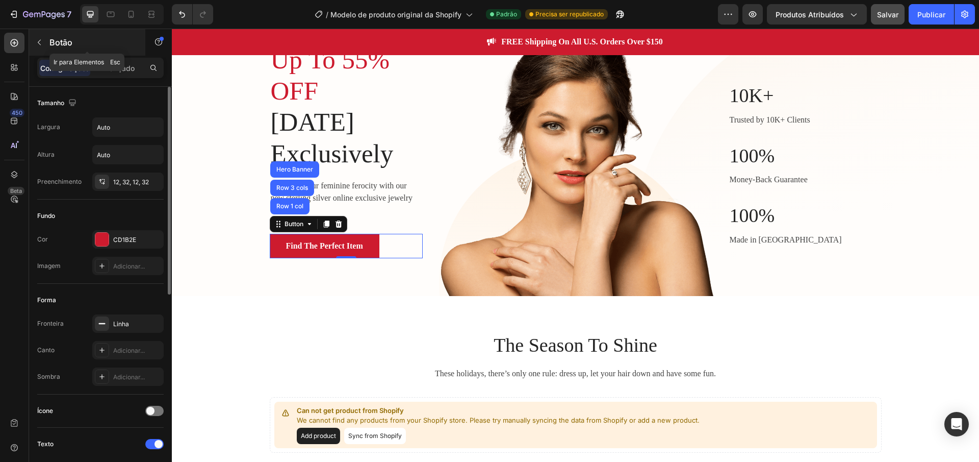
click at [37, 43] on icon "button" at bounding box center [39, 42] width 8 height 8
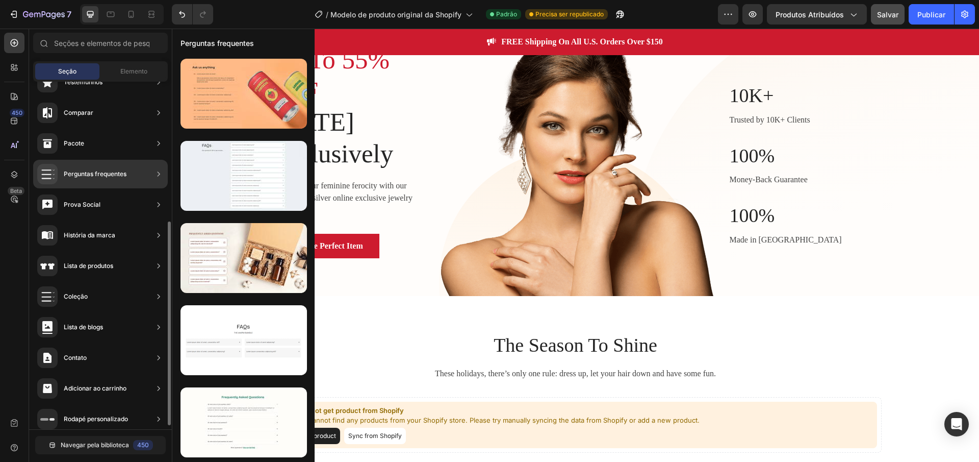
scroll to position [244, 0]
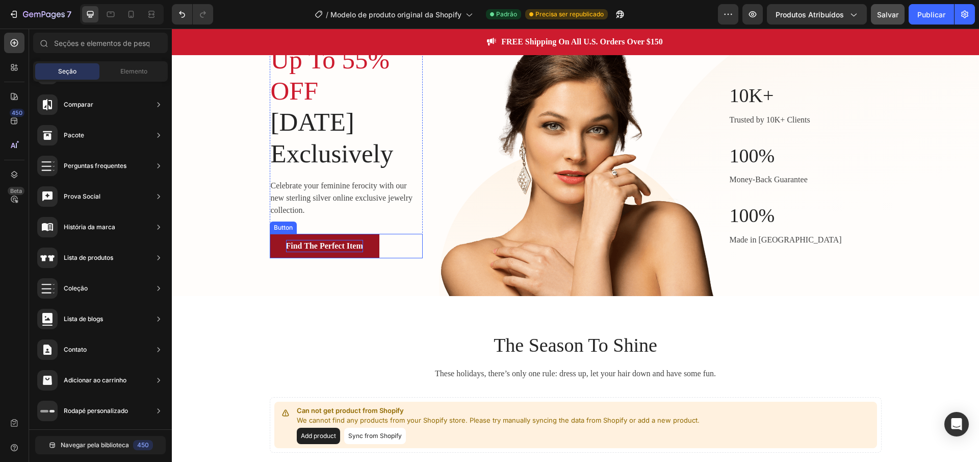
click at [314, 249] on p "Find The Perfect Item" at bounding box center [324, 246] width 77 height 12
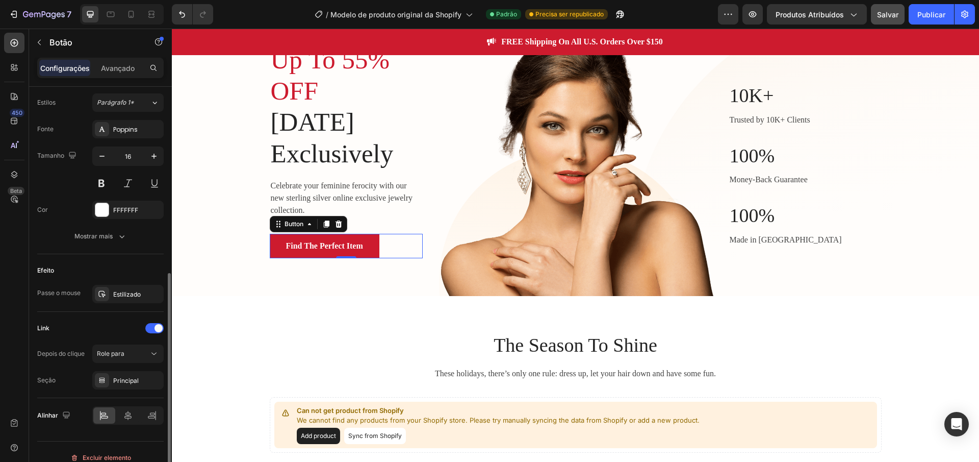
scroll to position [380, 0]
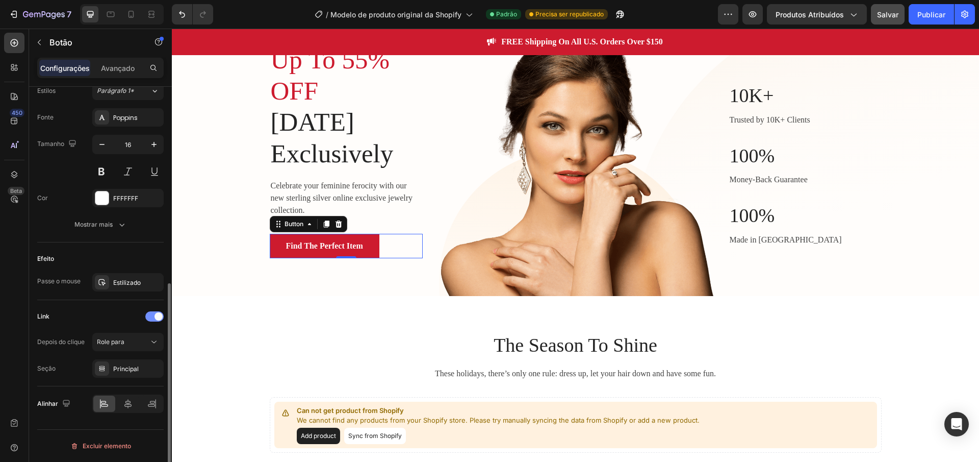
click at [155, 317] on span at bounding box center [159, 316] width 8 height 8
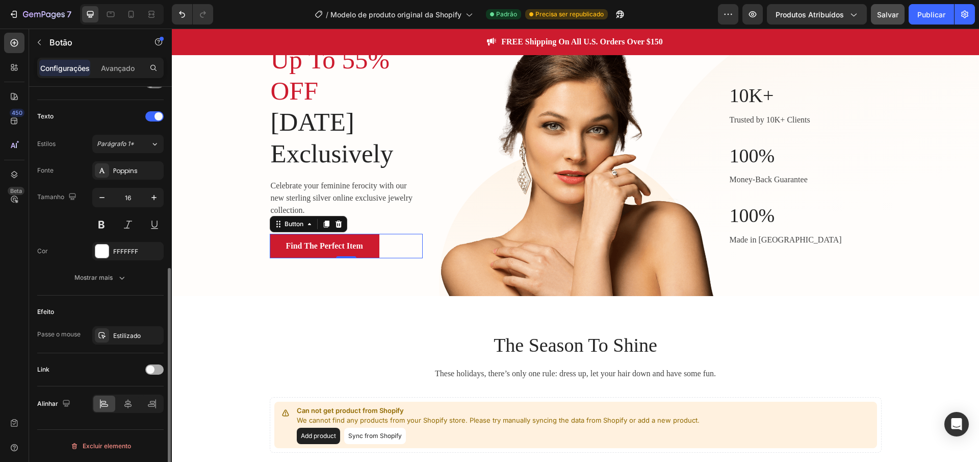
scroll to position [327, 0]
click at [154, 368] on span at bounding box center [150, 369] width 8 height 8
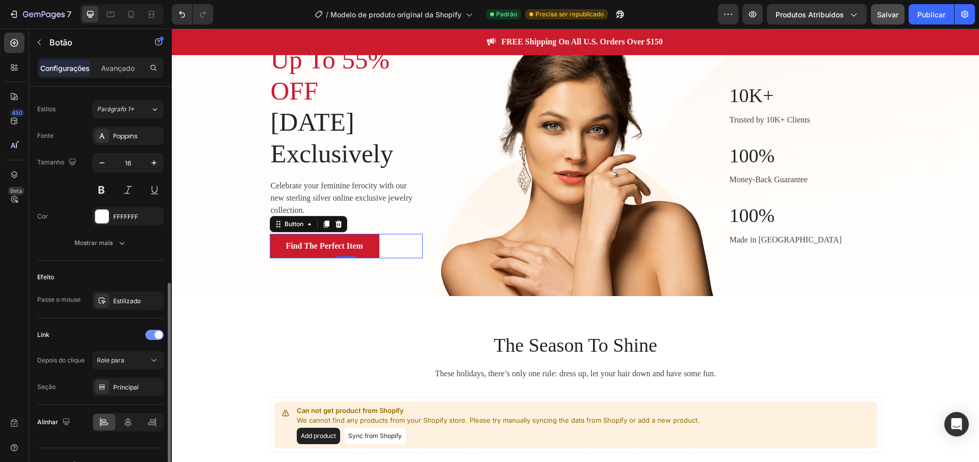
scroll to position [371, 0]
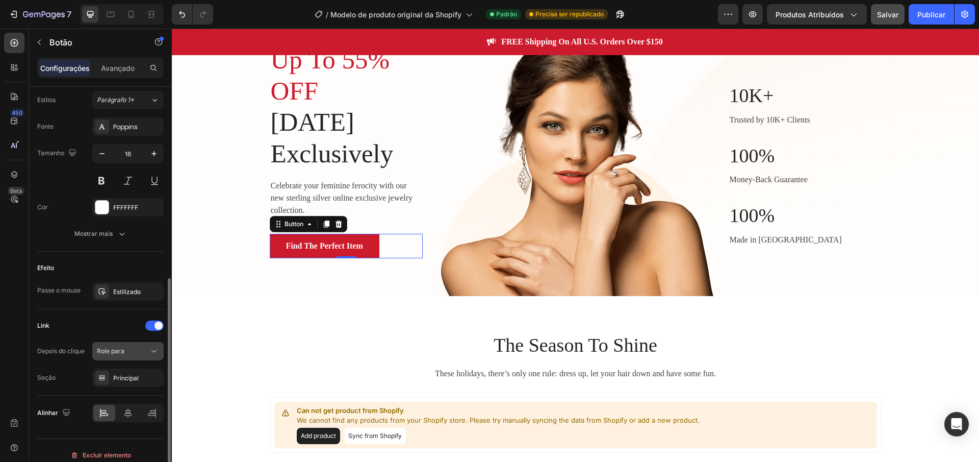
click at [108, 353] on font "Role para" at bounding box center [111, 351] width 28 height 8
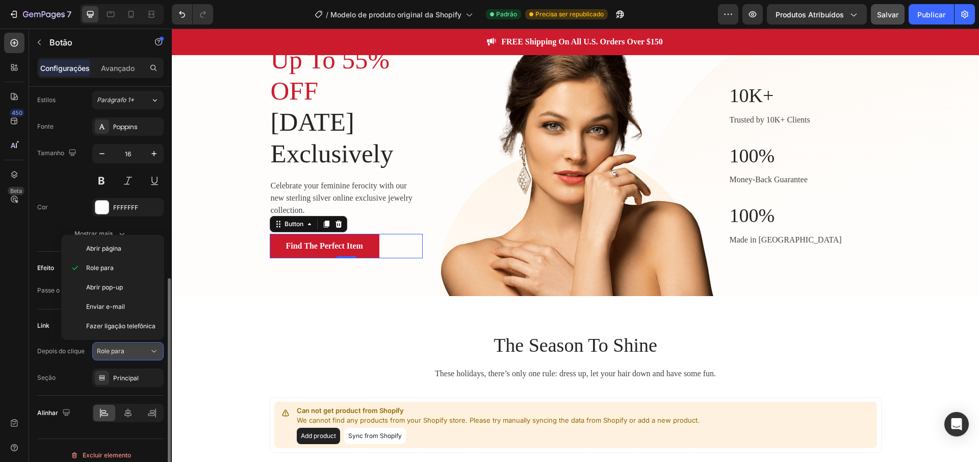
click at [109, 353] on font "Role para" at bounding box center [111, 351] width 28 height 8
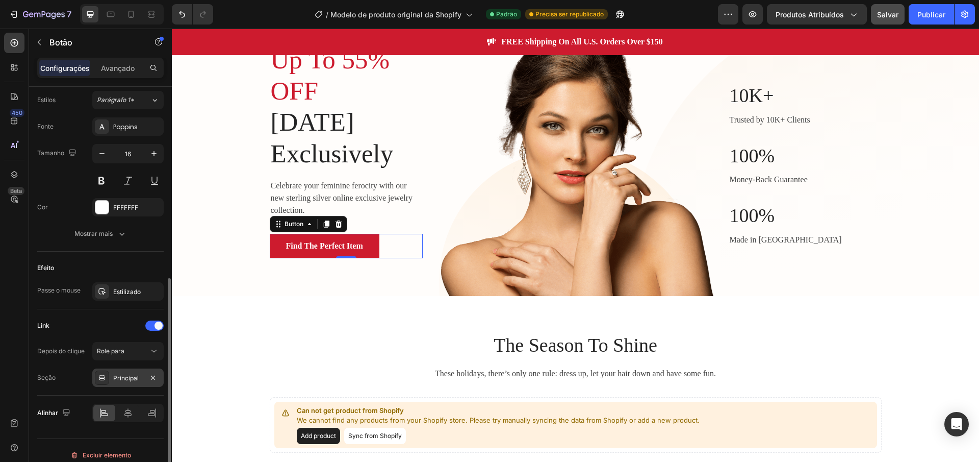
click at [123, 377] on font "Principal" at bounding box center [125, 378] width 25 height 8
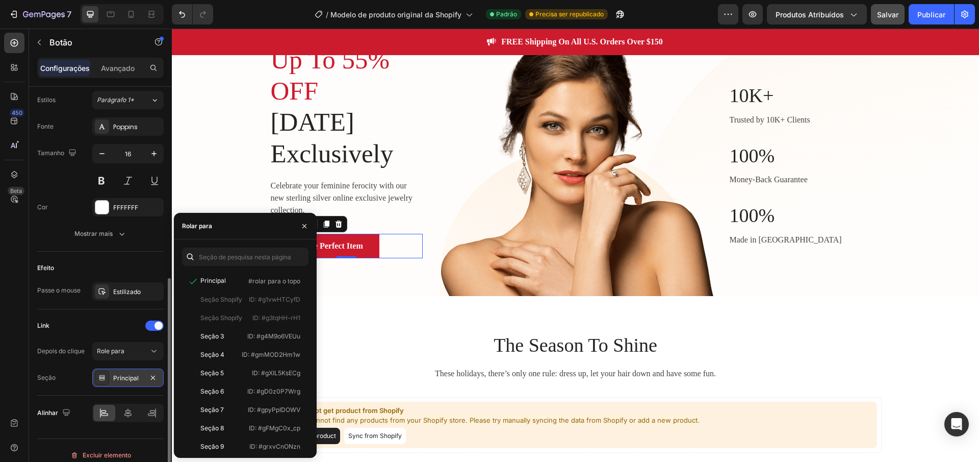
click at [136, 374] on font "Principal" at bounding box center [125, 378] width 25 height 8
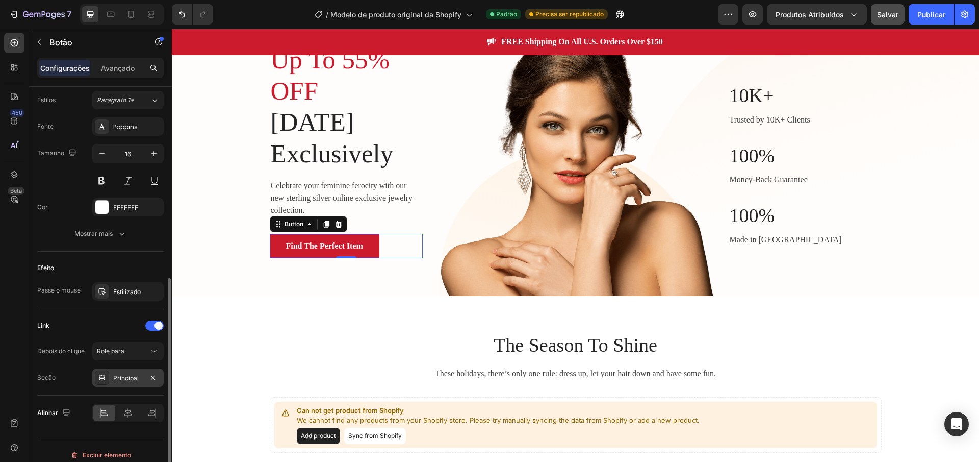
click at [108, 377] on div at bounding box center [102, 377] width 14 height 14
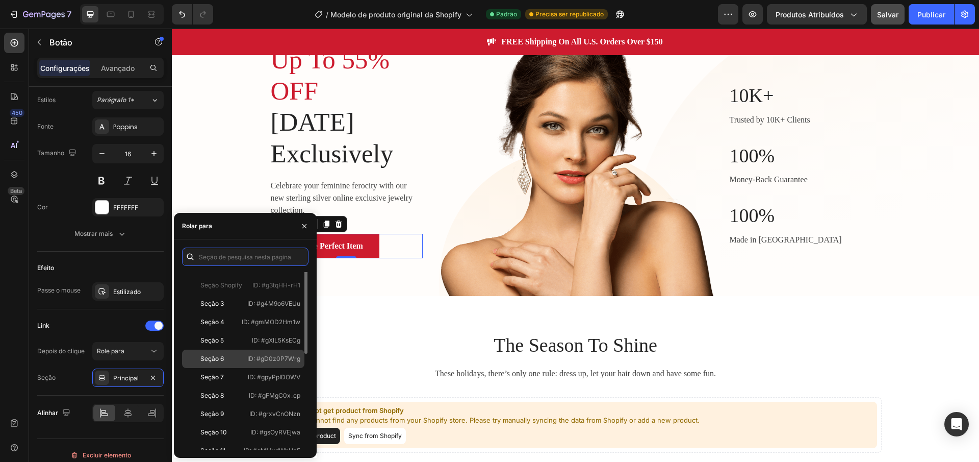
scroll to position [0, 0]
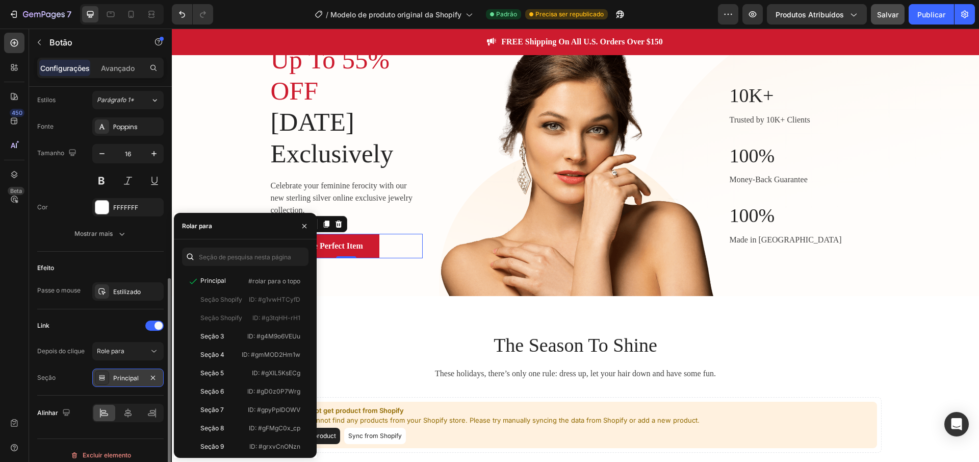
click at [132, 370] on div "Principal" at bounding box center [127, 377] width 71 height 18
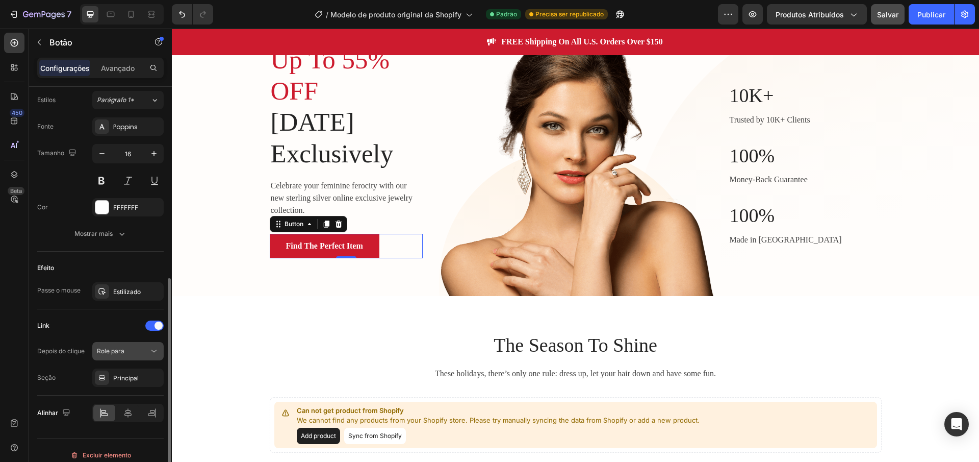
click at [131, 350] on div "Role para" at bounding box center [123, 350] width 52 height 9
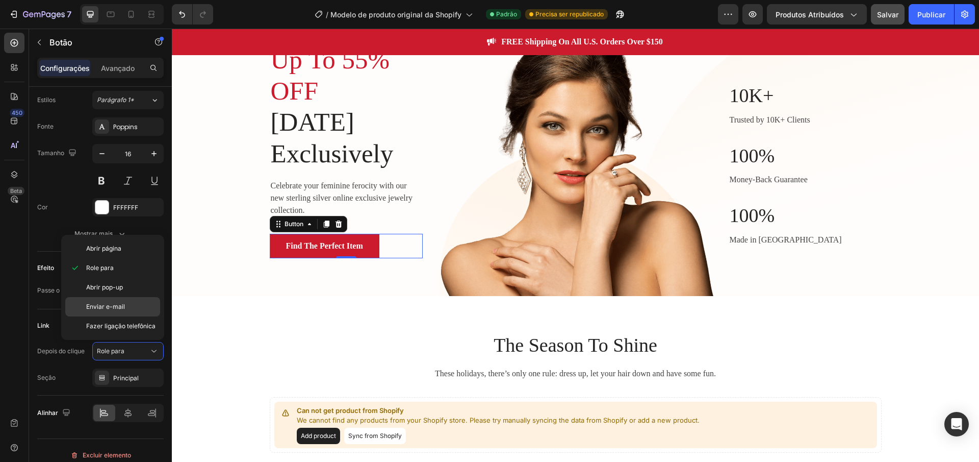
click at [120, 316] on div "Enviar e-mail" at bounding box center [112, 325] width 95 height 19
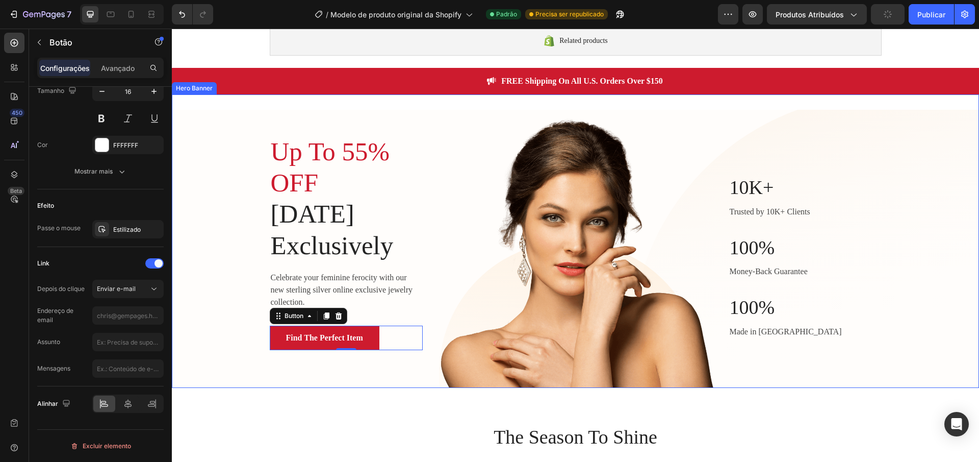
scroll to position [112, 0]
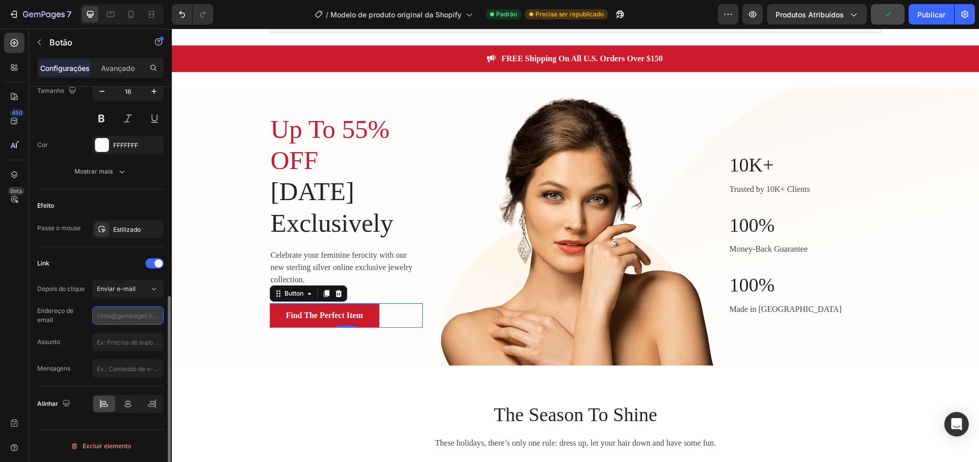
click at [138, 314] on input "text" at bounding box center [127, 315] width 71 height 18
click at [101, 270] on div "Link" at bounding box center [100, 263] width 126 height 16
type input "[EMAIL_ADDRESS][DOMAIN_NAME]"
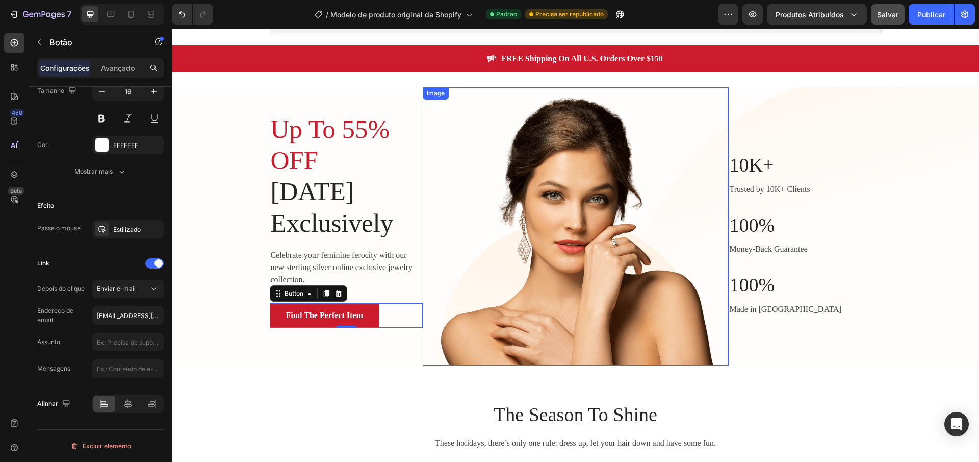
click at [433, 289] on img at bounding box center [576, 226] width 306 height 278
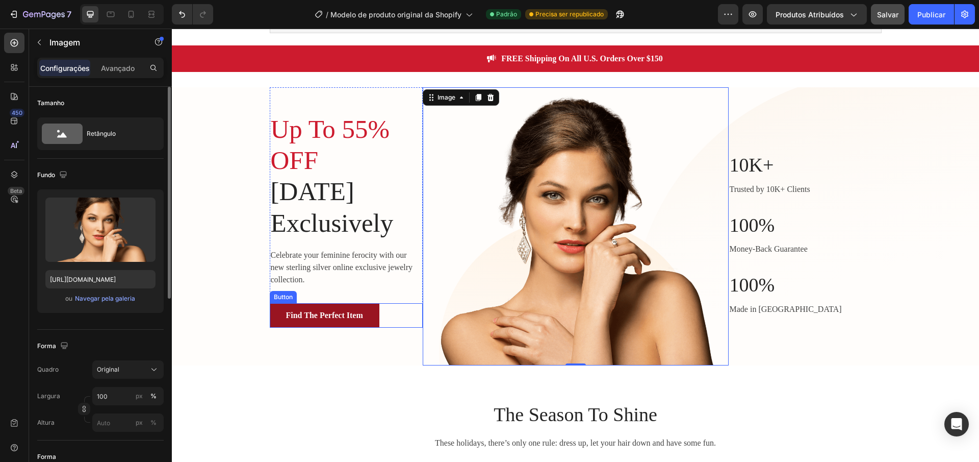
click at [327, 303] on link "Find The Perfect Item" at bounding box center [325, 315] width 110 height 24
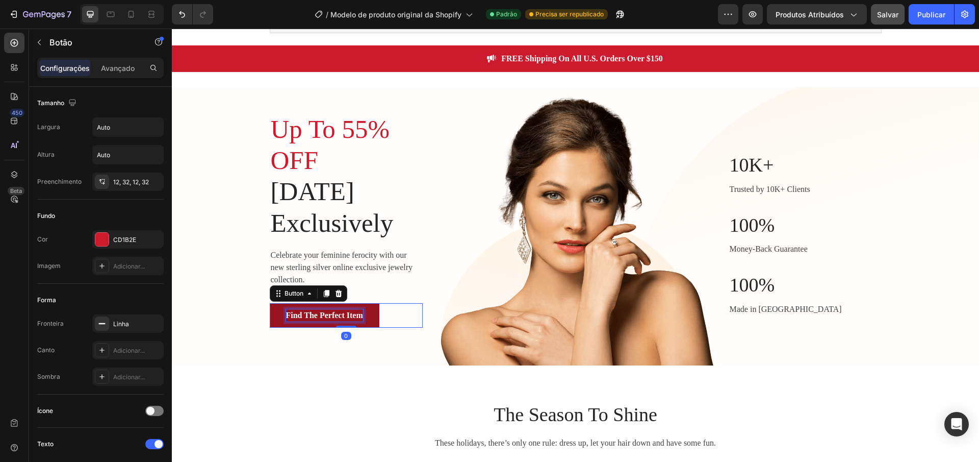
click at [328, 314] on div "Find The Perfect Item" at bounding box center [324, 315] width 77 height 12
click at [326, 320] on p "Find The Perfect Item" at bounding box center [324, 315] width 77 height 12
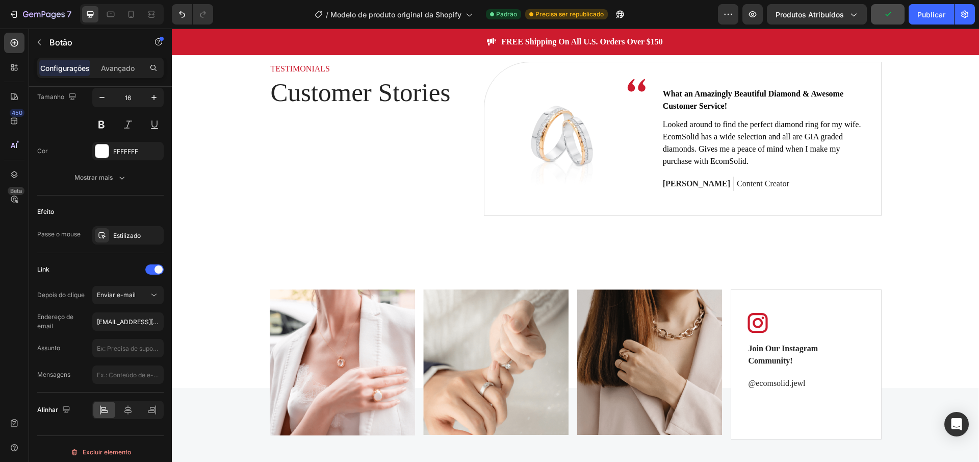
scroll to position [2369, 0]
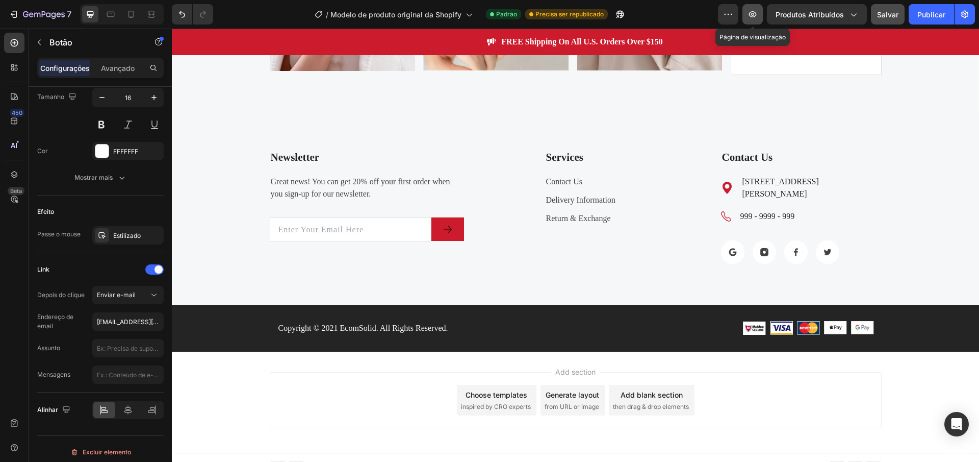
click at [753, 15] on icon "button" at bounding box center [753, 14] width 8 height 6
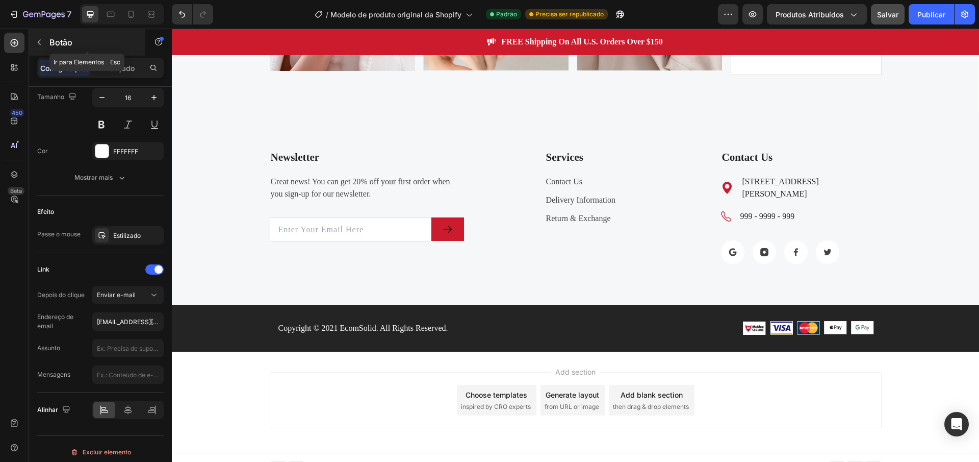
click at [42, 46] on icon "button" at bounding box center [39, 42] width 8 height 8
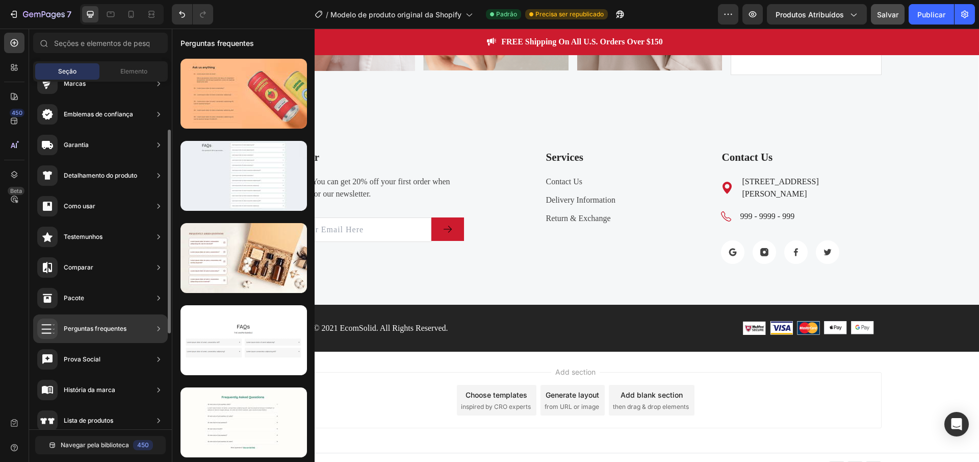
scroll to position [0, 0]
